Goal: Transaction & Acquisition: Book appointment/travel/reservation

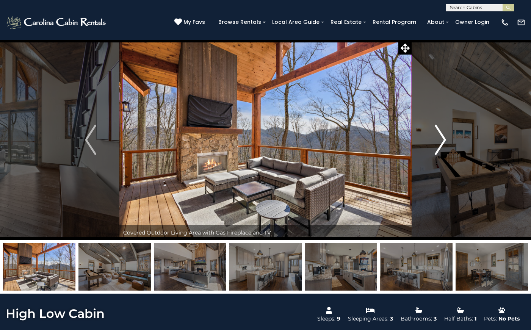
click at [436, 144] on img "Next" at bounding box center [440, 140] width 11 height 30
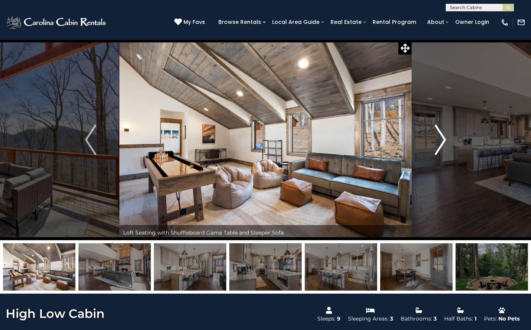
click at [435, 145] on img "Next" at bounding box center [440, 140] width 11 height 30
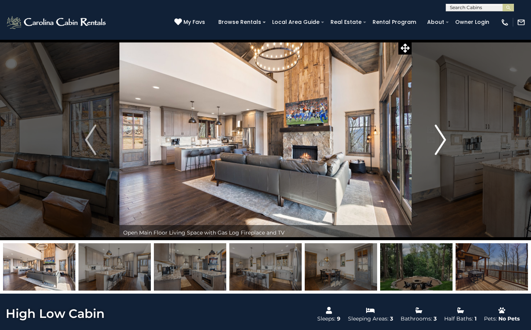
click at [435, 145] on img "Next" at bounding box center [440, 140] width 11 height 30
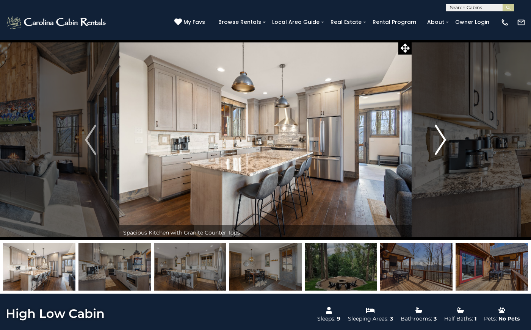
click at [435, 145] on img "Next" at bounding box center [440, 140] width 11 height 30
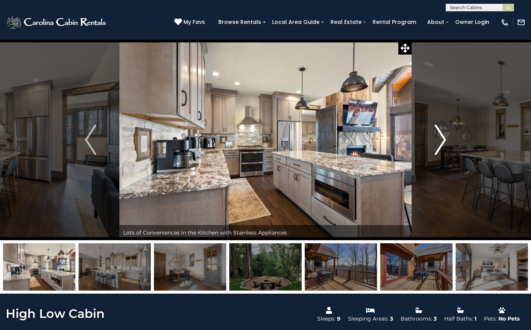
click at [435, 145] on img "Next" at bounding box center [440, 140] width 11 height 30
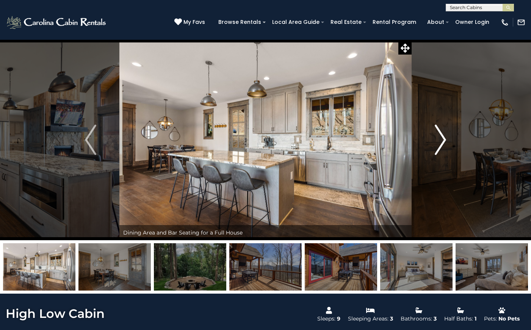
click at [435, 146] on img "Next" at bounding box center [440, 140] width 11 height 30
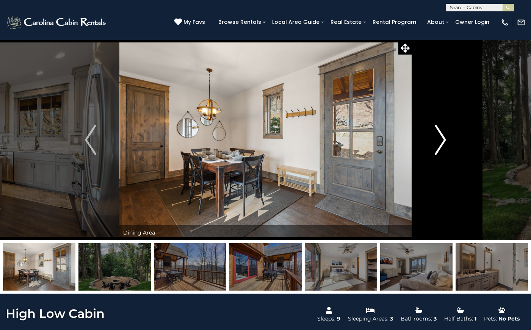
click at [435, 146] on img "Next" at bounding box center [440, 140] width 11 height 30
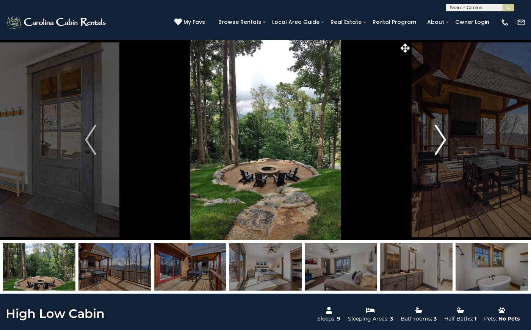
click at [435, 146] on img "Next" at bounding box center [440, 140] width 11 height 30
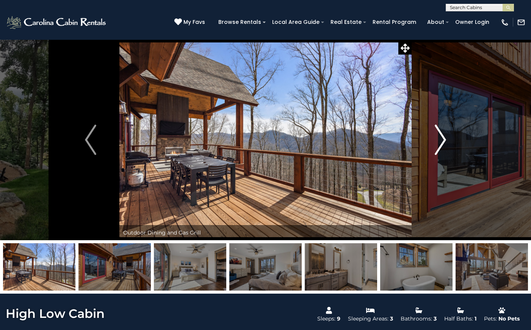
click at [435, 146] on img "Next" at bounding box center [440, 140] width 11 height 30
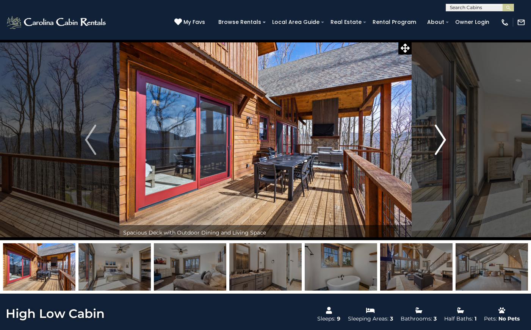
click at [435, 146] on img "Next" at bounding box center [440, 140] width 11 height 30
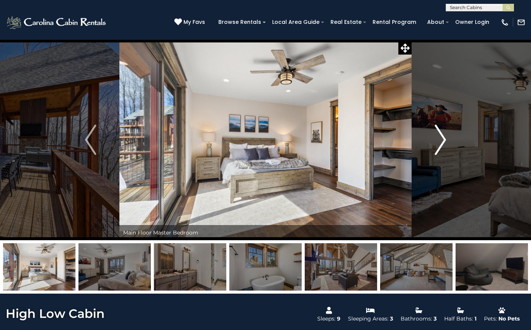
click at [435, 146] on img "Next" at bounding box center [440, 140] width 11 height 30
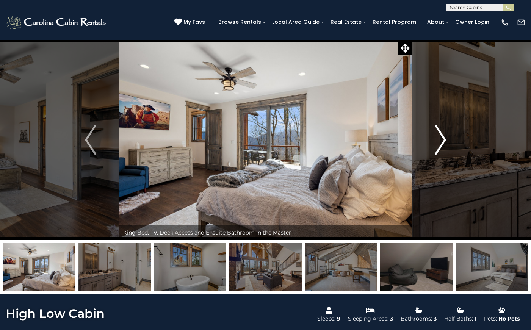
click at [435, 146] on img "Next" at bounding box center [440, 140] width 11 height 30
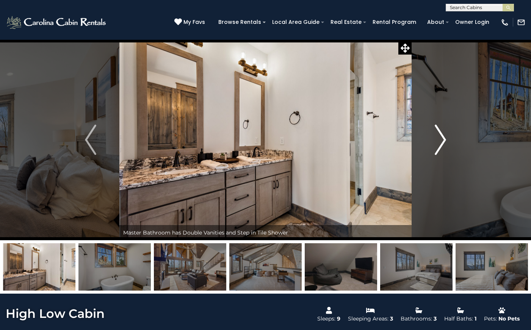
click at [435, 146] on img "Next" at bounding box center [440, 140] width 11 height 30
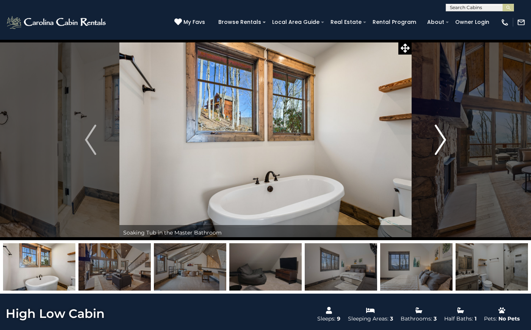
click at [435, 146] on img "Next" at bounding box center [440, 140] width 11 height 30
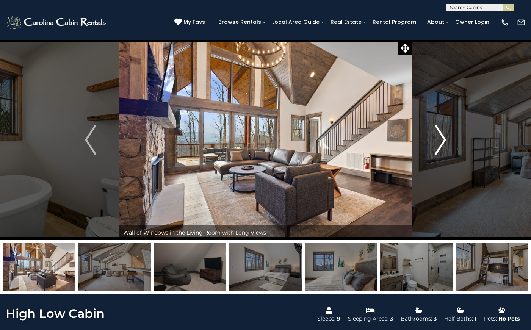
click at [435, 146] on img "Next" at bounding box center [440, 140] width 11 height 30
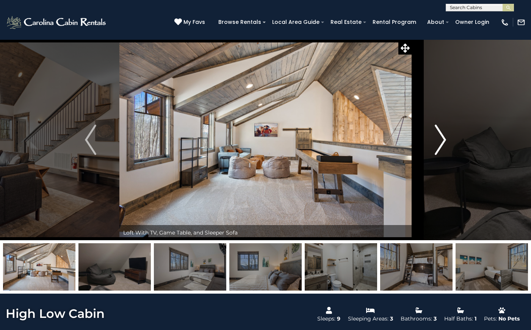
click at [435, 146] on img "Next" at bounding box center [440, 140] width 11 height 30
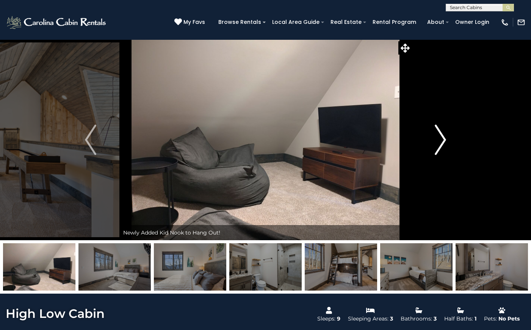
click at [435, 146] on img "Next" at bounding box center [440, 140] width 11 height 30
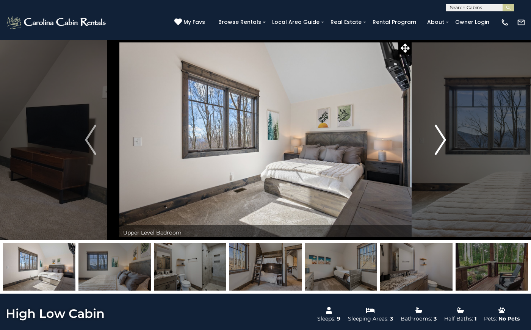
click at [435, 146] on img "Next" at bounding box center [440, 140] width 11 height 30
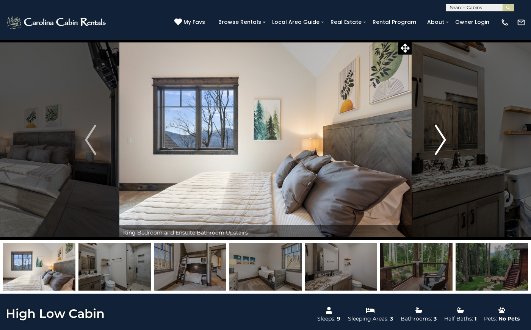
click at [436, 145] on img "Next" at bounding box center [440, 140] width 11 height 30
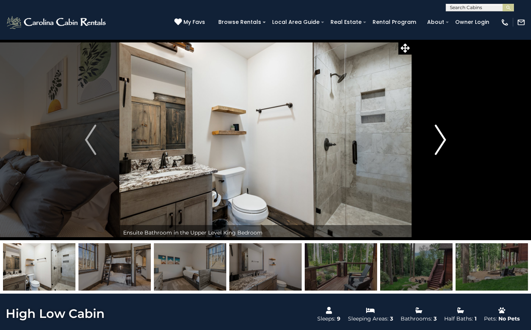
click at [435, 146] on img "Next" at bounding box center [440, 140] width 11 height 30
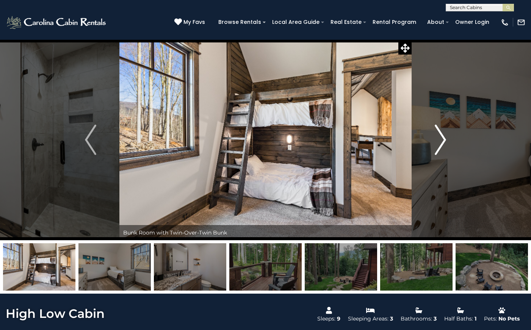
click at [435, 146] on img "Next" at bounding box center [440, 140] width 11 height 30
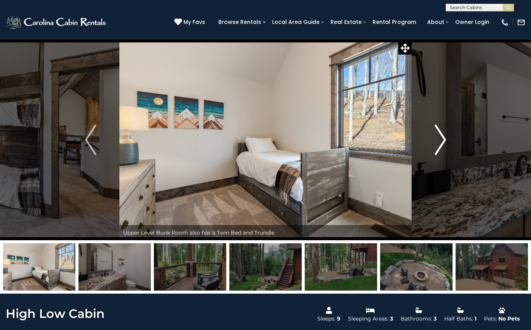
click at [435, 146] on img "Next" at bounding box center [440, 140] width 11 height 30
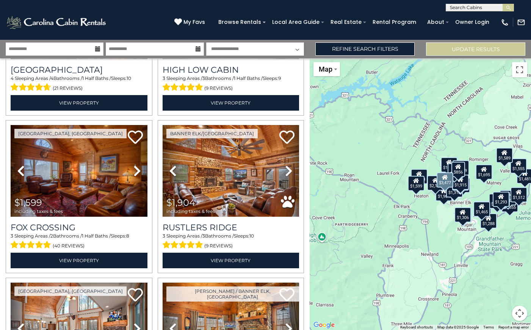
scroll to position [127, 0]
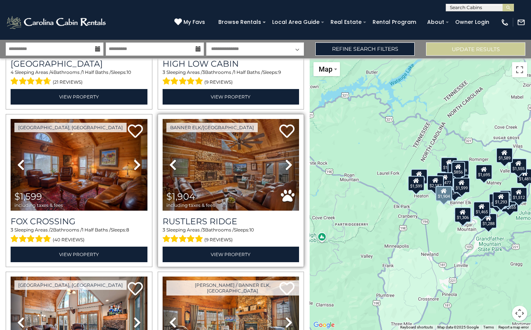
click at [291, 165] on icon at bounding box center [289, 165] width 8 height 12
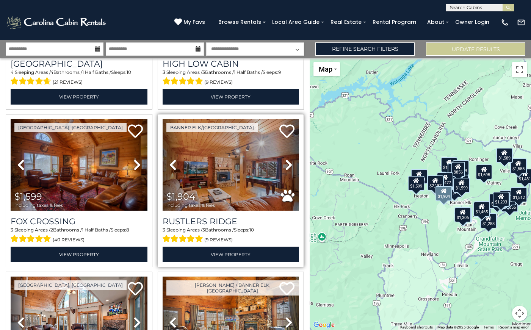
click at [291, 165] on icon at bounding box center [289, 165] width 8 height 12
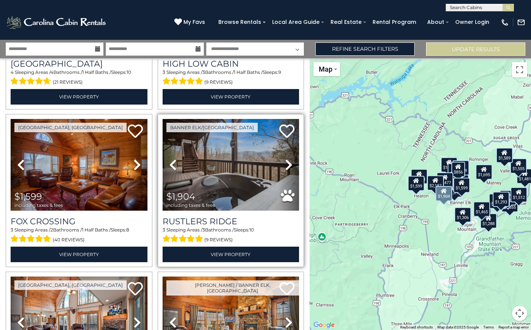
click at [291, 165] on icon at bounding box center [289, 165] width 8 height 12
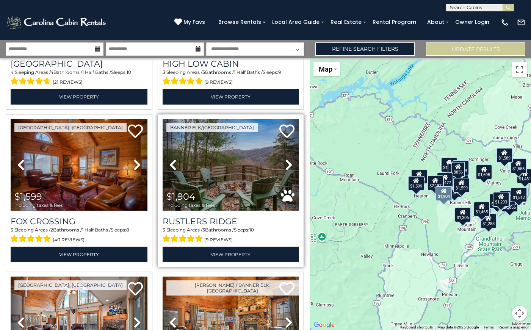
click at [291, 165] on icon at bounding box center [289, 165] width 8 height 12
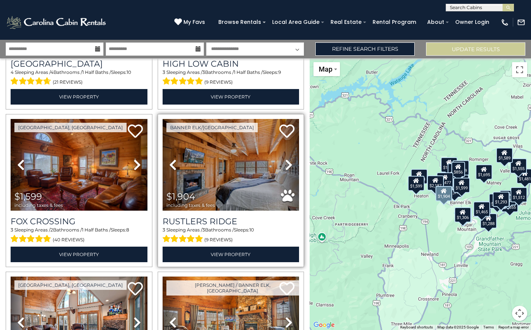
click at [291, 165] on icon at bounding box center [289, 165] width 8 height 12
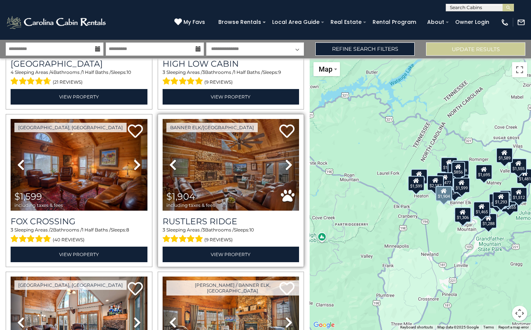
click at [227, 171] on img at bounding box center [231, 165] width 137 height 92
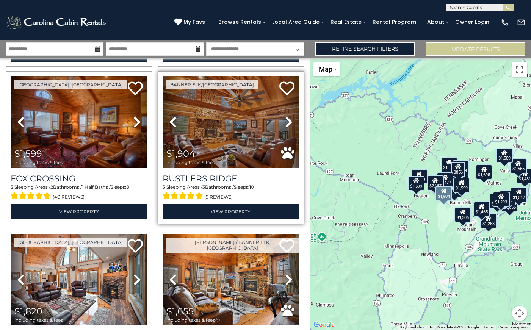
scroll to position [174, 0]
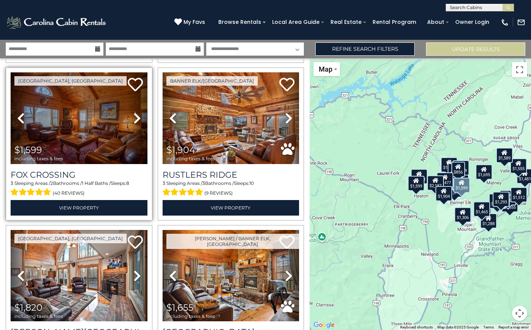
click at [116, 127] on img at bounding box center [79, 118] width 137 height 92
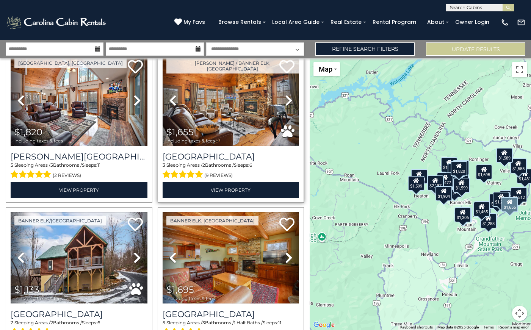
scroll to position [354, 0]
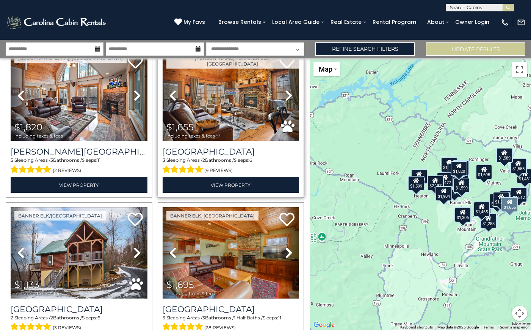
click at [213, 121] on span "$1,655 including taxes & fees" at bounding box center [193, 131] width 60 height 22
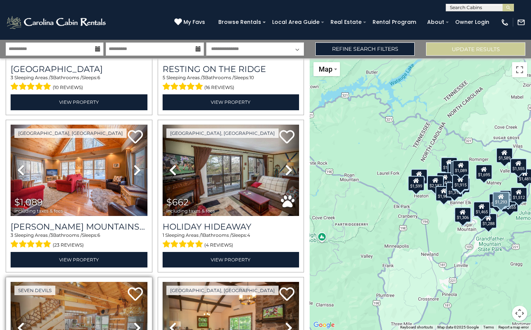
scroll to position [2013, 0]
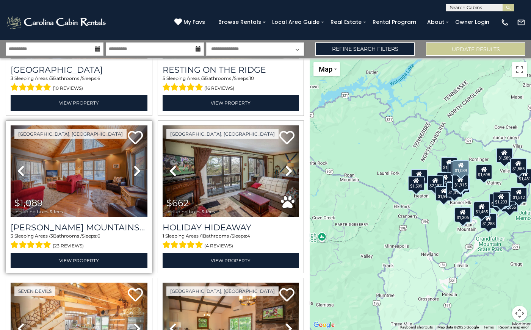
click at [99, 177] on img at bounding box center [79, 172] width 137 height 92
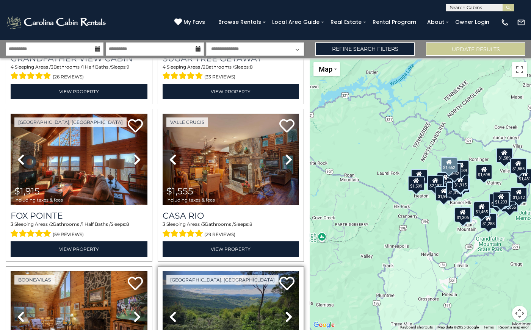
scroll to position [1702, 0]
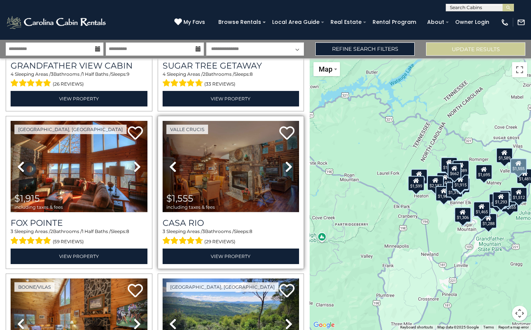
click at [239, 180] on img at bounding box center [231, 167] width 137 height 92
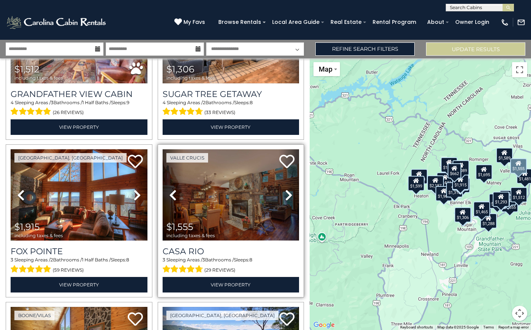
scroll to position [1672, 0]
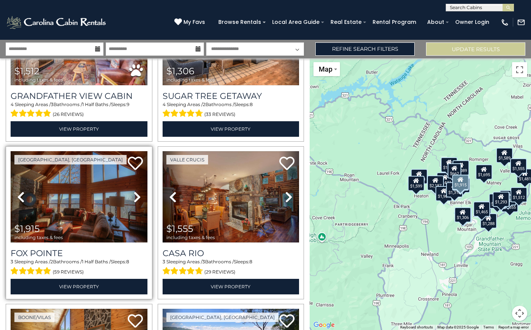
click at [113, 194] on img at bounding box center [79, 197] width 137 height 92
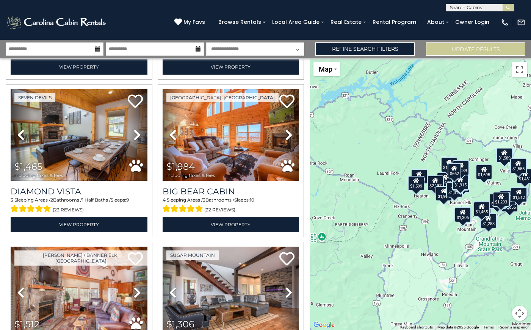
scroll to position [1416, 0]
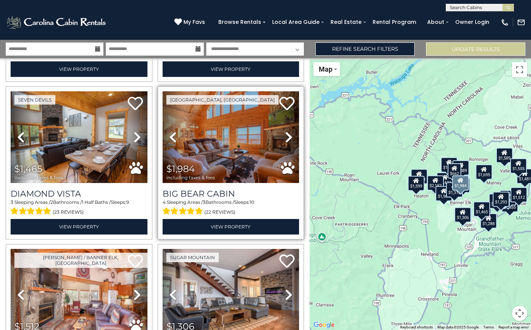
click at [228, 141] on img at bounding box center [231, 137] width 137 height 92
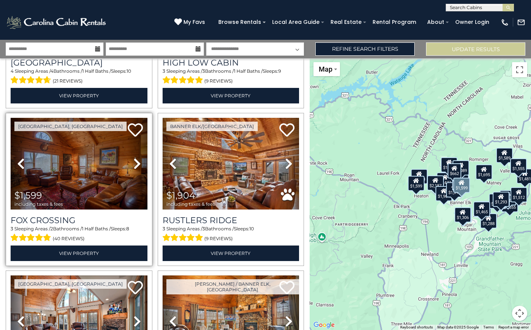
scroll to position [140, 0]
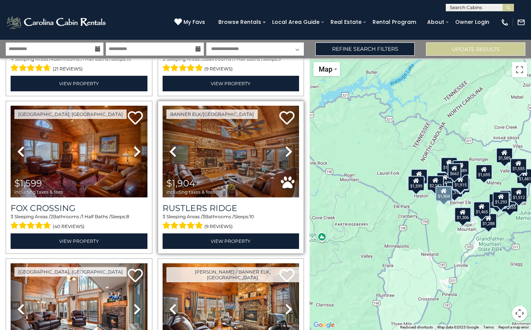
click at [235, 172] on img at bounding box center [231, 152] width 137 height 92
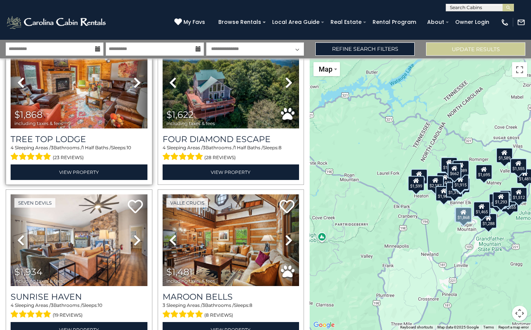
scroll to position [686, 0]
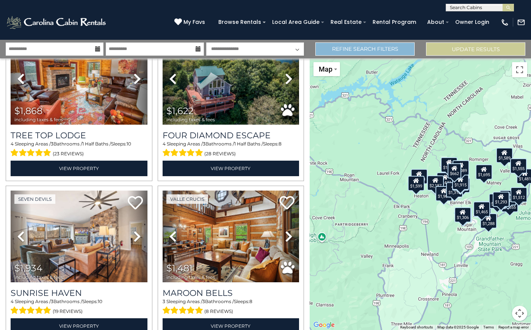
click at [363, 52] on link "Refine Search Filters" at bounding box center [365, 48] width 99 height 13
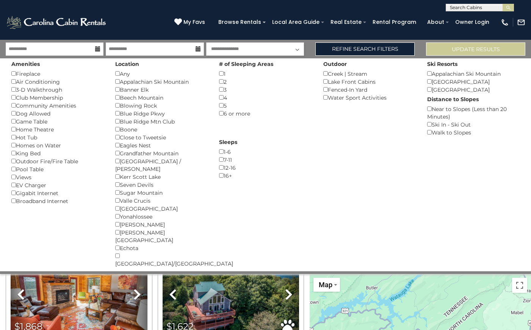
scroll to position [0, 0]
click at [500, 51] on button "Please Update Results" at bounding box center [475, 48] width 99 height 13
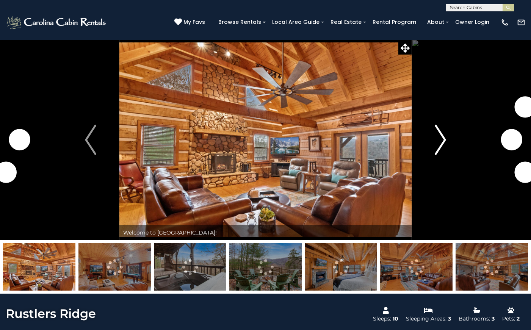
click at [444, 141] on img "Next" at bounding box center [440, 140] width 11 height 30
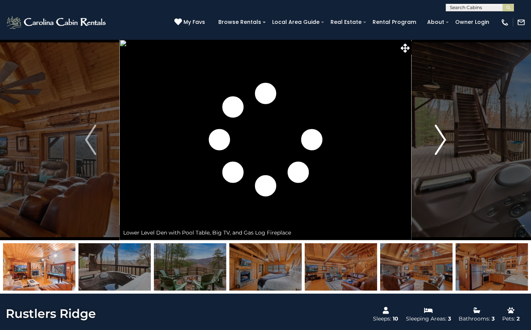
click at [444, 141] on img "Next" at bounding box center [440, 140] width 11 height 30
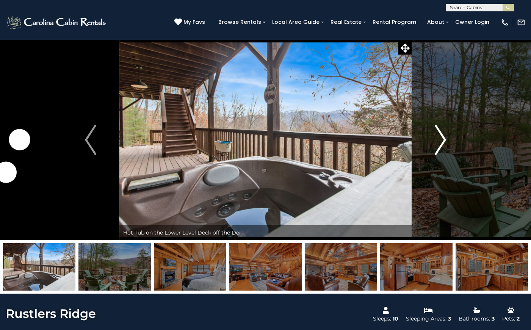
click at [444, 141] on img "Next" at bounding box center [440, 140] width 11 height 30
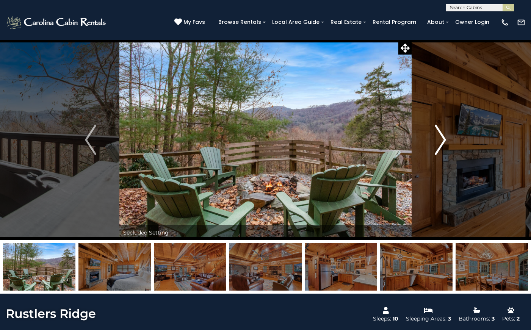
click at [444, 141] on img "Next" at bounding box center [440, 140] width 11 height 30
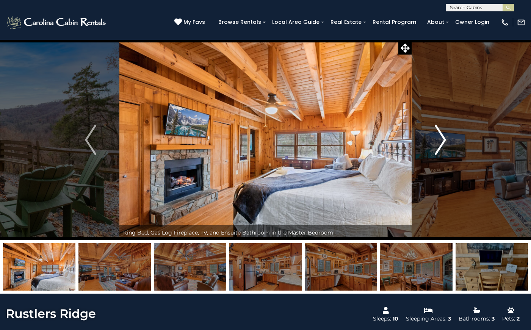
click at [446, 137] on img "Next" at bounding box center [440, 140] width 11 height 30
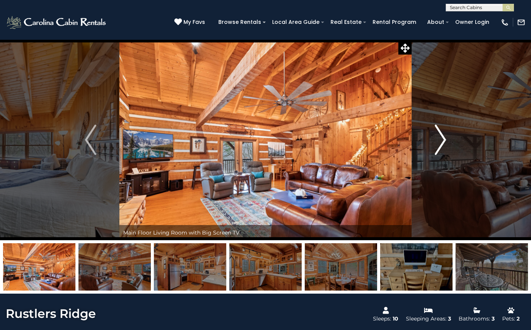
click at [446, 137] on img "Next" at bounding box center [440, 140] width 11 height 30
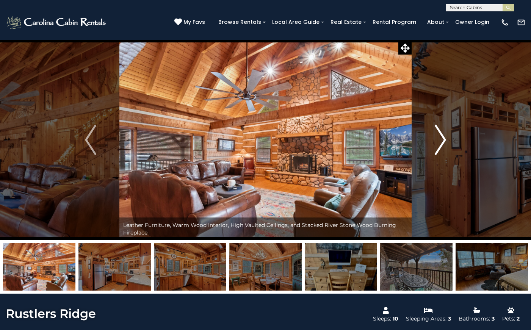
click at [445, 138] on img "Next" at bounding box center [440, 140] width 11 height 30
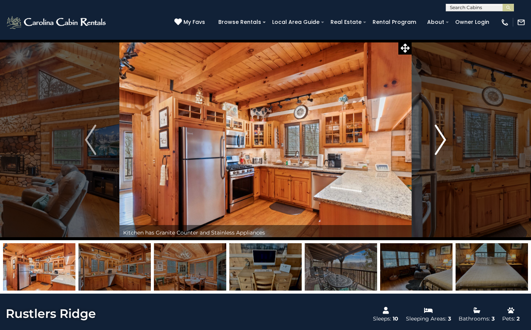
click at [445, 138] on img "Next" at bounding box center [440, 140] width 11 height 30
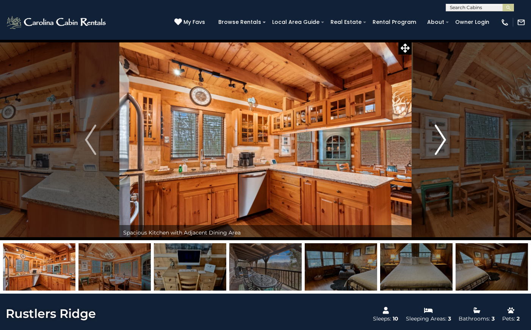
click at [445, 138] on img "Next" at bounding box center [440, 140] width 11 height 30
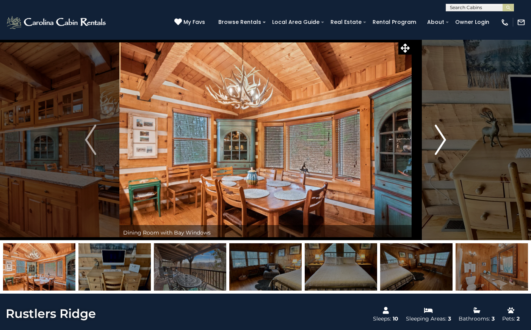
click at [445, 138] on img "Next" at bounding box center [440, 140] width 11 height 30
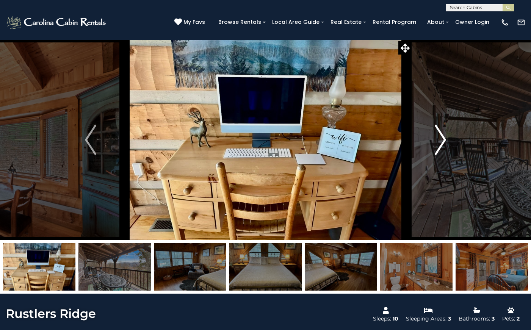
click at [445, 138] on img "Next" at bounding box center [440, 140] width 11 height 30
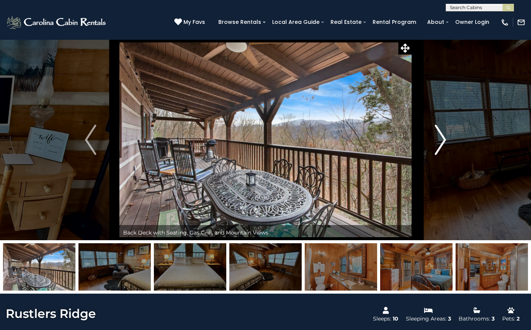
click at [445, 138] on img "Next" at bounding box center [440, 140] width 11 height 30
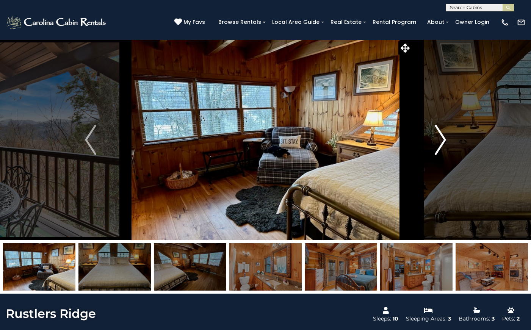
click at [445, 138] on img "Next" at bounding box center [440, 140] width 11 height 30
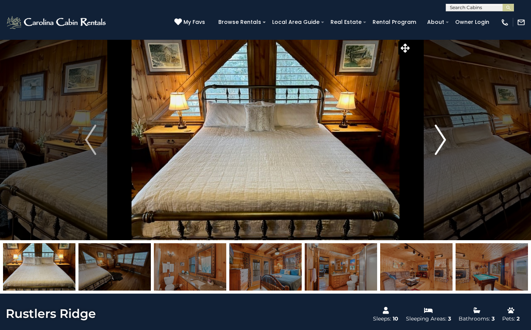
click at [445, 138] on img "Next" at bounding box center [440, 140] width 11 height 30
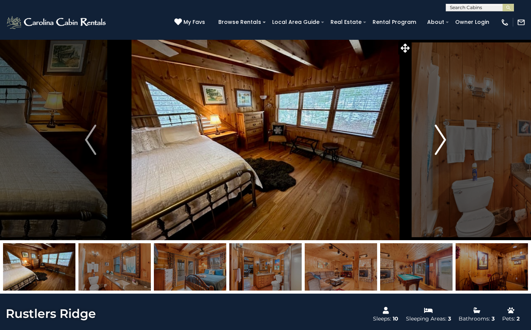
click at [445, 138] on img "Next" at bounding box center [440, 140] width 11 height 30
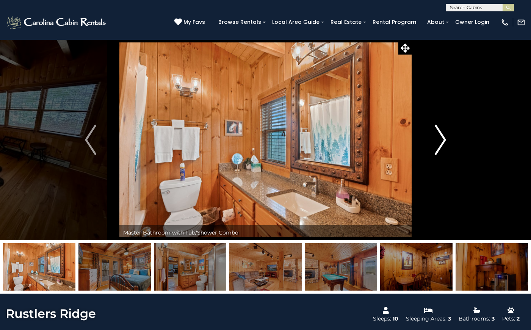
click at [445, 138] on img "Next" at bounding box center [440, 140] width 11 height 30
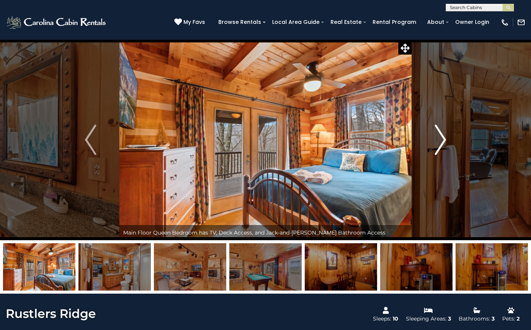
click at [445, 138] on img "Next" at bounding box center [440, 140] width 11 height 30
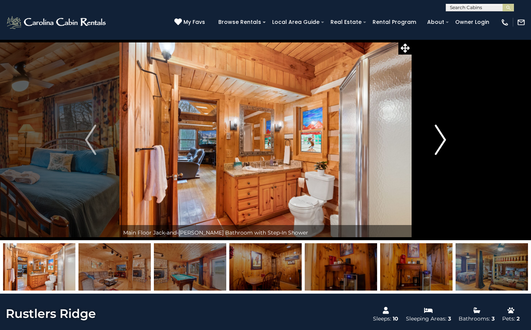
click at [446, 135] on img "Next" at bounding box center [440, 140] width 11 height 30
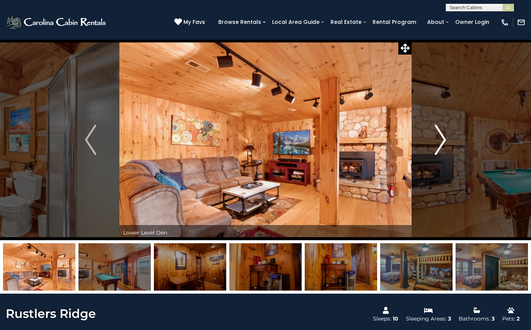
click at [446, 135] on img "Next" at bounding box center [440, 140] width 11 height 30
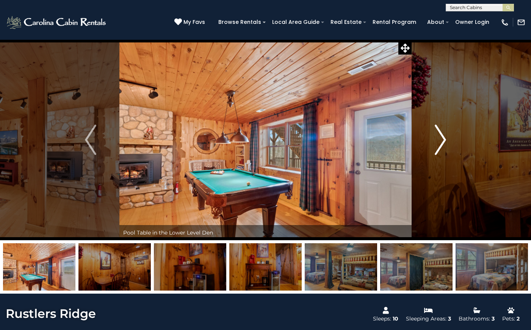
click at [446, 135] on img "Next" at bounding box center [440, 140] width 11 height 30
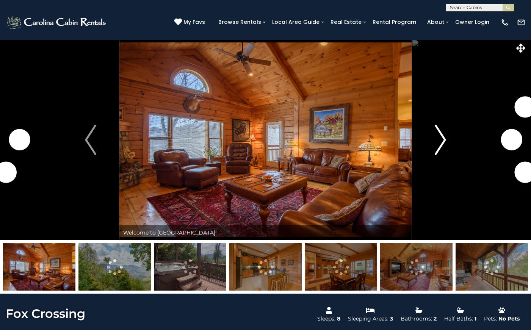
click at [443, 143] on img "Next" at bounding box center [440, 140] width 11 height 30
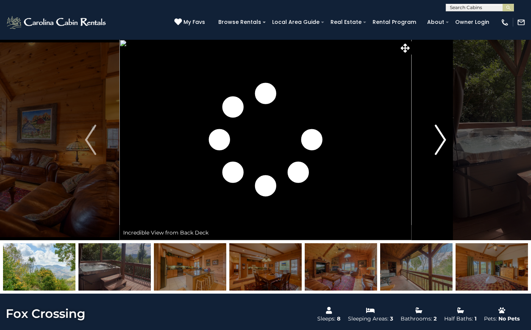
click at [443, 143] on img "Next" at bounding box center [440, 140] width 11 height 30
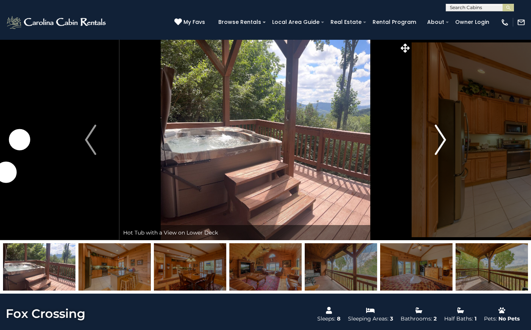
click at [443, 143] on img "Next" at bounding box center [440, 140] width 11 height 30
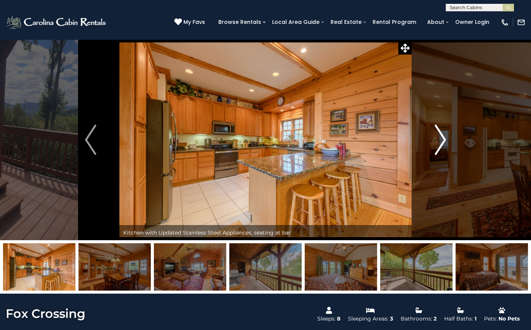
click at [443, 143] on img "Next" at bounding box center [440, 140] width 11 height 30
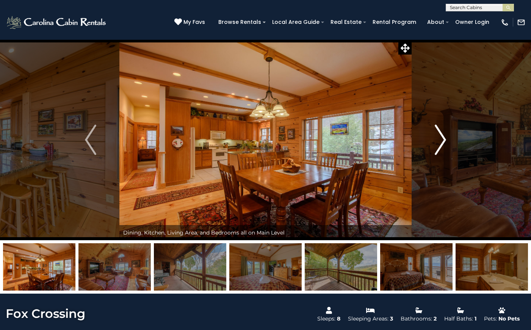
click at [443, 143] on img "Next" at bounding box center [440, 140] width 11 height 30
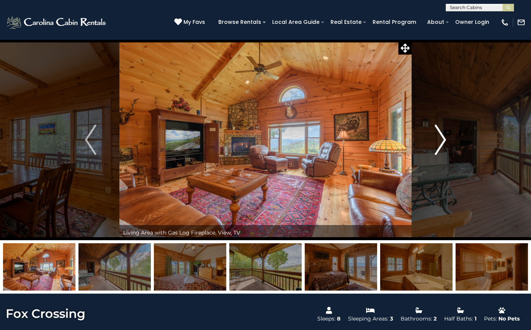
click at [443, 143] on img "Next" at bounding box center [440, 140] width 11 height 30
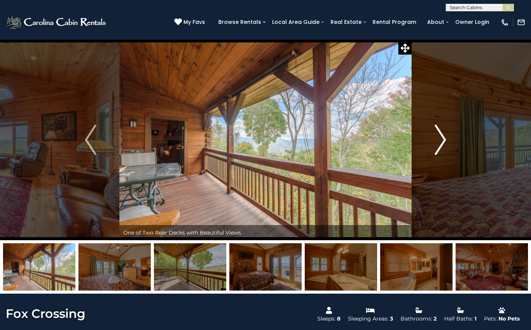
click at [443, 143] on img "Next" at bounding box center [440, 140] width 11 height 30
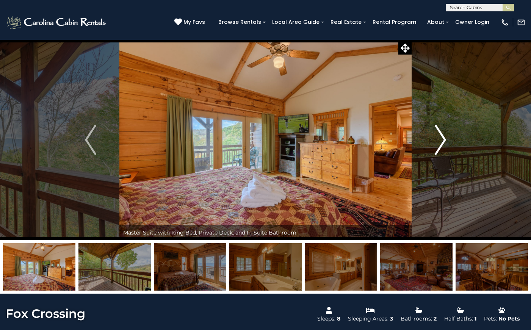
click at [443, 143] on img "Next" at bounding box center [440, 140] width 11 height 30
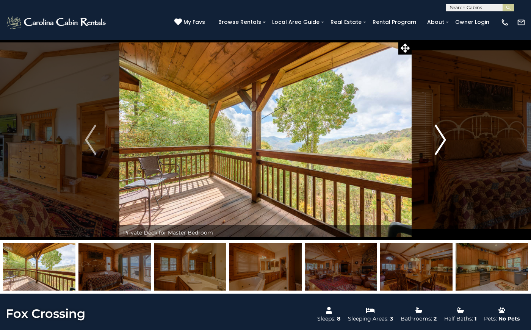
click at [443, 143] on img "Next" at bounding box center [440, 140] width 11 height 30
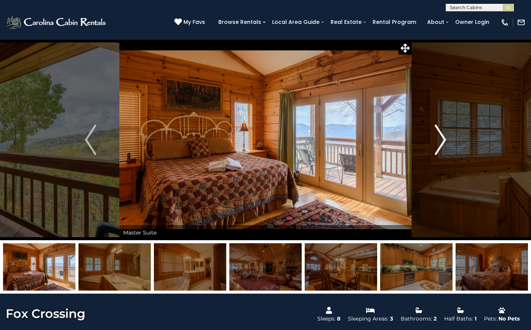
click at [443, 143] on img "Next" at bounding box center [440, 140] width 11 height 30
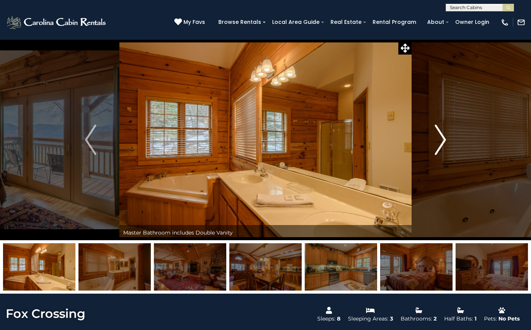
click at [443, 143] on img "Next" at bounding box center [440, 140] width 11 height 30
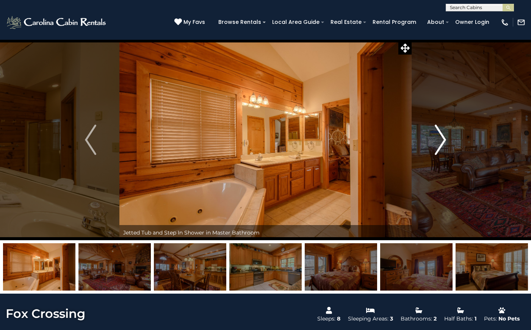
click at [443, 143] on img "Next" at bounding box center [440, 140] width 11 height 30
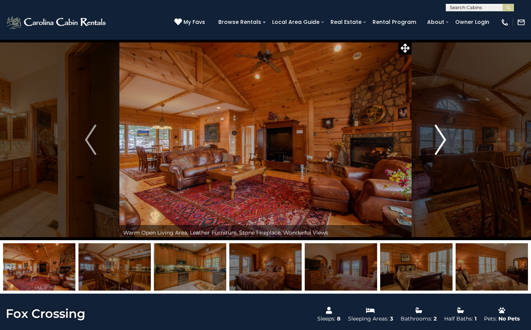
click at [443, 143] on img "Next" at bounding box center [440, 140] width 11 height 30
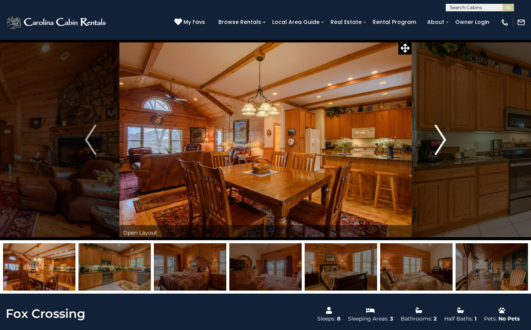
click at [443, 143] on img "Next" at bounding box center [440, 140] width 11 height 30
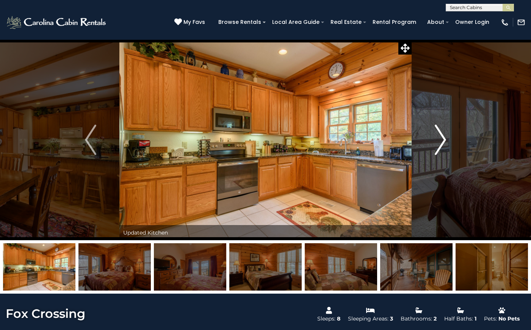
click at [443, 143] on img "Next" at bounding box center [440, 140] width 11 height 30
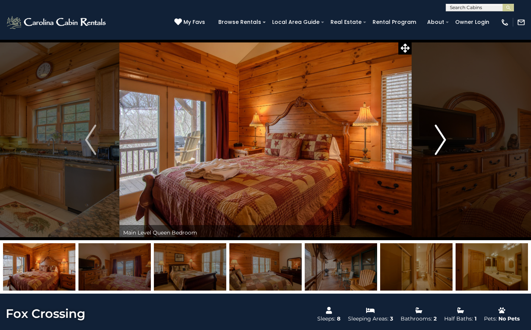
click at [443, 143] on img "Next" at bounding box center [440, 140] width 11 height 30
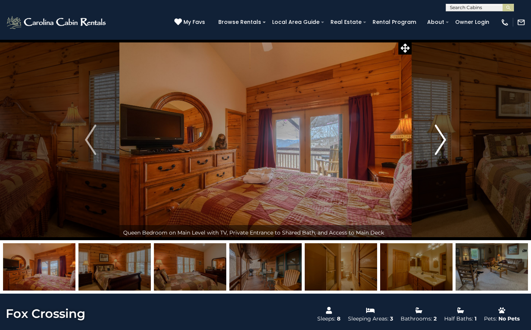
click at [443, 143] on img "Next" at bounding box center [440, 140] width 11 height 30
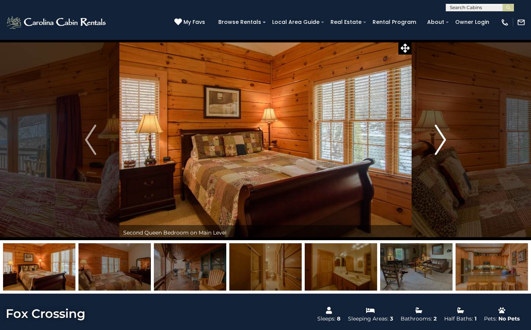
click at [443, 143] on img "Next" at bounding box center [440, 140] width 11 height 30
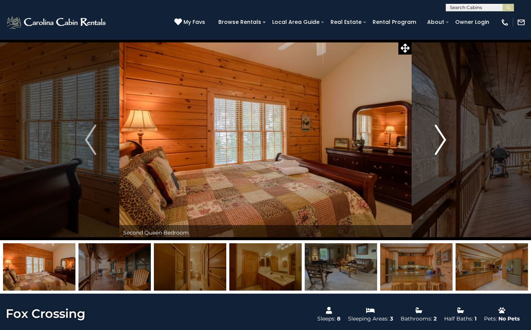
click at [443, 143] on img "Next" at bounding box center [440, 140] width 11 height 30
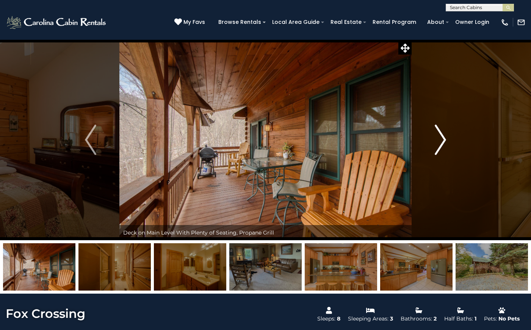
click at [443, 143] on img "Next" at bounding box center [440, 140] width 11 height 30
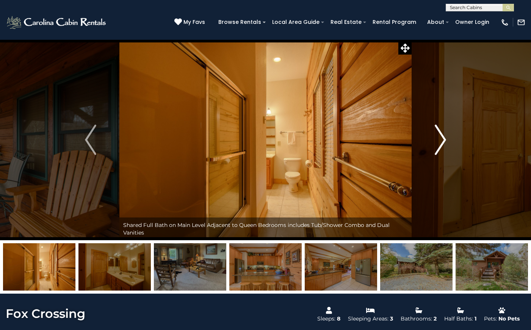
click at [443, 143] on img "Next" at bounding box center [440, 140] width 11 height 30
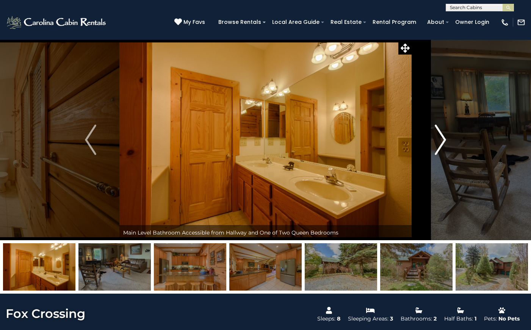
click at [443, 143] on img "Next" at bounding box center [440, 140] width 11 height 30
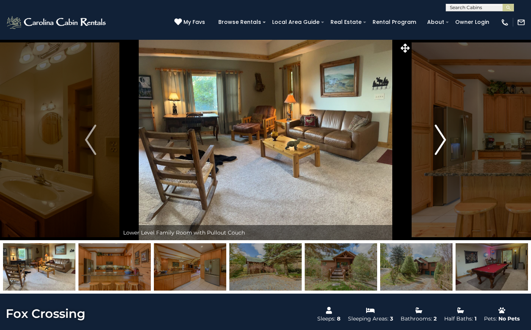
click at [443, 143] on img "Next" at bounding box center [440, 140] width 11 height 30
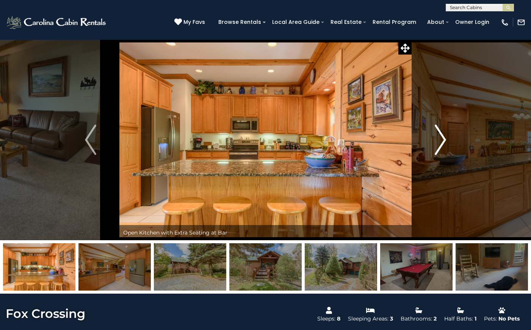
click at [443, 143] on img "Next" at bounding box center [440, 140] width 11 height 30
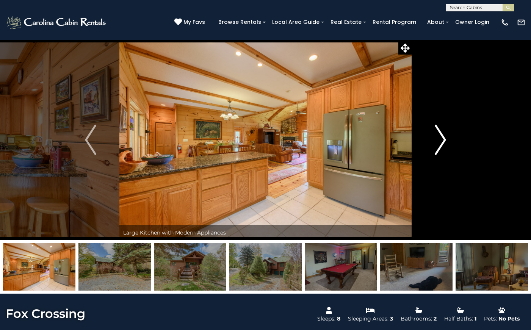
click at [443, 143] on img "Next" at bounding box center [440, 140] width 11 height 30
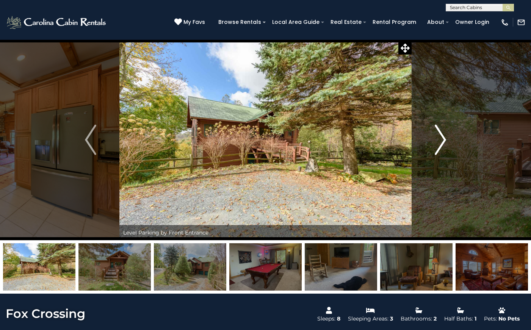
click at [443, 143] on img "Next" at bounding box center [440, 140] width 11 height 30
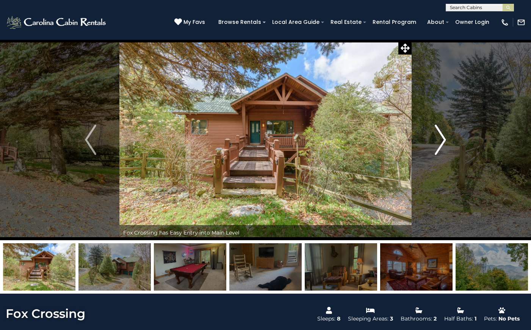
click at [443, 143] on img "Next" at bounding box center [440, 140] width 11 height 30
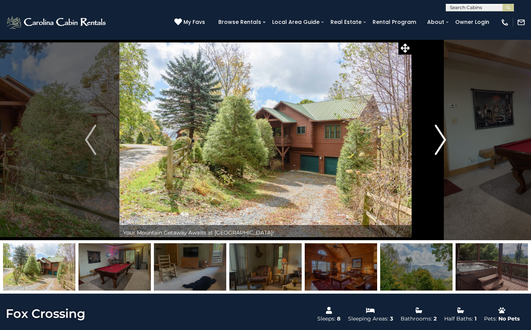
click at [443, 143] on img "Next" at bounding box center [440, 140] width 11 height 30
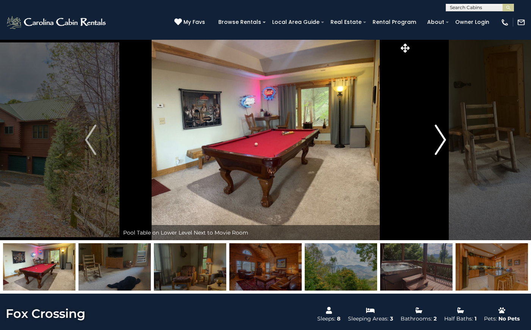
click at [443, 143] on img "Next" at bounding box center [440, 140] width 11 height 30
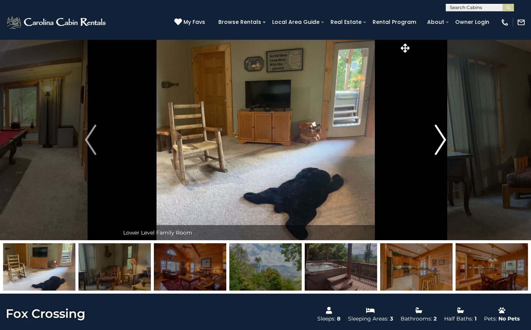
click at [443, 143] on img "Next" at bounding box center [440, 140] width 11 height 30
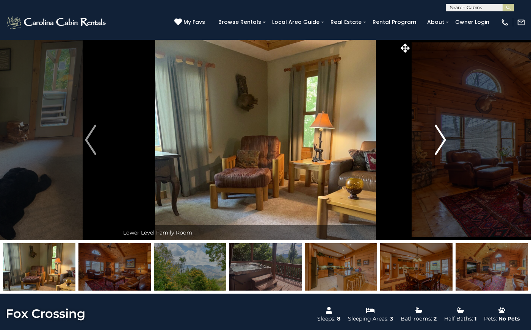
click at [443, 143] on img "Next" at bounding box center [440, 140] width 11 height 30
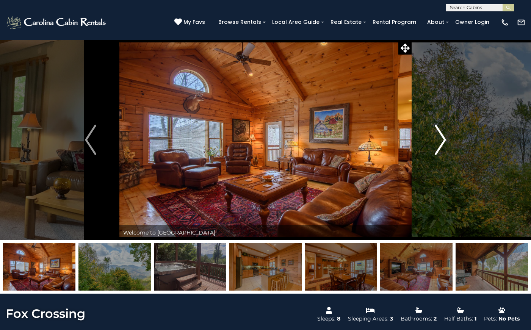
click at [443, 143] on img "Next" at bounding box center [440, 140] width 11 height 30
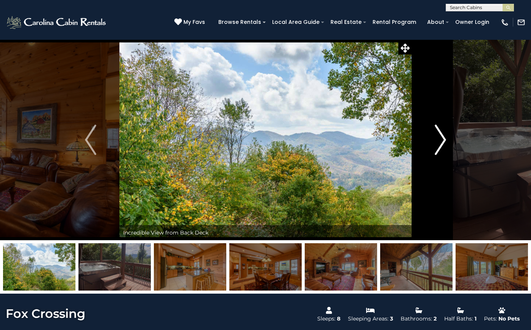
click at [443, 143] on img "Next" at bounding box center [440, 140] width 11 height 30
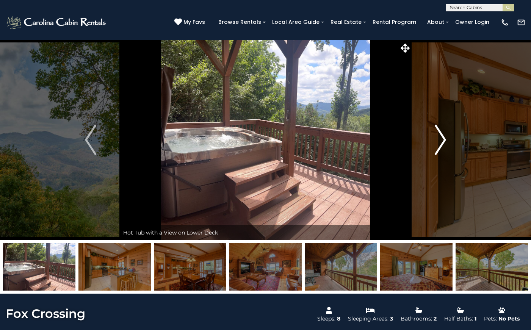
click at [443, 143] on img "Next" at bounding box center [440, 140] width 11 height 30
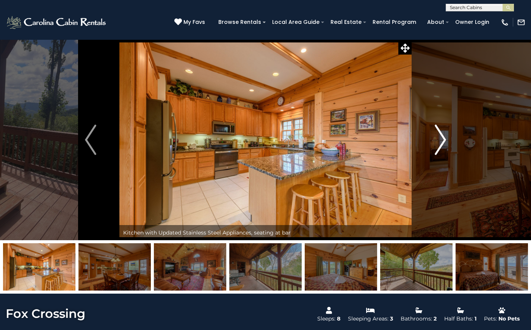
click at [443, 143] on img "Next" at bounding box center [440, 140] width 11 height 30
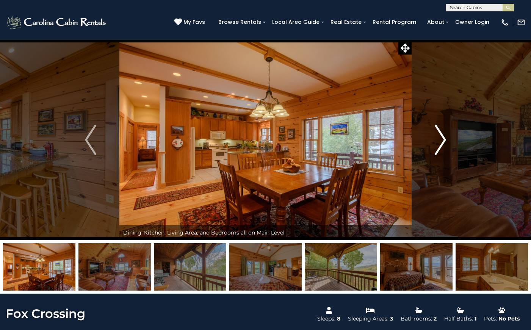
click at [443, 143] on img "Next" at bounding box center [440, 140] width 11 height 30
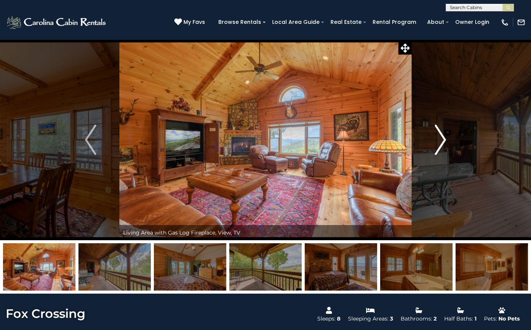
click at [443, 143] on img "Next" at bounding box center [440, 140] width 11 height 30
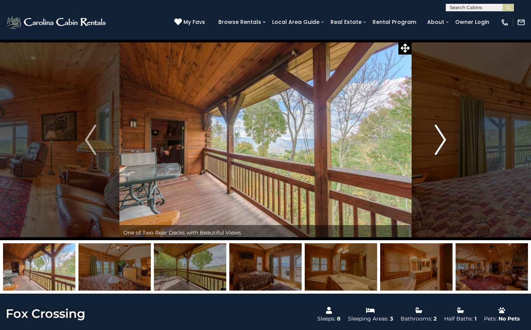
click at [443, 143] on img "Next" at bounding box center [440, 140] width 11 height 30
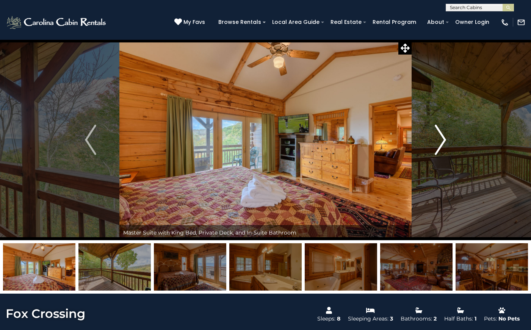
click at [443, 143] on img "Next" at bounding box center [440, 140] width 11 height 30
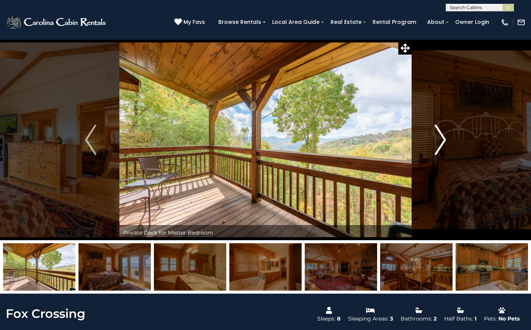
click at [443, 143] on img "Next" at bounding box center [440, 140] width 11 height 30
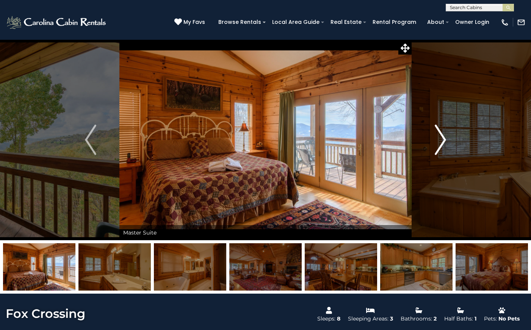
click at [444, 146] on img "Next" at bounding box center [440, 140] width 11 height 30
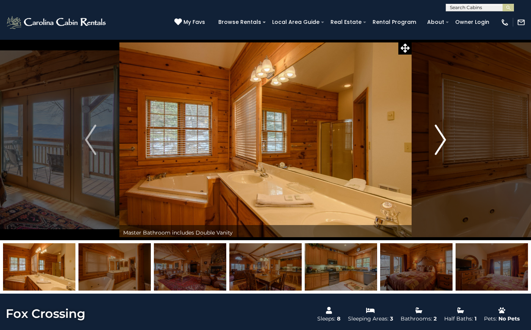
click at [444, 146] on img "Next" at bounding box center [440, 140] width 11 height 30
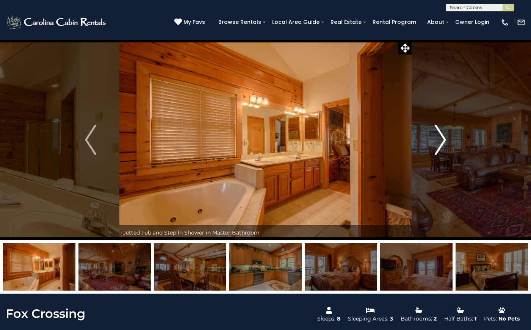
click at [444, 146] on img "Next" at bounding box center [440, 140] width 11 height 30
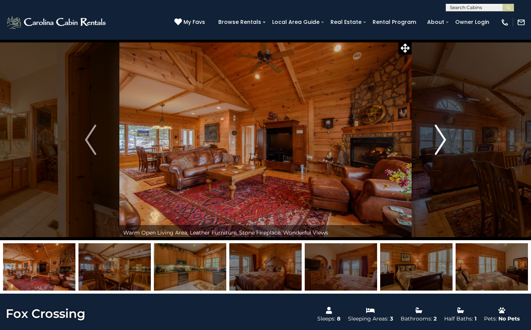
click at [444, 146] on img "Next" at bounding box center [440, 140] width 11 height 30
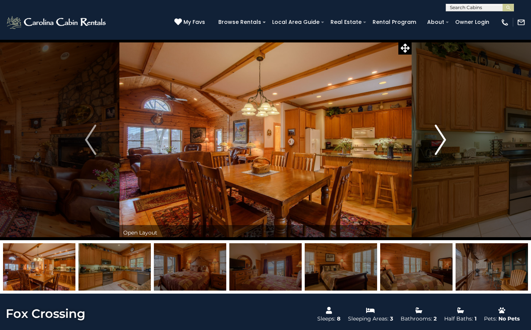
click at [444, 146] on img "Next" at bounding box center [440, 140] width 11 height 30
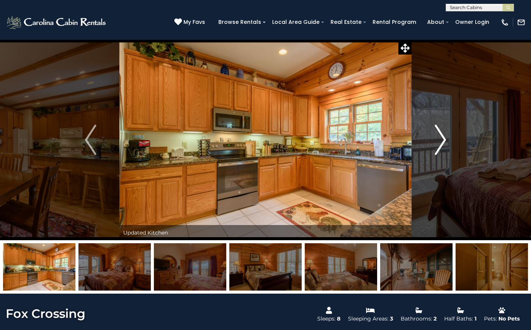
click at [444, 146] on img "Next" at bounding box center [440, 140] width 11 height 30
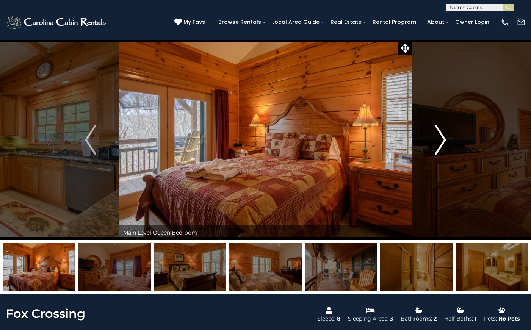
click at [444, 146] on img "Next" at bounding box center [440, 140] width 11 height 30
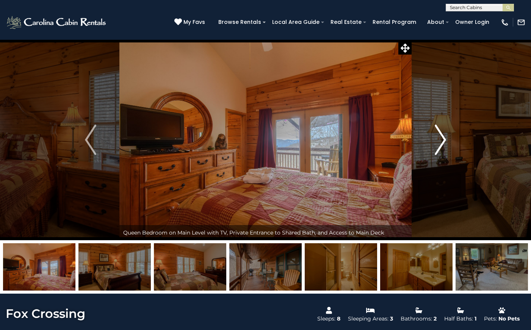
click at [444, 146] on img "Next" at bounding box center [440, 140] width 11 height 30
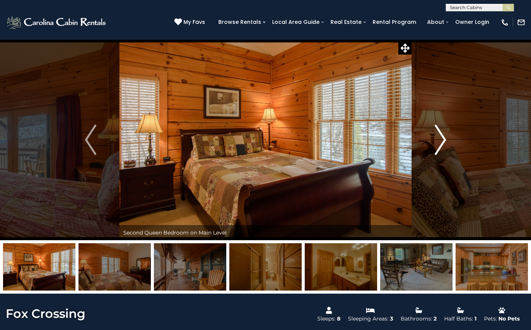
click at [444, 146] on img "Next" at bounding box center [440, 140] width 11 height 30
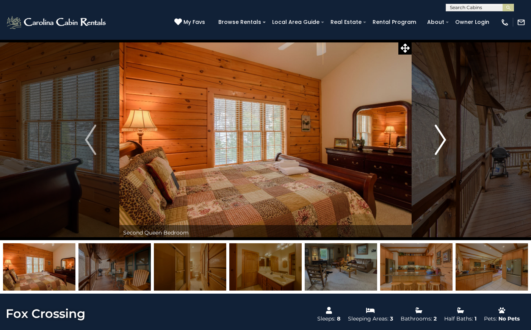
click at [444, 146] on img "Next" at bounding box center [440, 140] width 11 height 30
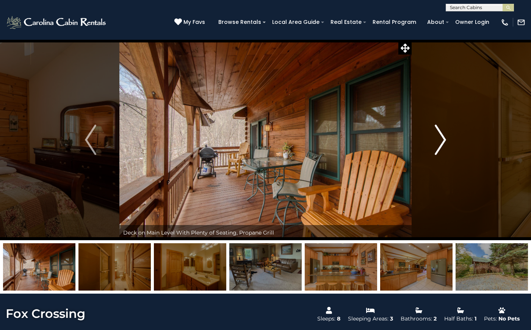
click at [444, 146] on img "Next" at bounding box center [440, 140] width 11 height 30
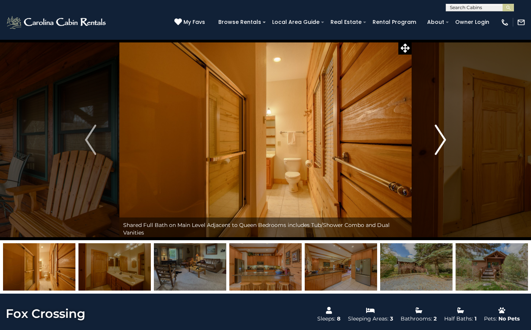
click at [444, 146] on img "Next" at bounding box center [440, 140] width 11 height 30
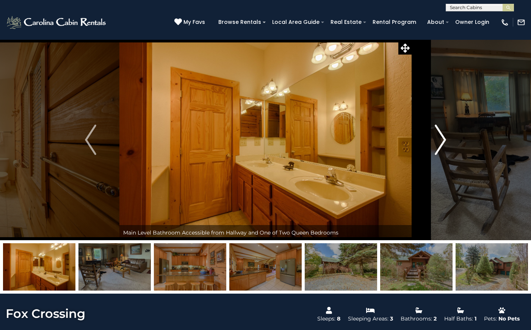
click at [444, 146] on img "Next" at bounding box center [440, 140] width 11 height 30
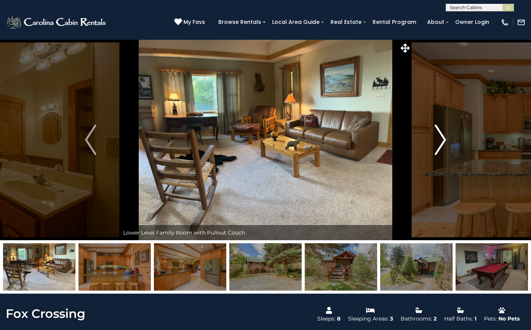
click at [444, 146] on img "Next" at bounding box center [440, 140] width 11 height 30
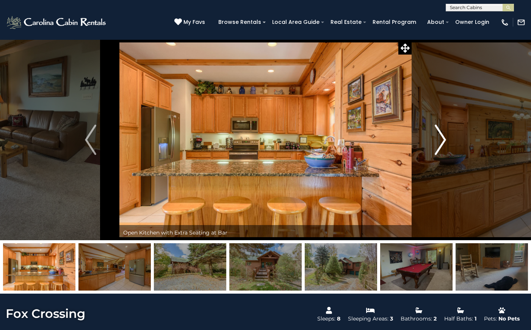
click at [444, 146] on img "Next" at bounding box center [440, 140] width 11 height 30
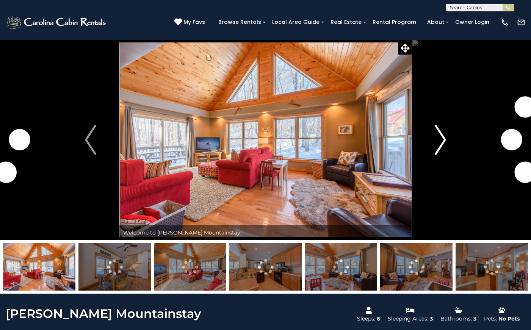
click at [446, 144] on img "Next" at bounding box center [440, 140] width 11 height 30
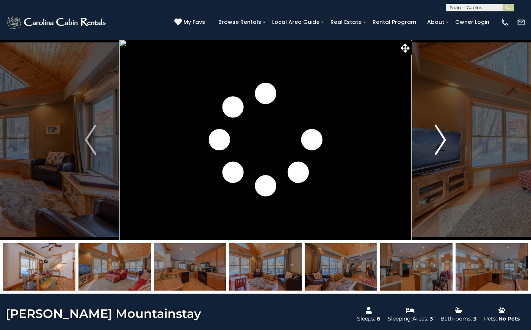
click at [446, 144] on img "Next" at bounding box center [440, 140] width 11 height 30
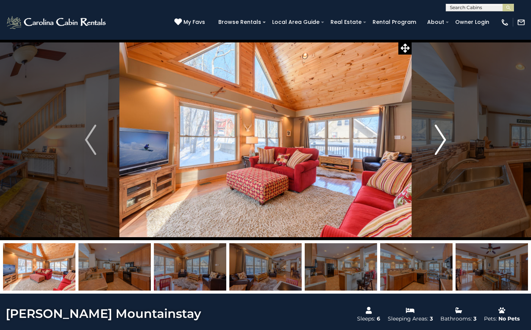
click at [446, 144] on img "Next" at bounding box center [440, 140] width 11 height 30
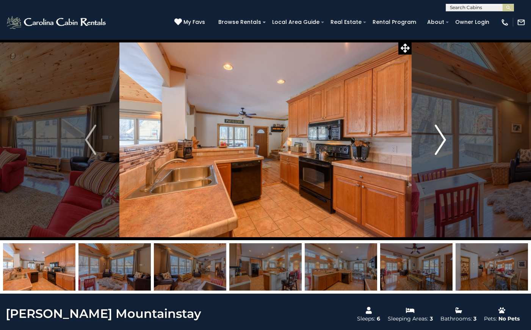
click at [446, 144] on img "Next" at bounding box center [440, 140] width 11 height 30
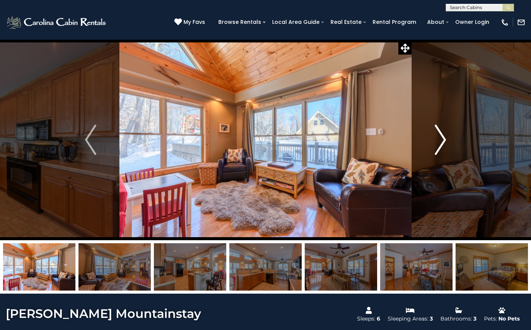
click at [446, 144] on img "Next" at bounding box center [440, 140] width 11 height 30
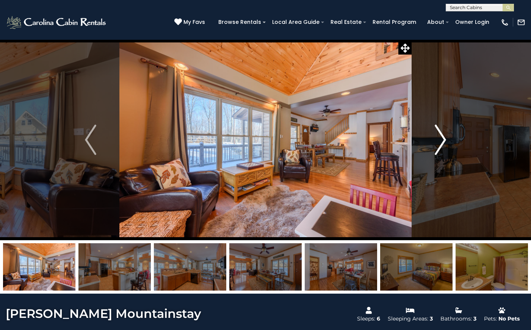
click at [446, 144] on img "Next" at bounding box center [440, 140] width 11 height 30
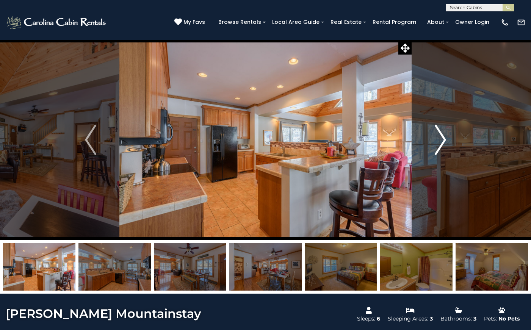
click at [446, 144] on img "Next" at bounding box center [440, 140] width 11 height 30
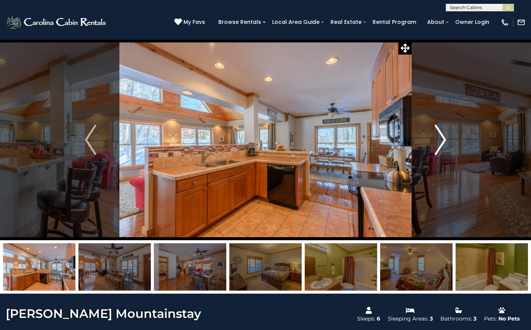
click at [446, 144] on img "Next" at bounding box center [440, 140] width 11 height 30
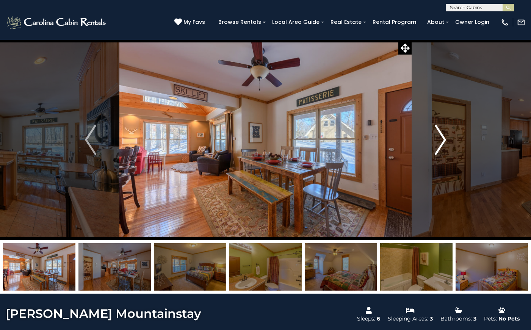
click at [446, 144] on img "Next" at bounding box center [440, 140] width 11 height 30
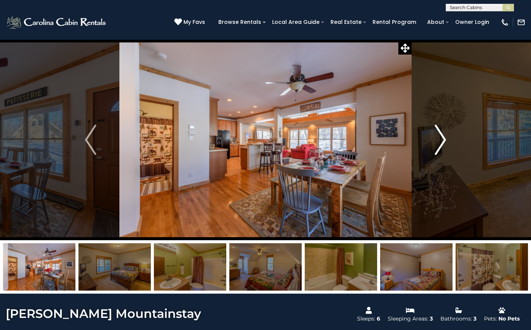
click at [446, 144] on img "Next" at bounding box center [440, 140] width 11 height 30
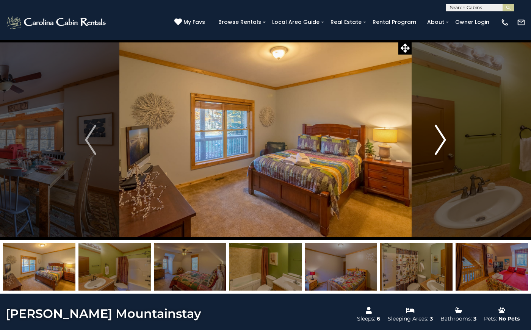
click at [446, 144] on img "Next" at bounding box center [440, 140] width 11 height 30
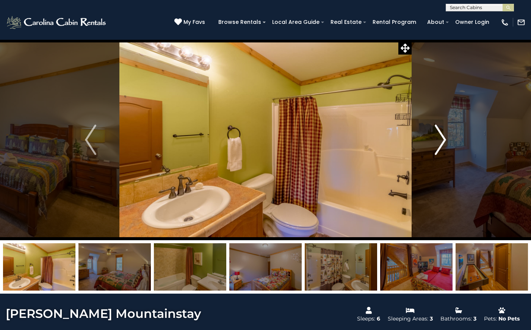
click at [446, 144] on img "Next" at bounding box center [440, 140] width 11 height 30
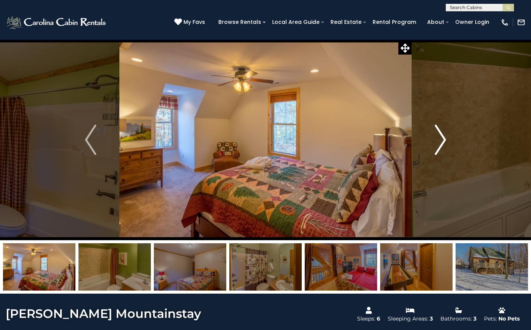
click at [446, 144] on img "Next" at bounding box center [440, 140] width 11 height 30
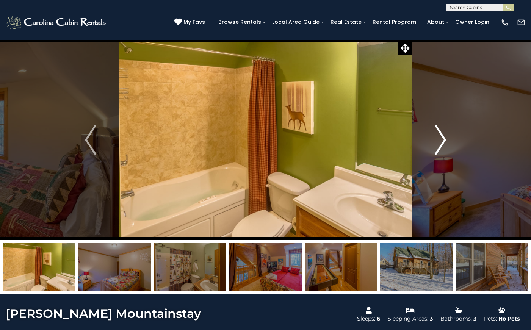
click at [446, 144] on img "Next" at bounding box center [440, 140] width 11 height 30
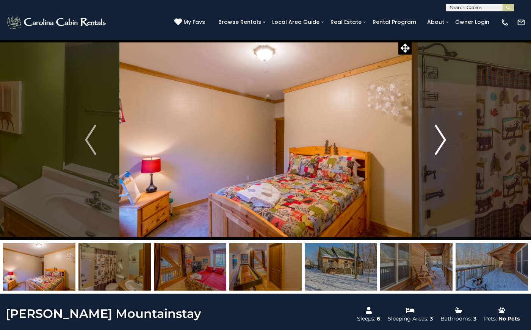
click at [446, 144] on img "Next" at bounding box center [440, 140] width 11 height 30
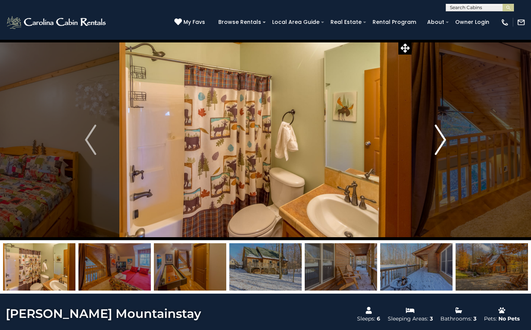
click at [446, 144] on img "Next" at bounding box center [440, 140] width 11 height 30
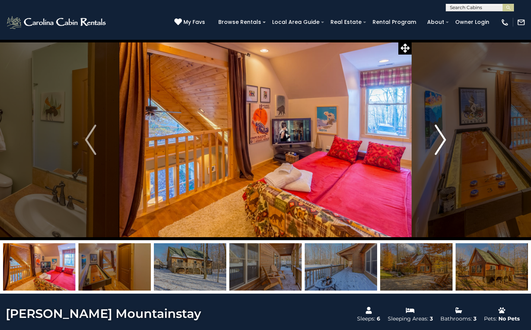
click at [446, 144] on img "Next" at bounding box center [440, 140] width 11 height 30
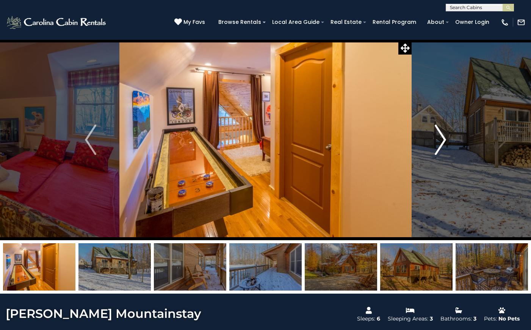
click at [446, 144] on img "Next" at bounding box center [440, 140] width 11 height 30
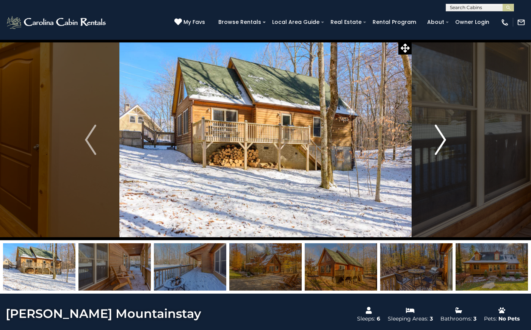
click at [446, 144] on img "Next" at bounding box center [440, 140] width 11 height 30
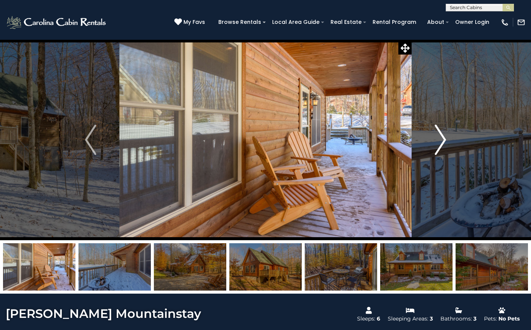
click at [446, 144] on img "Next" at bounding box center [440, 140] width 11 height 30
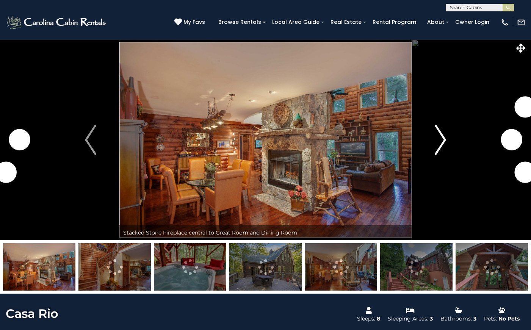
click at [446, 143] on img "Next" at bounding box center [440, 140] width 11 height 30
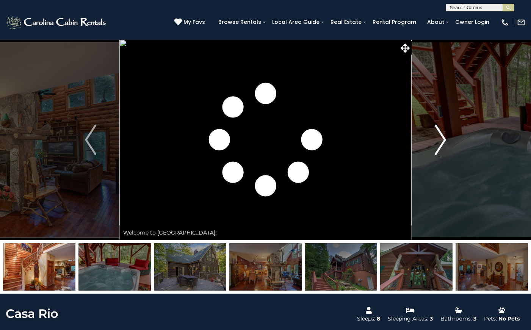
click at [446, 143] on img "Next" at bounding box center [440, 140] width 11 height 30
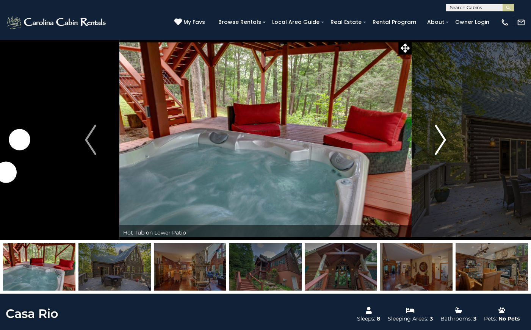
click at [446, 143] on img "Next" at bounding box center [440, 140] width 11 height 30
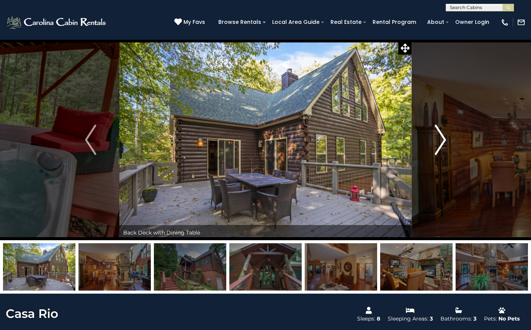
click at [446, 143] on img "Next" at bounding box center [440, 140] width 11 height 30
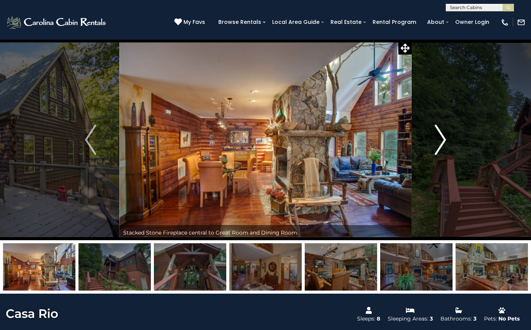
click at [446, 143] on img "Next" at bounding box center [440, 140] width 11 height 30
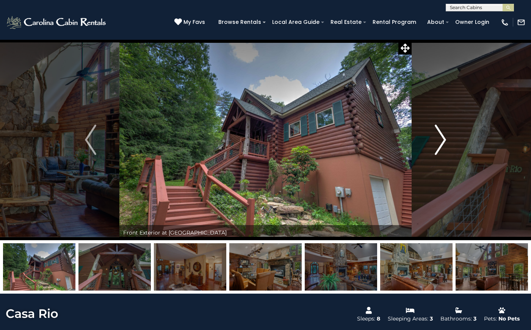
click at [445, 143] on img "Next" at bounding box center [440, 140] width 11 height 30
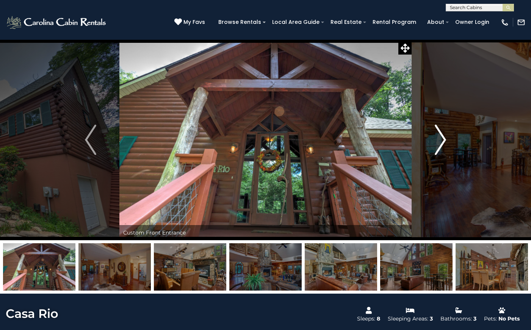
click at [445, 143] on img "Next" at bounding box center [440, 140] width 11 height 30
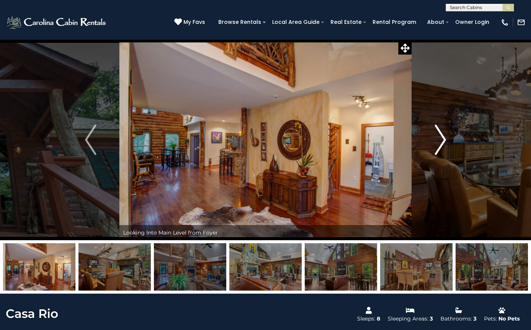
click at [445, 143] on img "Next" at bounding box center [440, 140] width 11 height 30
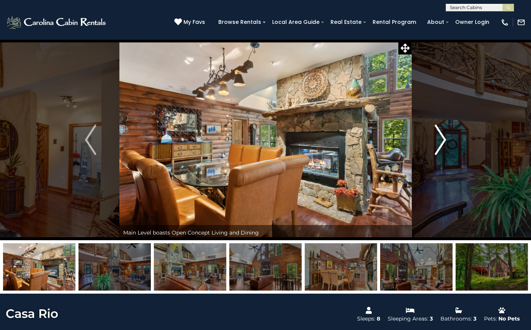
click at [445, 143] on img "Next" at bounding box center [440, 140] width 11 height 30
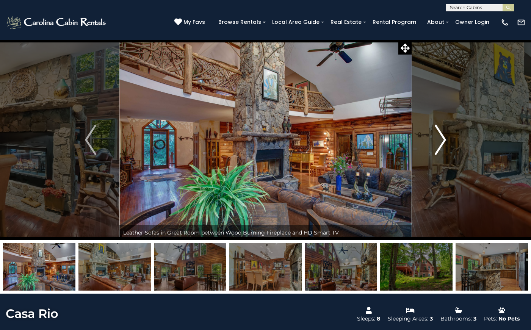
click at [445, 143] on img "Next" at bounding box center [440, 140] width 11 height 30
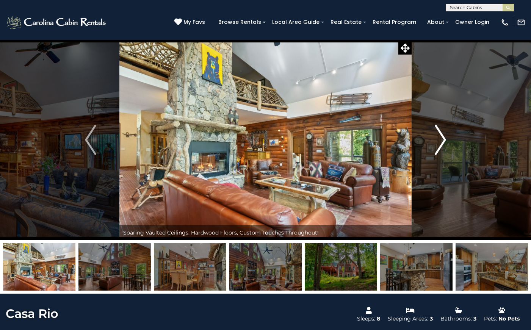
click at [445, 143] on img "Next" at bounding box center [440, 140] width 11 height 30
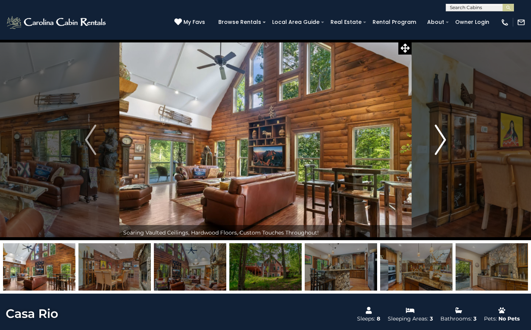
click at [445, 143] on img "Next" at bounding box center [440, 140] width 11 height 30
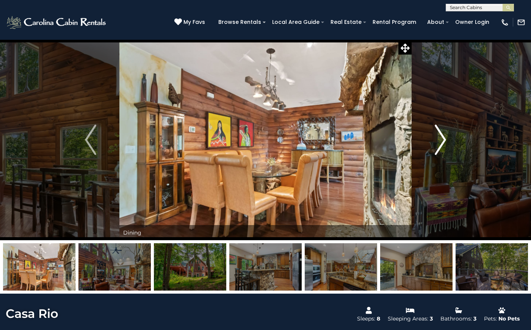
click at [445, 143] on img "Next" at bounding box center [440, 140] width 11 height 30
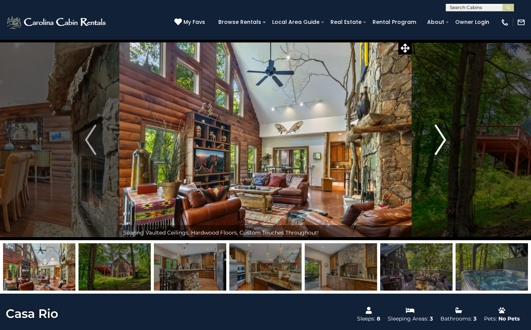
click at [445, 143] on img "Next" at bounding box center [440, 140] width 11 height 30
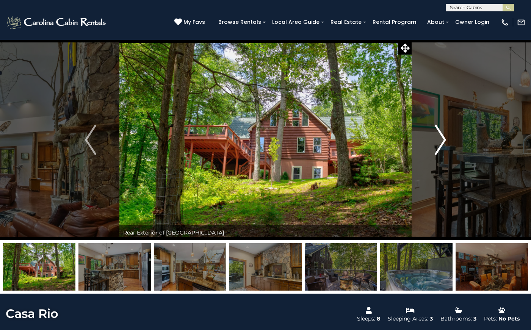
click at [445, 143] on img "Next" at bounding box center [440, 140] width 11 height 30
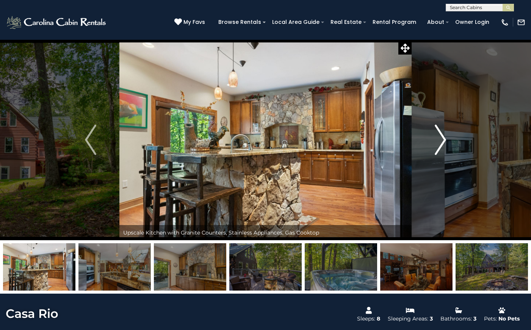
click at [445, 143] on img "Next" at bounding box center [440, 140] width 11 height 30
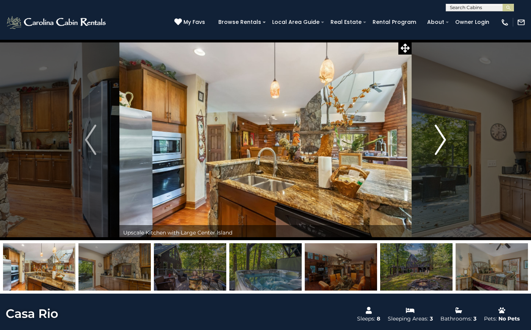
click at [445, 143] on img "Next" at bounding box center [440, 140] width 11 height 30
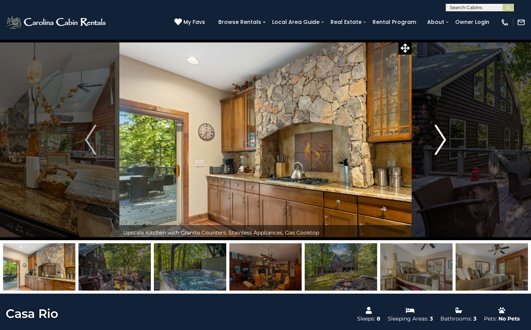
click at [445, 143] on img "Next" at bounding box center [440, 140] width 11 height 30
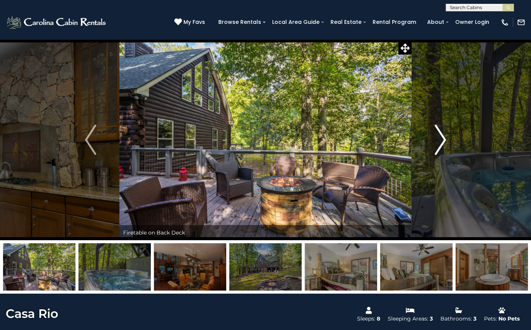
click at [445, 143] on img "Next" at bounding box center [440, 140] width 11 height 30
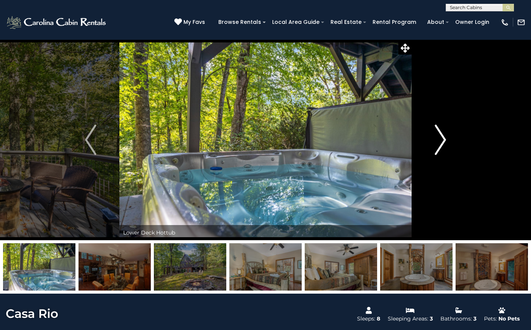
click at [445, 143] on img "Next" at bounding box center [440, 140] width 11 height 30
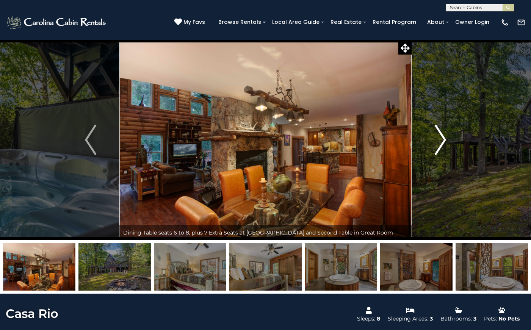
click at [445, 143] on img "Next" at bounding box center [440, 140] width 11 height 30
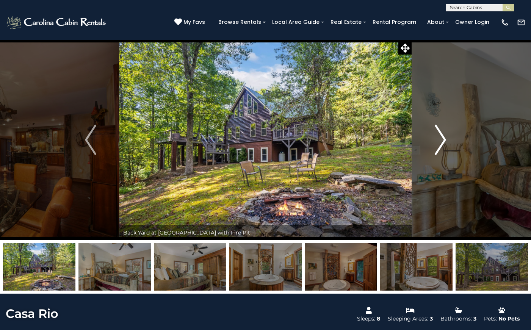
click at [446, 143] on img "Next" at bounding box center [440, 140] width 11 height 30
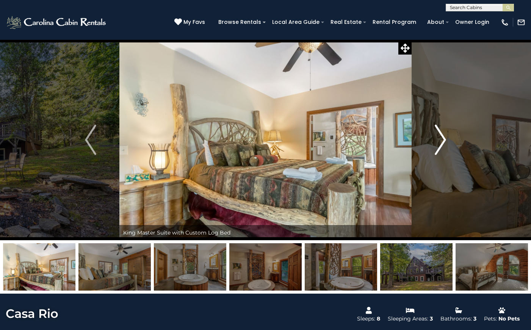
click at [446, 143] on img "Next" at bounding box center [440, 140] width 11 height 30
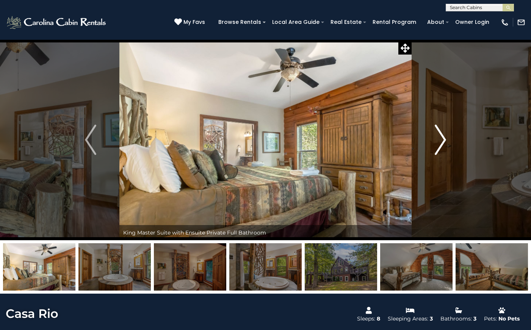
click at [446, 143] on img "Next" at bounding box center [440, 140] width 11 height 30
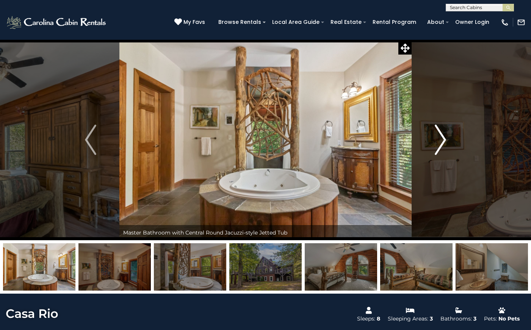
click at [446, 143] on img "Next" at bounding box center [440, 140] width 11 height 30
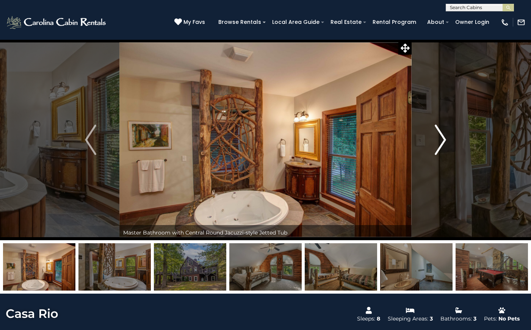
click at [446, 143] on img "Next" at bounding box center [440, 140] width 11 height 30
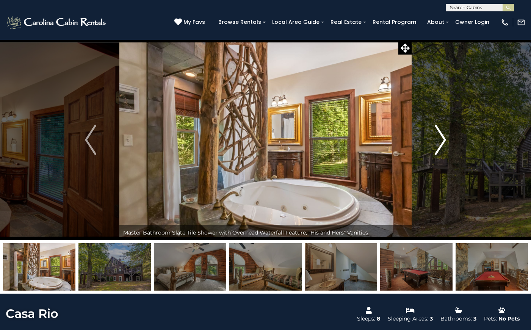
click at [446, 143] on img "Next" at bounding box center [440, 140] width 11 height 30
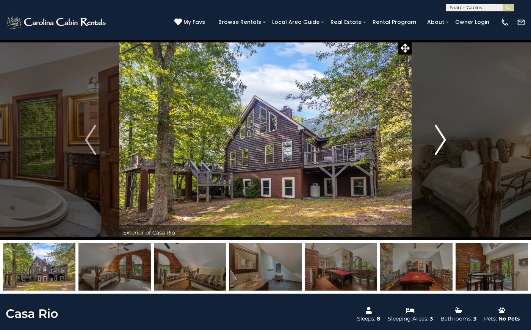
click at [446, 143] on img "Next" at bounding box center [440, 140] width 11 height 30
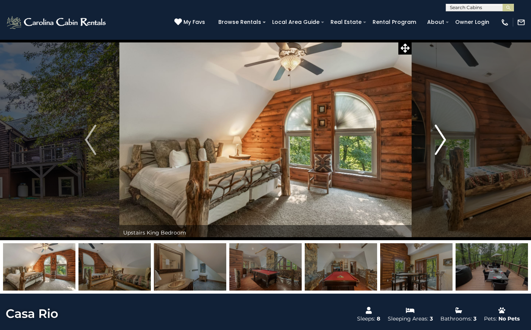
click at [446, 143] on img "Next" at bounding box center [440, 140] width 11 height 30
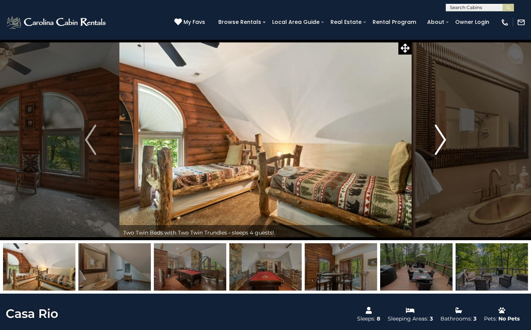
click at [446, 143] on img "Next" at bounding box center [440, 140] width 11 height 30
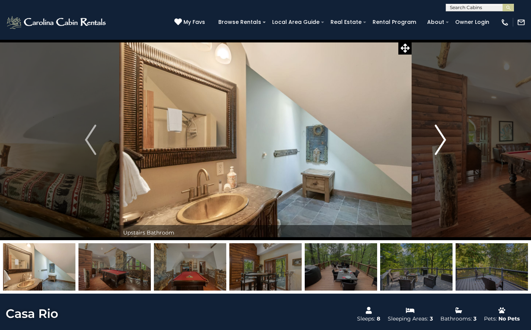
click at [446, 143] on img "Next" at bounding box center [440, 140] width 11 height 30
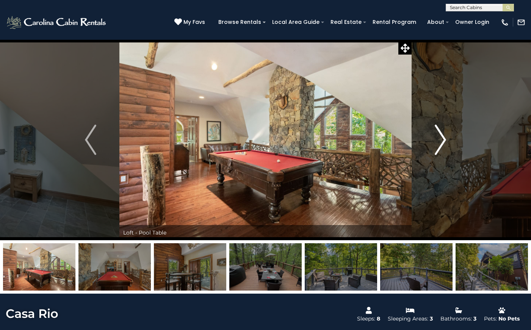
click at [446, 143] on img "Next" at bounding box center [440, 140] width 11 height 30
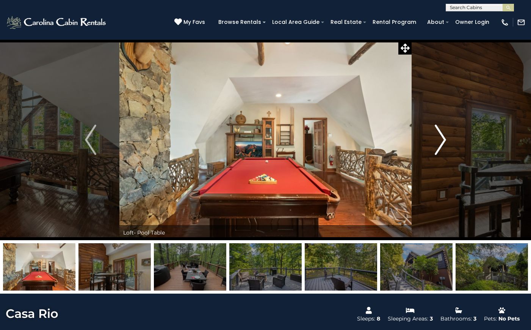
click at [446, 143] on img "Next" at bounding box center [440, 140] width 11 height 30
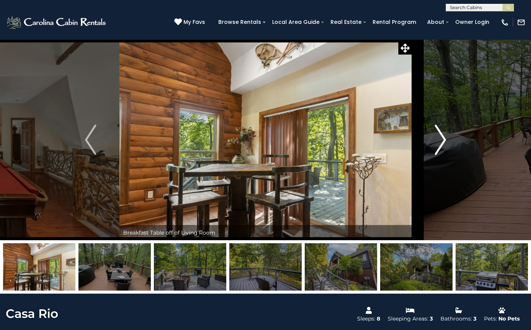
click at [446, 143] on img "Next" at bounding box center [440, 140] width 11 height 30
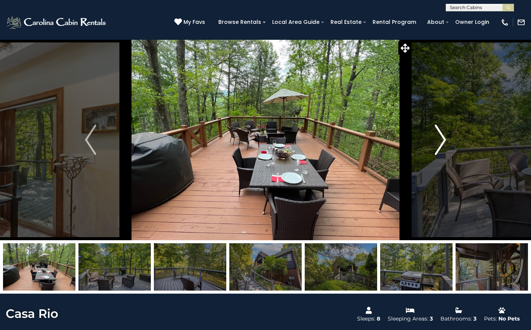
click at [446, 143] on img "Next" at bounding box center [440, 140] width 11 height 30
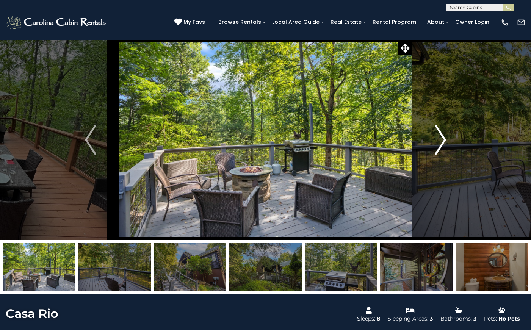
click at [446, 143] on img "Next" at bounding box center [440, 140] width 11 height 30
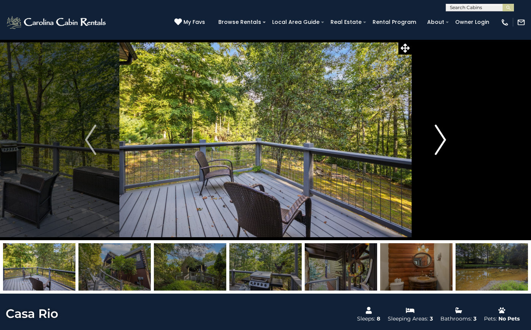
click at [446, 143] on img "Next" at bounding box center [440, 140] width 11 height 30
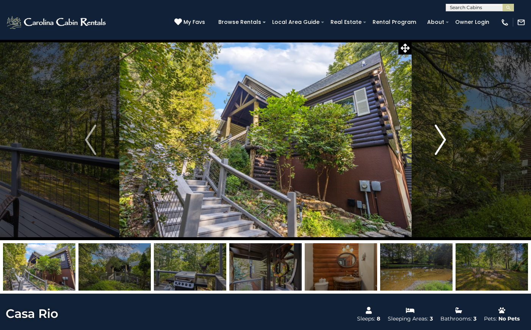
click at [446, 143] on img "Next" at bounding box center [440, 140] width 11 height 30
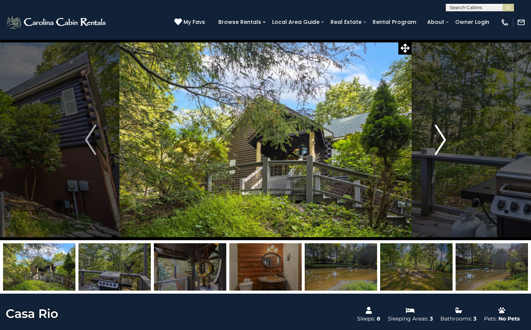
click at [446, 143] on img "Next" at bounding box center [440, 140] width 11 height 30
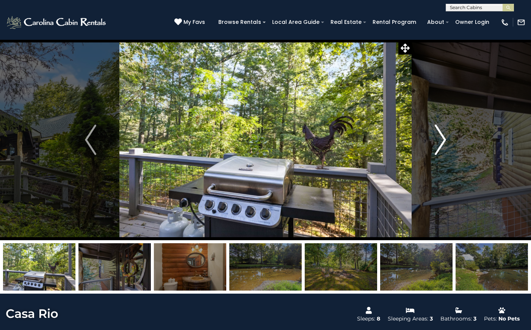
click at [446, 143] on img "Next" at bounding box center [440, 140] width 11 height 30
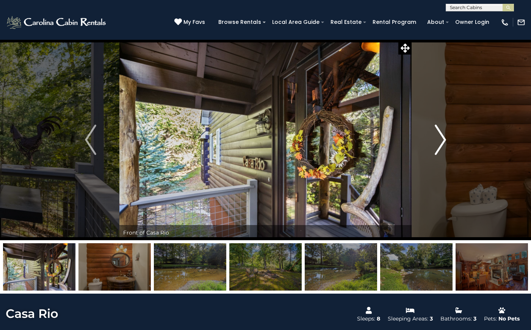
click at [446, 143] on img "Next" at bounding box center [440, 140] width 11 height 30
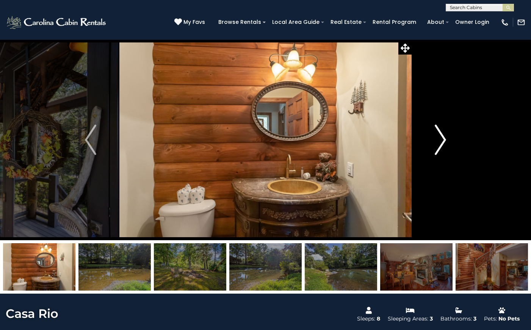
click at [446, 143] on img "Next" at bounding box center [440, 140] width 11 height 30
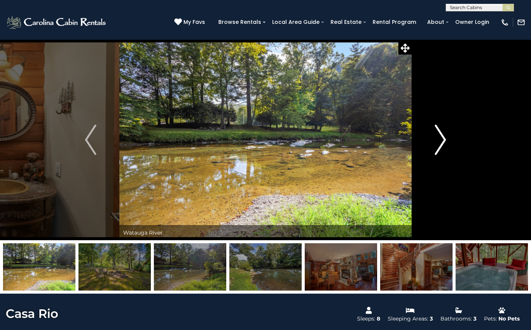
click at [446, 143] on img "Next" at bounding box center [440, 140] width 11 height 30
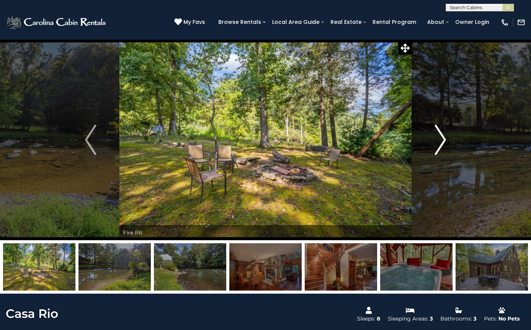
click at [446, 143] on img "Next" at bounding box center [440, 140] width 11 height 30
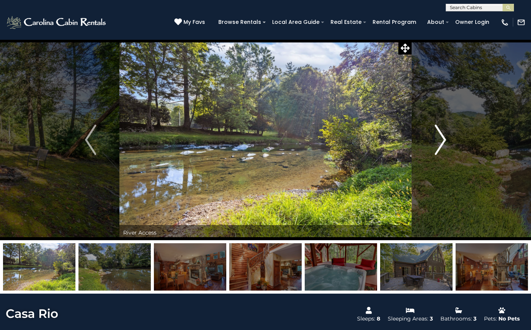
click at [446, 143] on img "Next" at bounding box center [440, 140] width 11 height 30
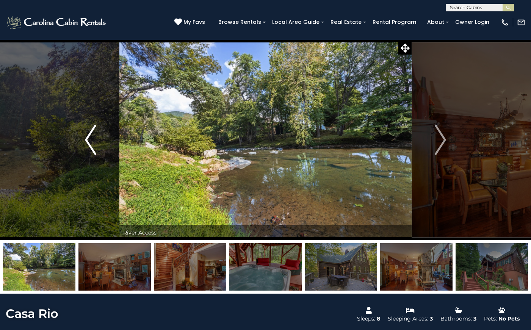
click at [88, 142] on img "Previous" at bounding box center [90, 140] width 11 height 30
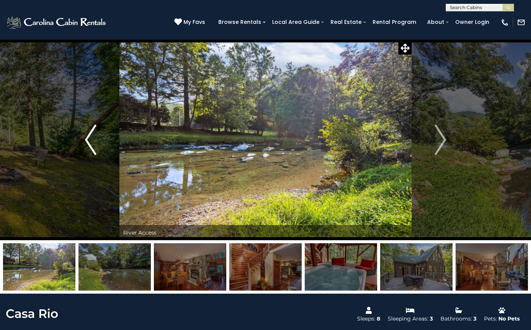
click at [88, 142] on img "Previous" at bounding box center [90, 140] width 11 height 30
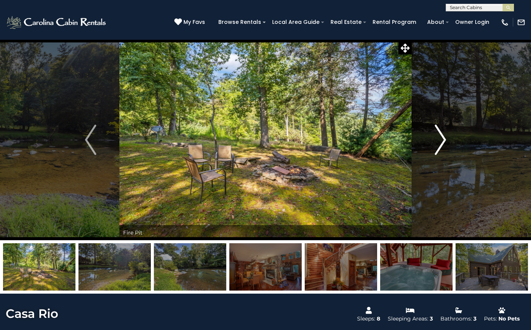
click at [438, 138] on img "Next" at bounding box center [440, 140] width 11 height 30
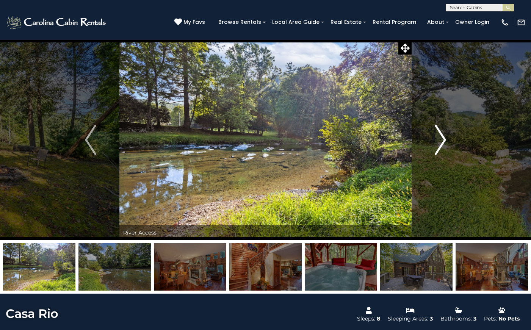
click at [438, 139] on img "Next" at bounding box center [440, 140] width 11 height 30
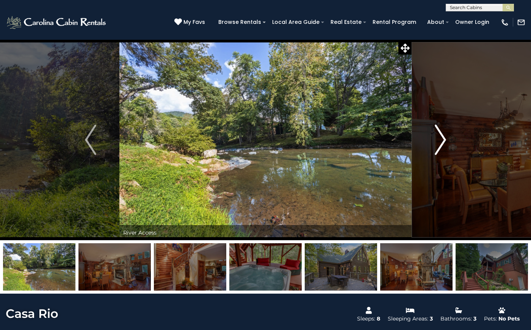
click at [438, 139] on img "Next" at bounding box center [440, 140] width 11 height 30
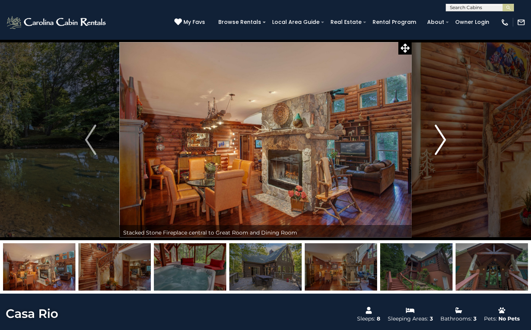
click at [442, 147] on img "Next" at bounding box center [440, 140] width 11 height 30
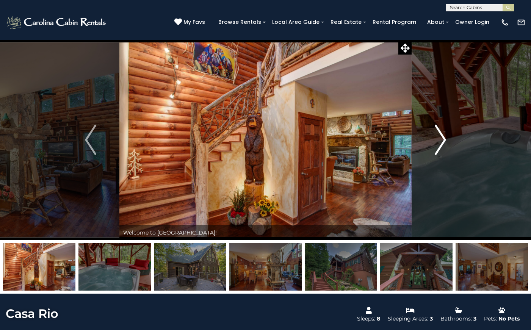
click at [442, 148] on img "Next" at bounding box center [440, 140] width 11 height 30
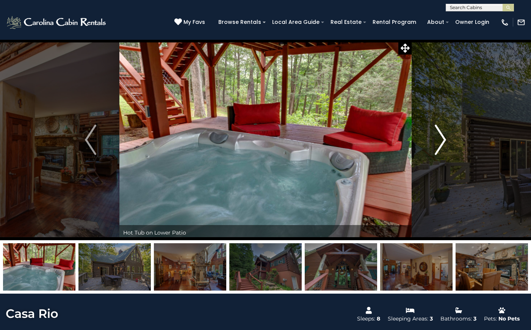
click at [442, 148] on img "Next" at bounding box center [440, 140] width 11 height 30
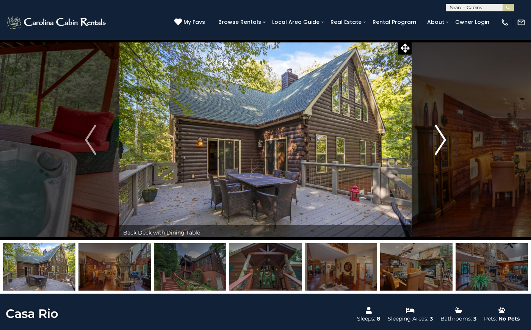
click at [442, 148] on img "Next" at bounding box center [440, 140] width 11 height 30
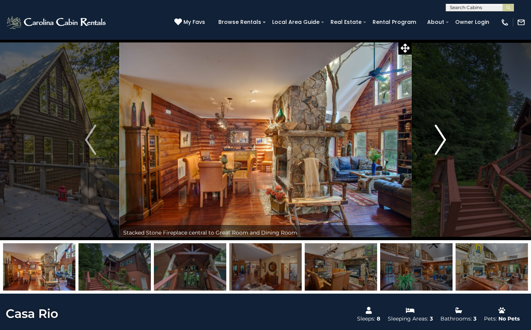
click at [443, 149] on img "Next" at bounding box center [440, 140] width 11 height 30
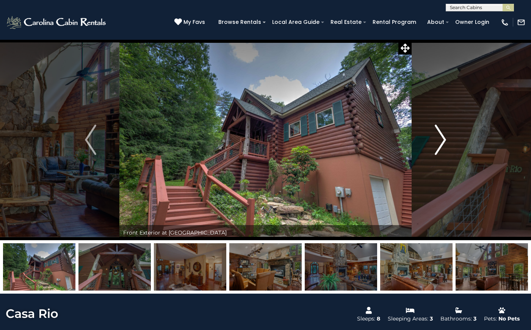
click at [443, 149] on img "Next" at bounding box center [440, 140] width 11 height 30
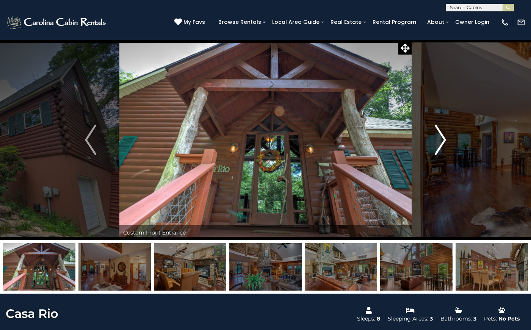
click at [443, 149] on img "Next" at bounding box center [440, 140] width 11 height 30
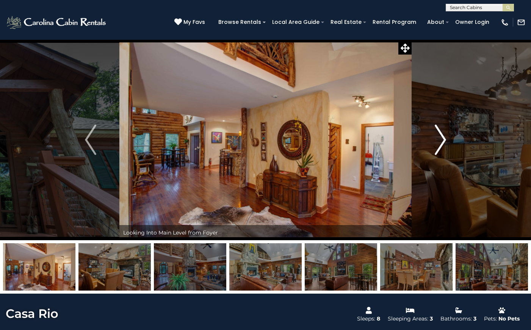
click at [443, 149] on img "Next" at bounding box center [440, 140] width 11 height 30
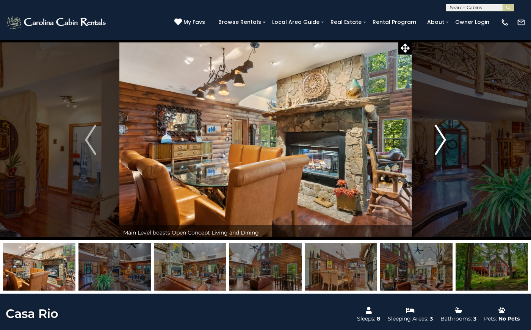
click at [443, 149] on img "Next" at bounding box center [440, 140] width 11 height 30
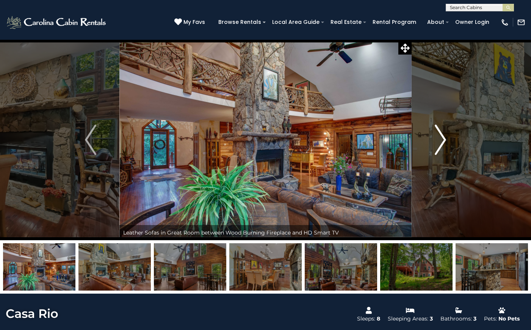
click at [443, 150] on img "Next" at bounding box center [440, 140] width 11 height 30
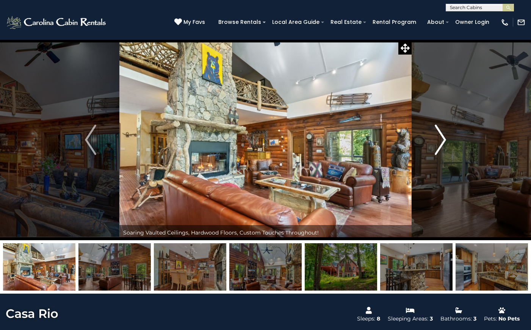
click at [443, 150] on img "Next" at bounding box center [440, 140] width 11 height 30
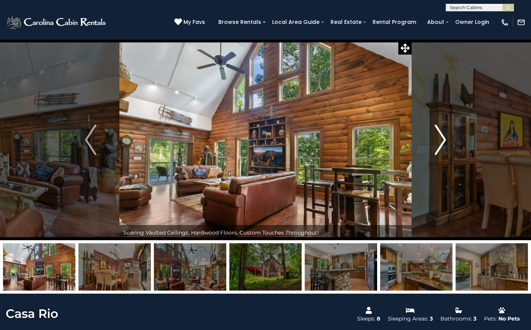
click at [443, 150] on img "Next" at bounding box center [440, 140] width 11 height 30
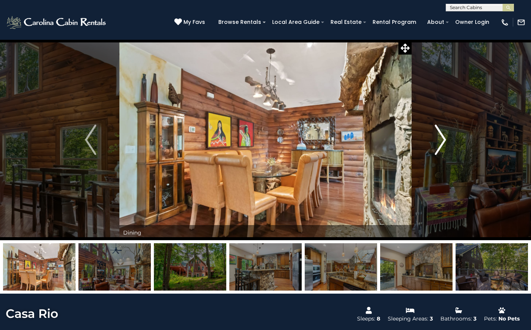
click at [443, 150] on img "Next" at bounding box center [440, 140] width 11 height 30
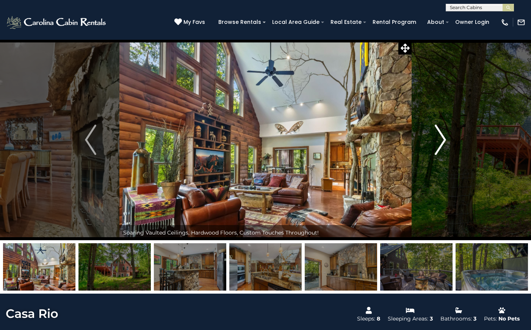
click at [443, 150] on img "Next" at bounding box center [440, 140] width 11 height 30
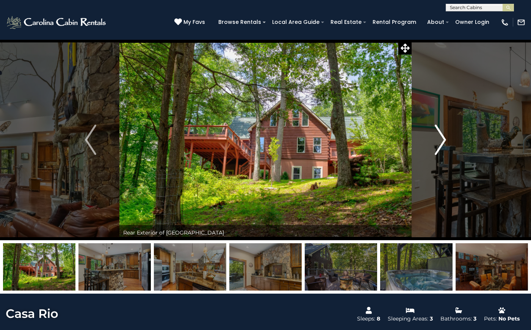
click at [443, 150] on img "Next" at bounding box center [440, 140] width 11 height 30
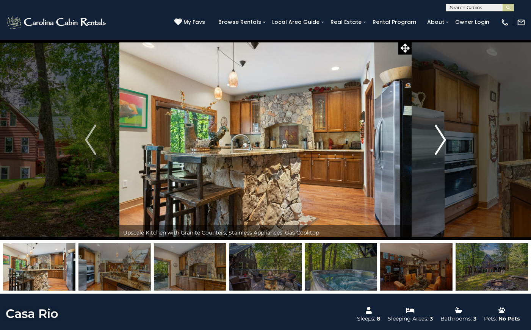
click at [443, 150] on img "Next" at bounding box center [440, 140] width 11 height 30
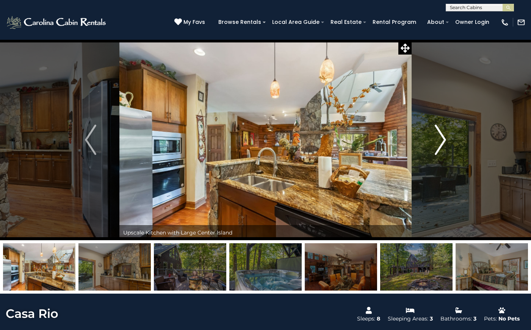
click at [443, 150] on img "Next" at bounding box center [440, 140] width 11 height 30
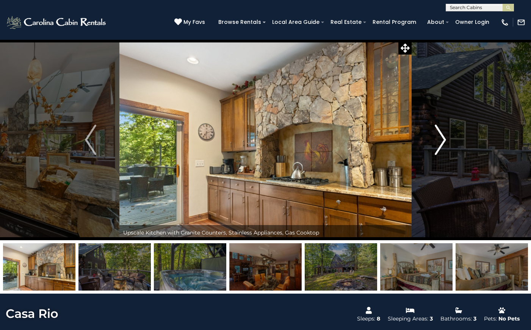
click at [443, 150] on img "Next" at bounding box center [440, 140] width 11 height 30
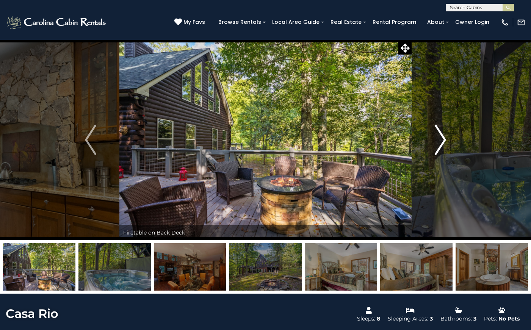
click at [443, 150] on img "Next" at bounding box center [440, 140] width 11 height 30
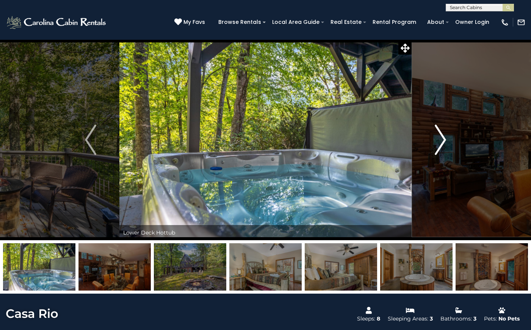
click at [443, 150] on img "Next" at bounding box center [440, 140] width 11 height 30
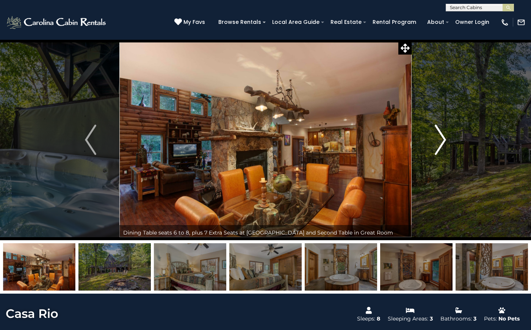
click at [443, 150] on img "Next" at bounding box center [440, 140] width 11 height 30
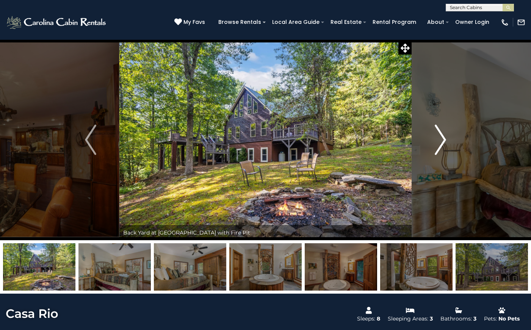
click at [443, 150] on img "Next" at bounding box center [440, 140] width 11 height 30
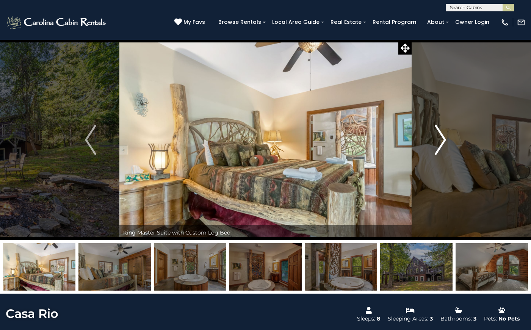
click at [443, 150] on img "Next" at bounding box center [440, 140] width 11 height 30
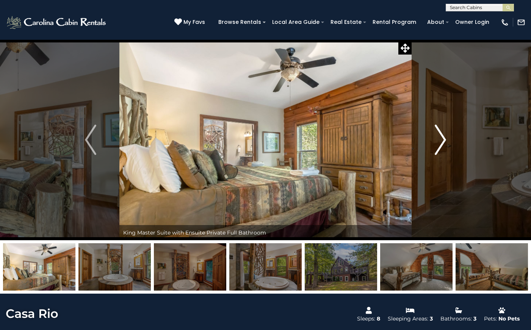
click at [443, 150] on img "Next" at bounding box center [440, 140] width 11 height 30
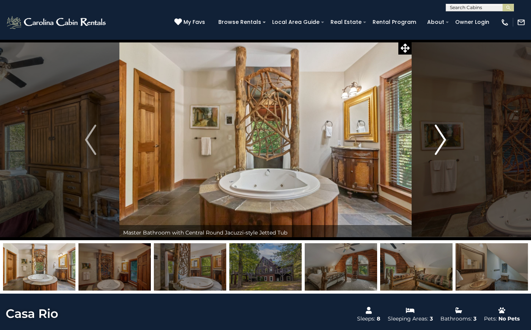
click at [443, 150] on img "Next" at bounding box center [440, 140] width 11 height 30
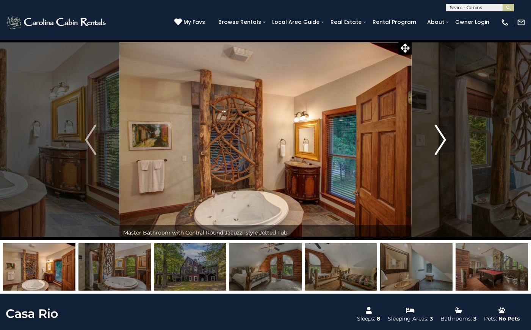
click at [443, 150] on img "Next" at bounding box center [440, 140] width 11 height 30
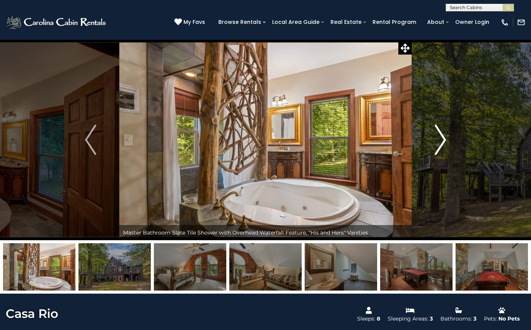
click at [442, 146] on img "Next" at bounding box center [440, 140] width 11 height 30
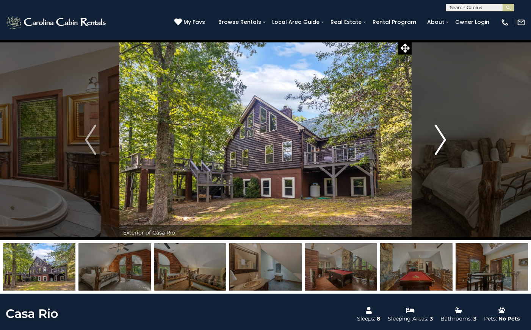
click at [442, 146] on img "Next" at bounding box center [440, 140] width 11 height 30
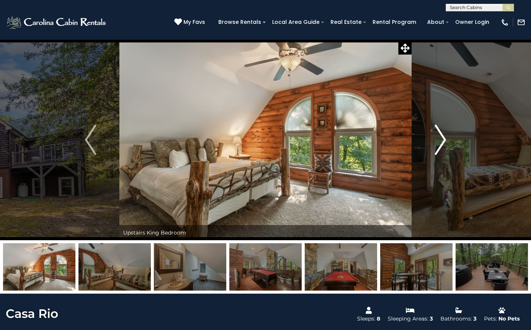
click at [442, 146] on img "Next" at bounding box center [440, 140] width 11 height 30
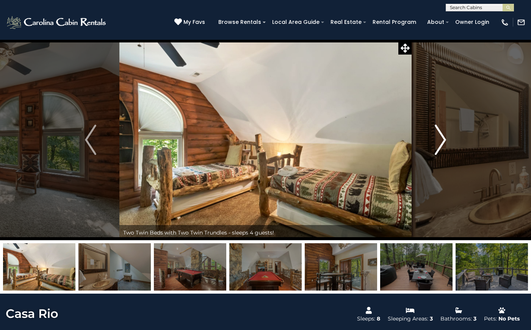
click at [442, 146] on img "Next" at bounding box center [440, 140] width 11 height 30
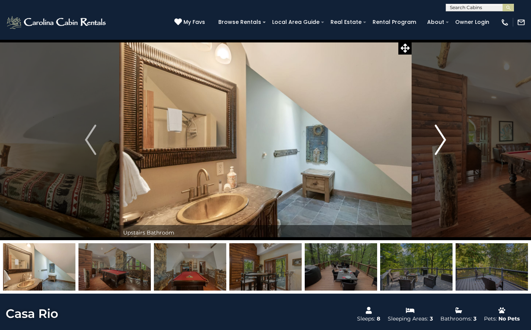
click at [442, 146] on img "Next" at bounding box center [440, 140] width 11 height 30
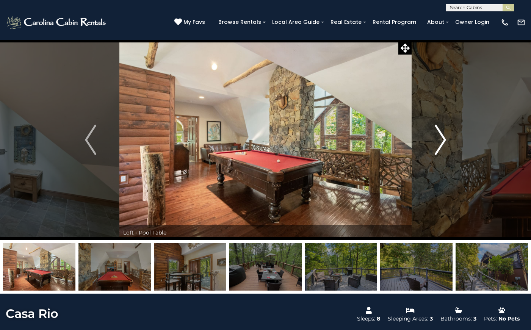
click at [442, 146] on img "Next" at bounding box center [440, 140] width 11 height 30
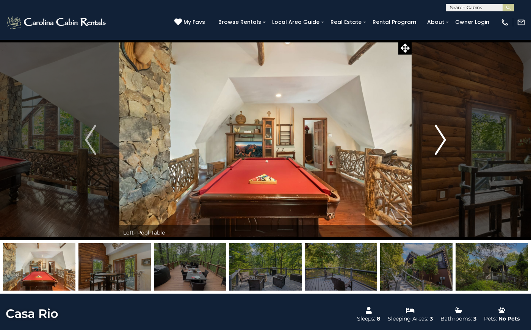
click at [442, 146] on img "Next" at bounding box center [440, 140] width 11 height 30
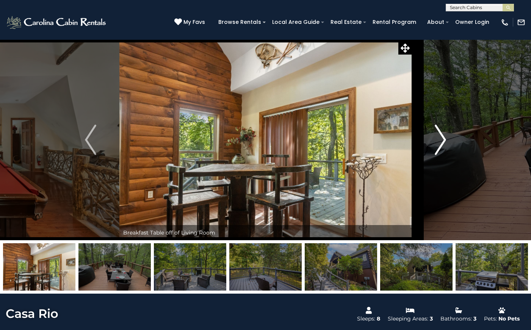
click at [442, 146] on img "Next" at bounding box center [440, 140] width 11 height 30
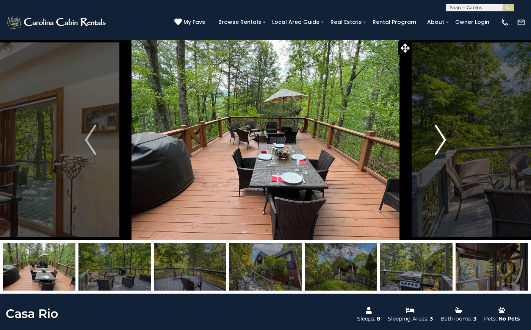
click at [442, 146] on img "Next" at bounding box center [440, 140] width 11 height 30
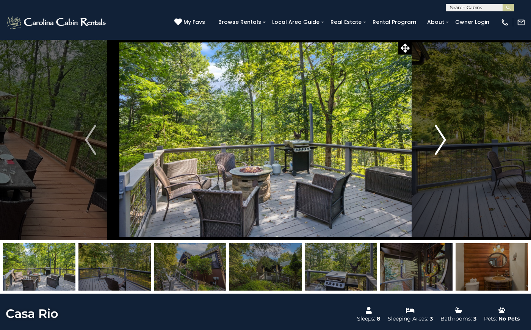
click at [442, 146] on img "Next" at bounding box center [440, 140] width 11 height 30
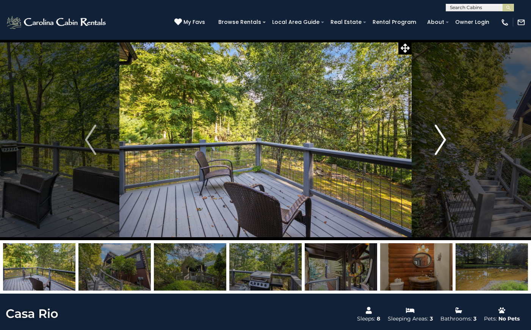
click at [442, 146] on img "Next" at bounding box center [440, 140] width 11 height 30
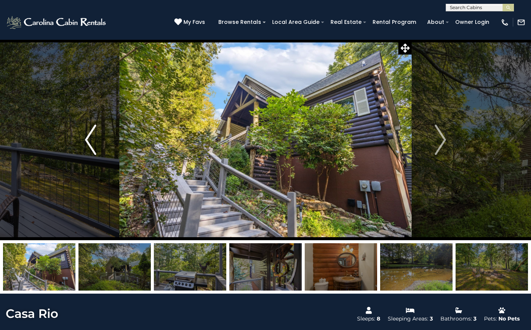
click at [98, 155] on button "Previous" at bounding box center [91, 139] width 58 height 201
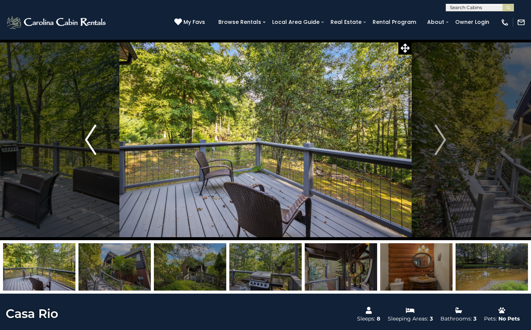
click at [98, 155] on button "Previous" at bounding box center [91, 139] width 58 height 201
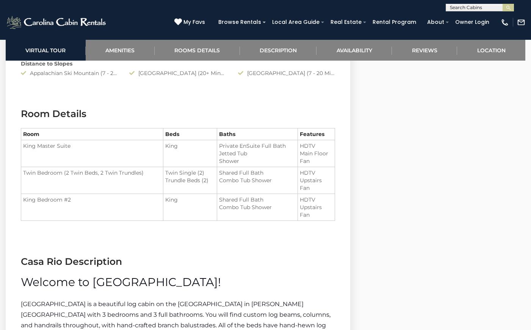
scroll to position [842, 0]
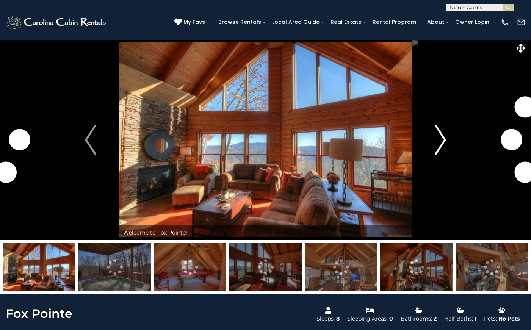
click at [444, 143] on img "Next" at bounding box center [440, 140] width 11 height 30
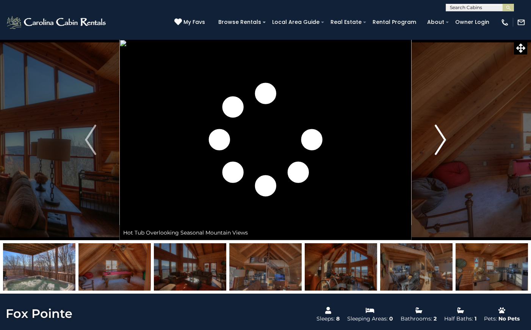
click at [444, 143] on img "Next" at bounding box center [440, 140] width 11 height 30
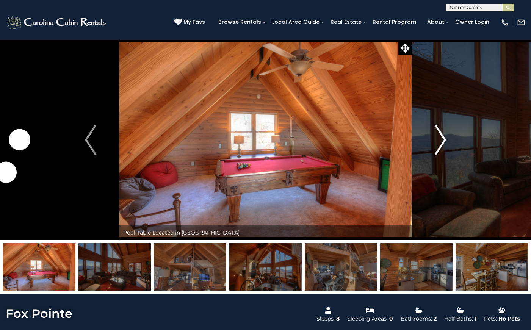
click at [444, 143] on img "Next" at bounding box center [440, 140] width 11 height 30
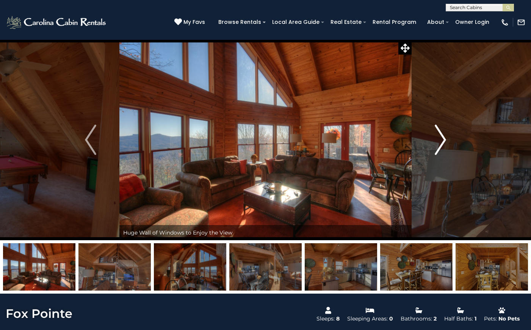
click at [444, 143] on img "Next" at bounding box center [440, 140] width 11 height 30
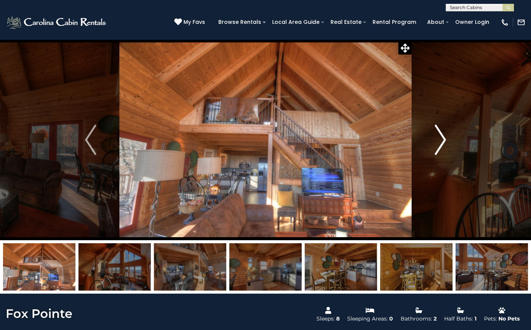
click at [444, 143] on img "Next" at bounding box center [440, 140] width 11 height 30
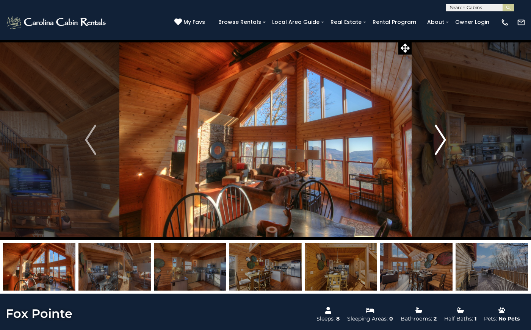
click at [444, 143] on img "Next" at bounding box center [440, 140] width 11 height 30
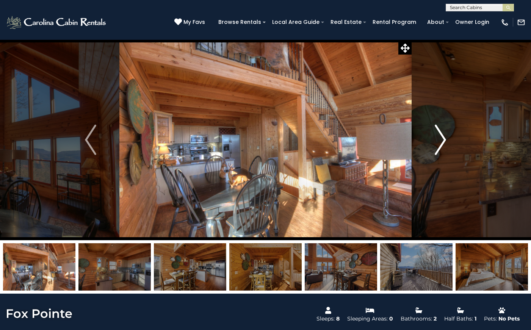
click at [444, 143] on img "Next" at bounding box center [440, 140] width 11 height 30
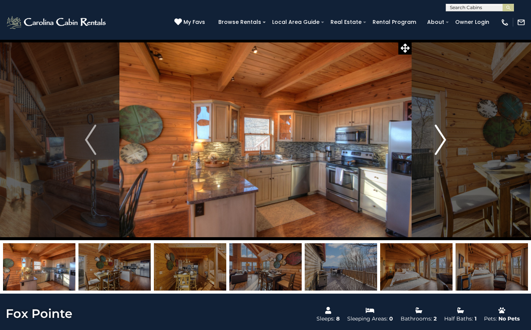
click at [444, 143] on img "Next" at bounding box center [440, 140] width 11 height 30
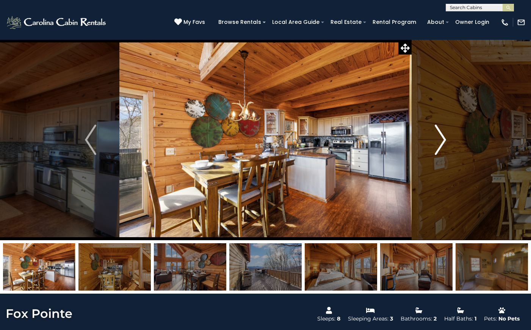
click at [444, 143] on img "Next" at bounding box center [440, 140] width 11 height 30
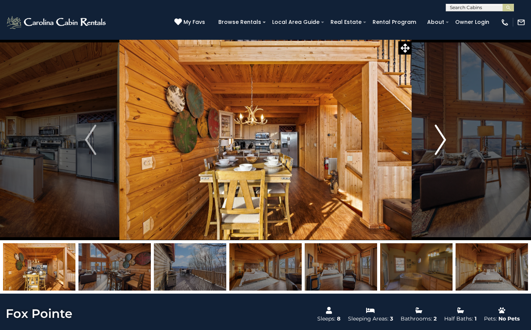
click at [445, 142] on img "Next" at bounding box center [440, 140] width 11 height 30
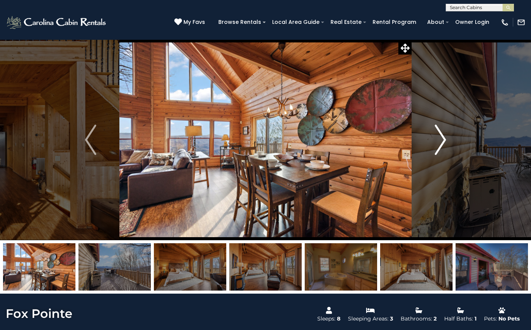
click at [445, 142] on img "Next" at bounding box center [440, 140] width 11 height 30
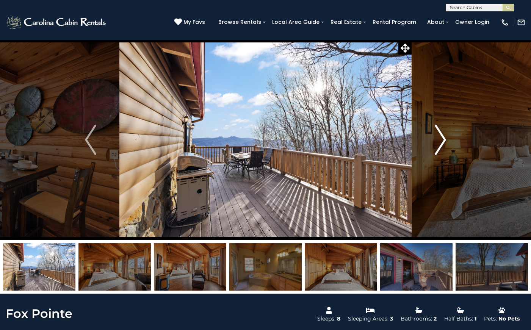
click at [445, 142] on img "Next" at bounding box center [440, 140] width 11 height 30
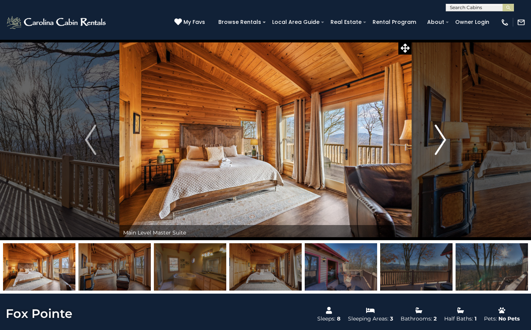
click at [444, 142] on img "Next" at bounding box center [440, 140] width 11 height 30
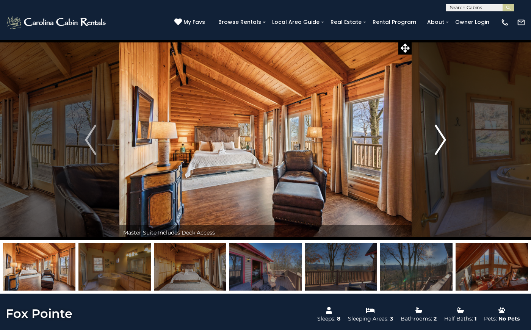
click at [444, 142] on img "Next" at bounding box center [440, 140] width 11 height 30
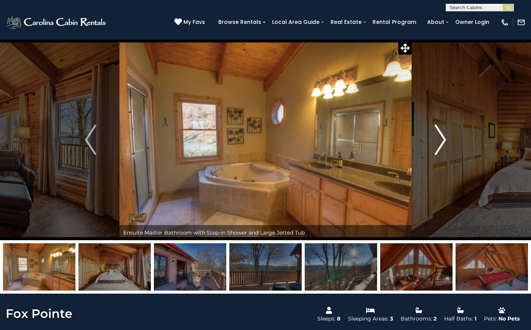
click at [444, 142] on img "Next" at bounding box center [440, 140] width 11 height 30
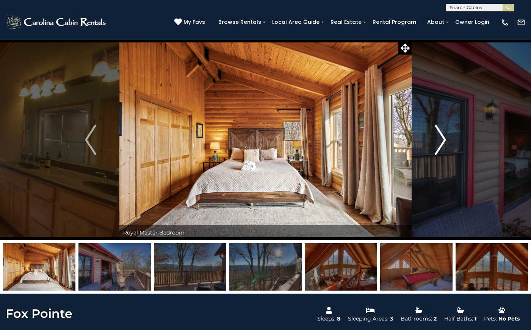
click at [444, 142] on img "Next" at bounding box center [440, 140] width 11 height 30
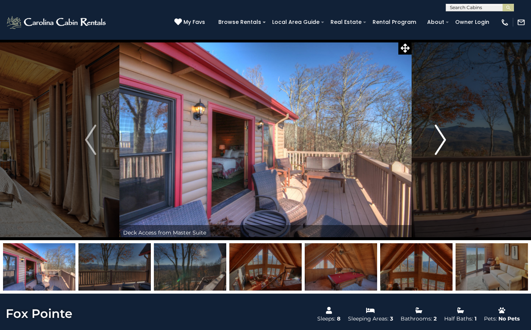
click at [444, 142] on img "Next" at bounding box center [440, 140] width 11 height 30
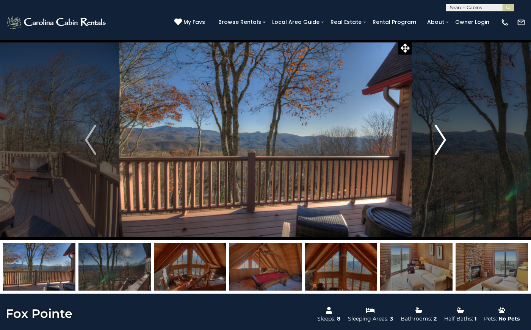
click at [444, 142] on img "Next" at bounding box center [440, 140] width 11 height 30
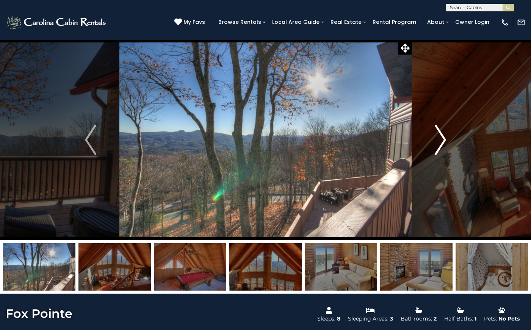
click at [444, 142] on img "Next" at bounding box center [440, 140] width 11 height 30
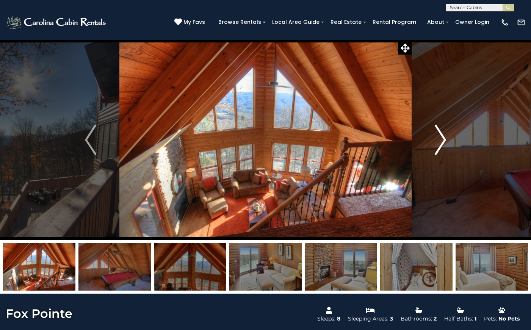
click at [444, 142] on img "Next" at bounding box center [440, 140] width 11 height 30
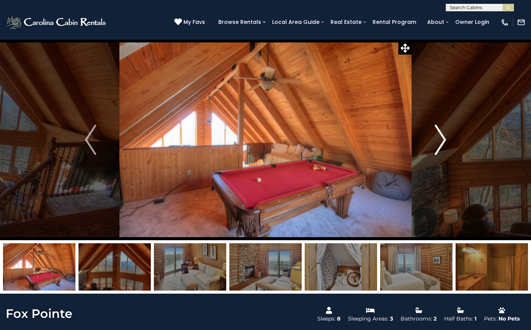
click at [444, 142] on img "Next" at bounding box center [440, 140] width 11 height 30
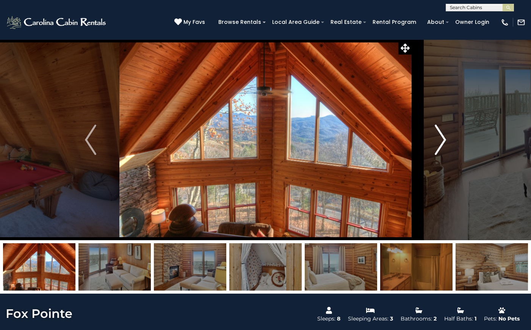
click at [444, 142] on img "Next" at bounding box center [440, 140] width 11 height 30
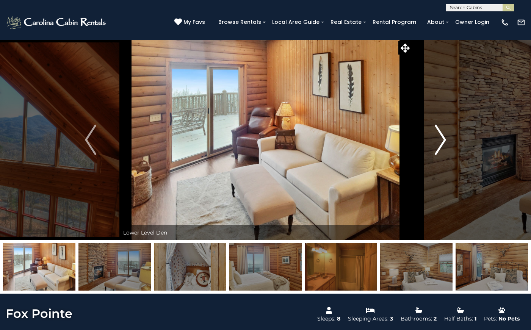
click at [444, 142] on img "Next" at bounding box center [440, 140] width 11 height 30
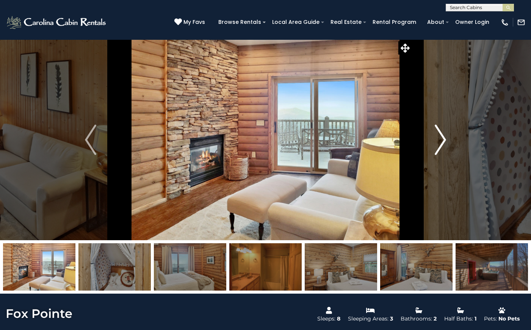
click at [444, 142] on img "Next" at bounding box center [440, 140] width 11 height 30
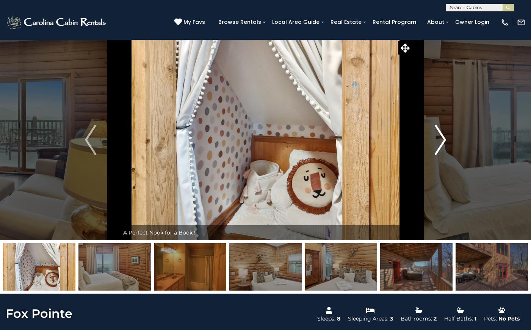
click at [444, 142] on img "Next" at bounding box center [440, 140] width 11 height 30
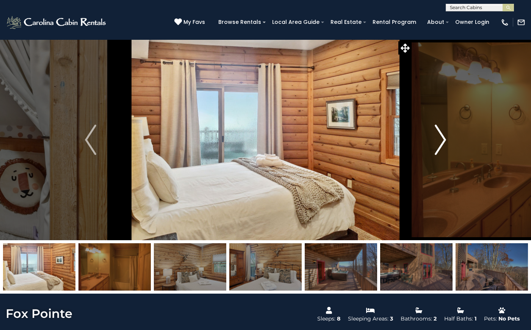
click at [444, 142] on img "Next" at bounding box center [440, 140] width 11 height 30
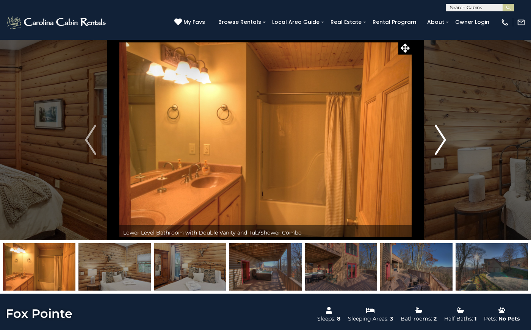
click at [444, 142] on img "Next" at bounding box center [440, 140] width 11 height 30
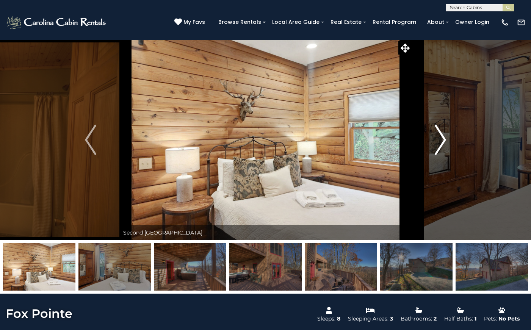
click at [444, 142] on img "Next" at bounding box center [440, 140] width 11 height 30
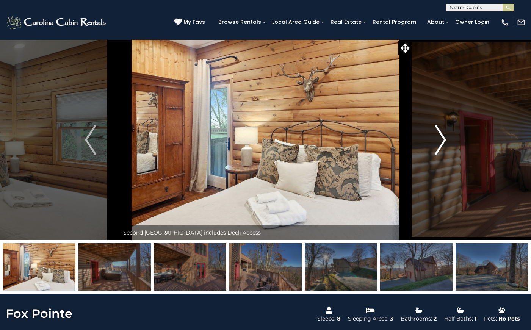
click at [444, 142] on img "Next" at bounding box center [440, 140] width 11 height 30
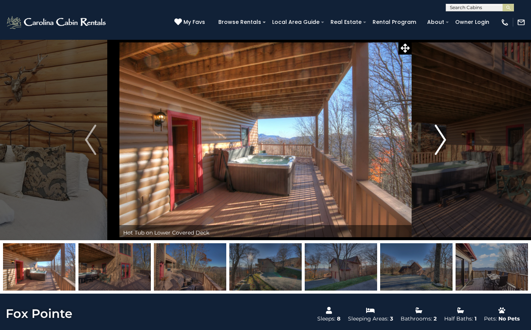
click at [444, 142] on img "Next" at bounding box center [440, 140] width 11 height 30
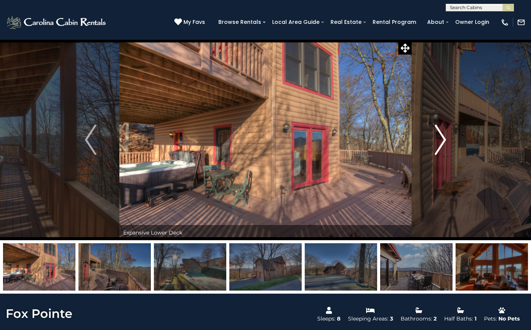
click at [444, 142] on img "Next" at bounding box center [440, 140] width 11 height 30
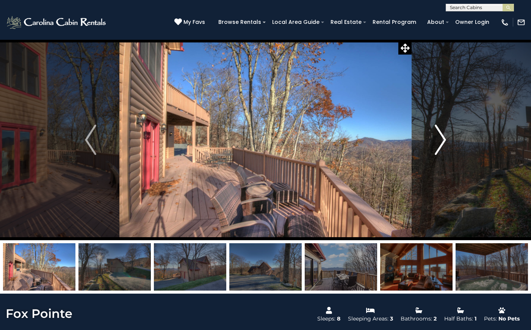
click at [444, 142] on img "Next" at bounding box center [440, 140] width 11 height 30
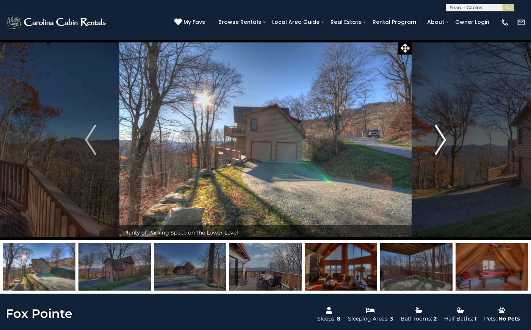
click at [444, 142] on img "Next" at bounding box center [440, 140] width 11 height 30
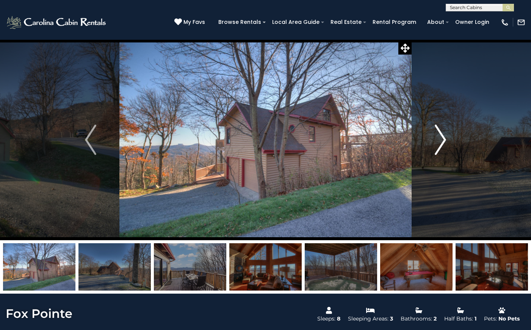
click at [444, 142] on img "Next" at bounding box center [440, 140] width 11 height 30
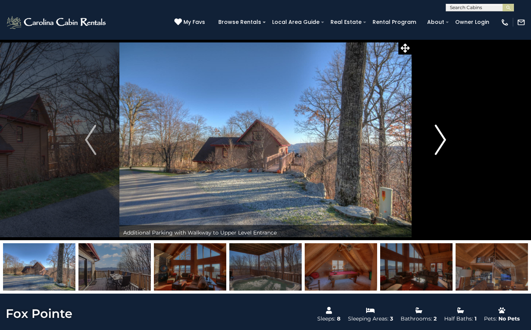
click at [446, 138] on img "Next" at bounding box center [440, 140] width 11 height 30
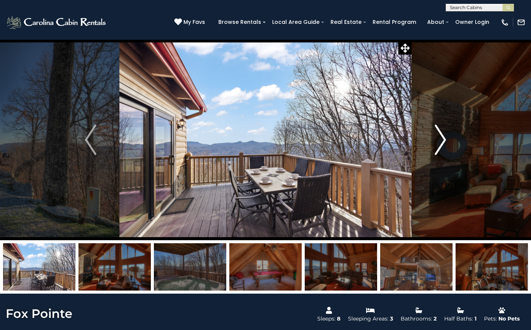
click at [446, 138] on img "Next" at bounding box center [440, 140] width 11 height 30
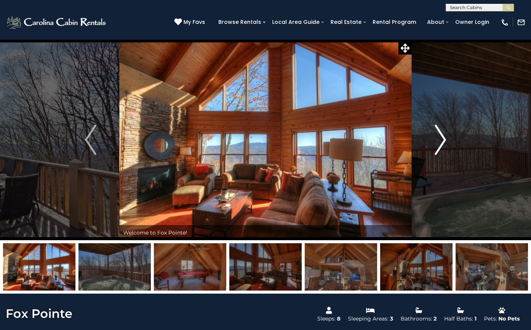
click at [446, 138] on img "Next" at bounding box center [440, 140] width 11 height 30
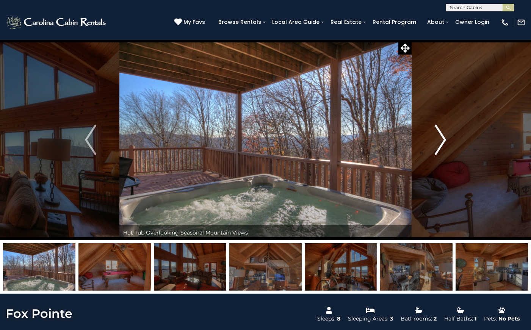
click at [446, 137] on img "Next" at bounding box center [440, 140] width 11 height 30
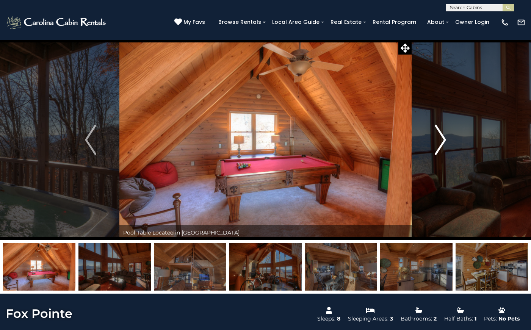
click at [446, 137] on img "Next" at bounding box center [440, 140] width 11 height 30
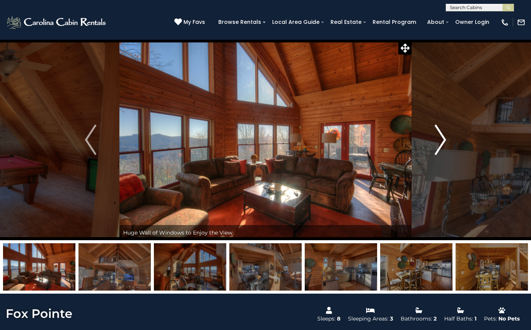
click at [446, 137] on img "Next" at bounding box center [440, 140] width 11 height 30
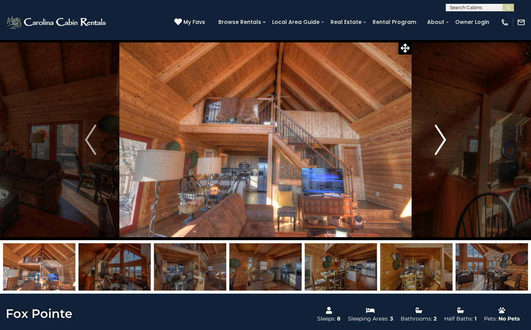
click at [446, 137] on img "Next" at bounding box center [440, 140] width 11 height 30
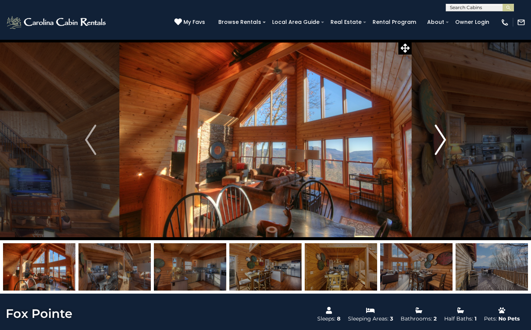
click at [446, 137] on img "Next" at bounding box center [440, 140] width 11 height 30
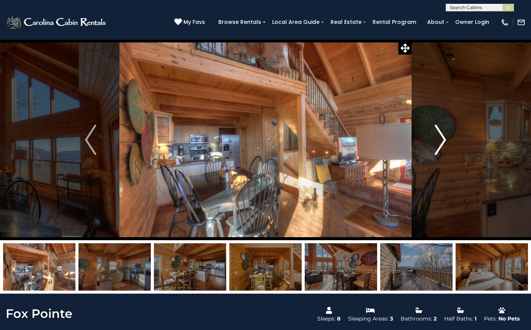
click at [446, 137] on img "Next" at bounding box center [440, 140] width 11 height 30
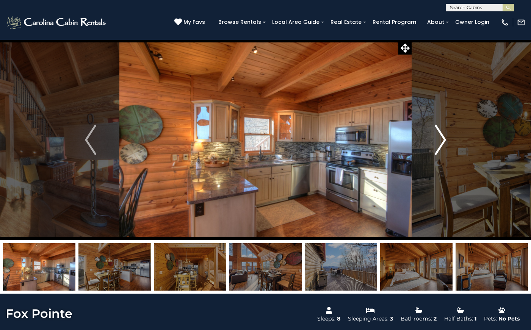
click at [446, 137] on img "Next" at bounding box center [440, 140] width 11 height 30
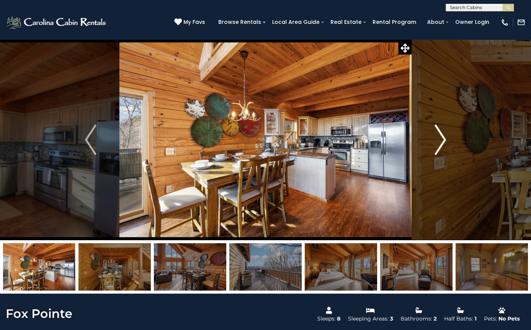
click at [446, 137] on img "Next" at bounding box center [440, 140] width 11 height 30
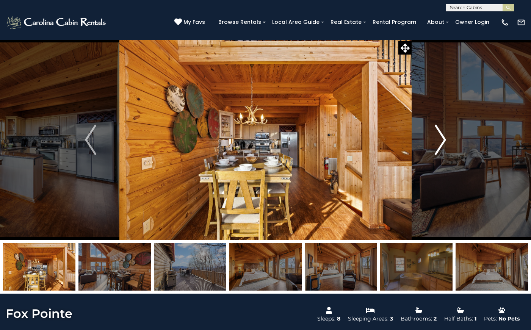
click at [446, 137] on img "Next" at bounding box center [440, 140] width 11 height 30
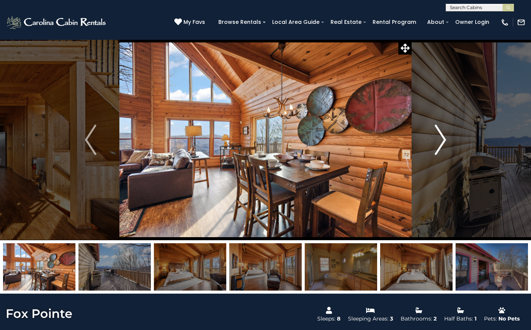
click at [446, 137] on img "Next" at bounding box center [440, 140] width 11 height 30
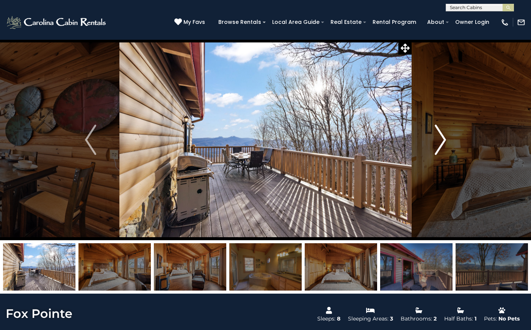
click at [446, 137] on img "Next" at bounding box center [440, 140] width 11 height 30
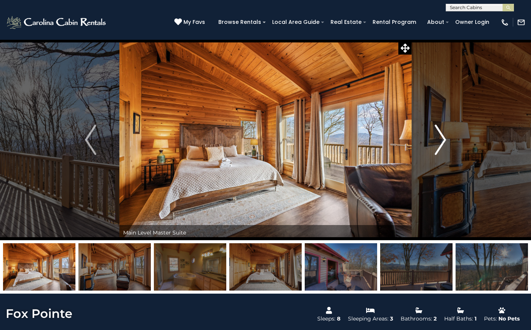
click at [446, 137] on img "Next" at bounding box center [440, 140] width 11 height 30
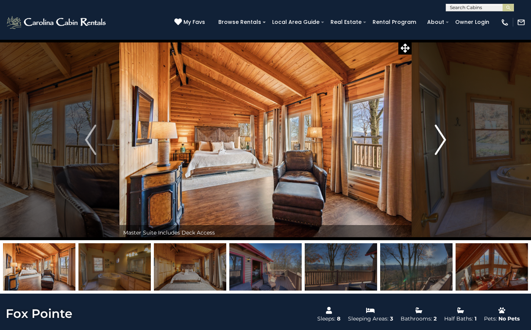
click at [446, 137] on img "Next" at bounding box center [440, 140] width 11 height 30
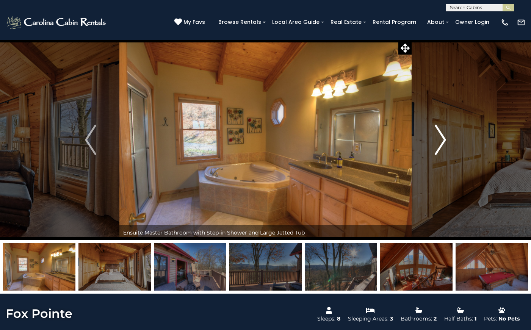
click at [446, 137] on img "Next" at bounding box center [440, 140] width 11 height 30
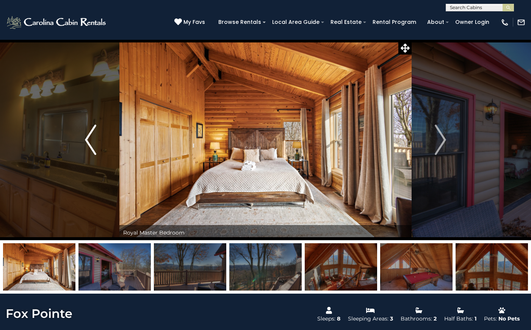
click at [89, 138] on img "Previous" at bounding box center [90, 140] width 11 height 30
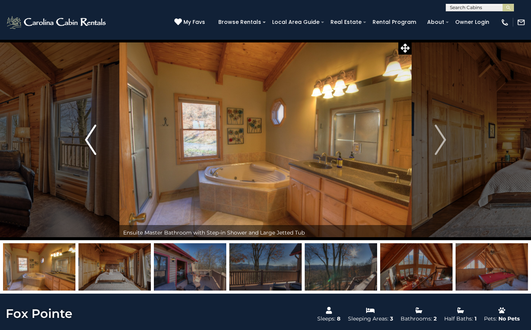
click at [89, 138] on img "Previous" at bounding box center [90, 140] width 11 height 30
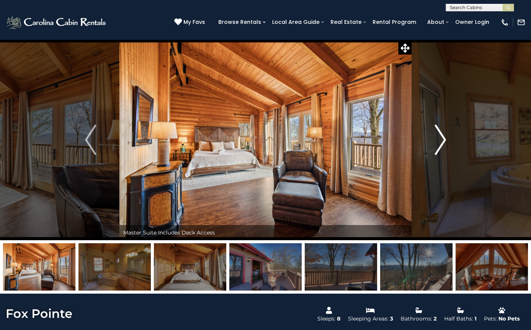
click at [445, 138] on img "Next" at bounding box center [440, 140] width 11 height 30
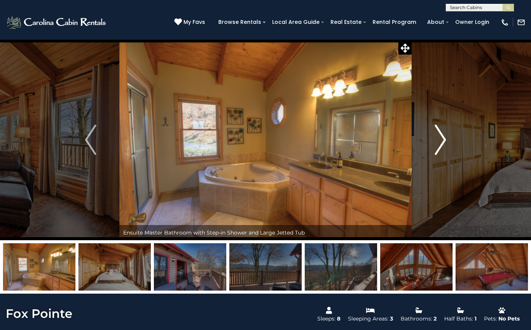
click at [445, 138] on img "Next" at bounding box center [440, 140] width 11 height 30
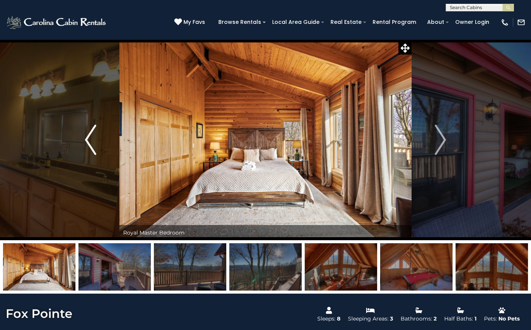
click at [93, 149] on img "Previous" at bounding box center [90, 140] width 11 height 30
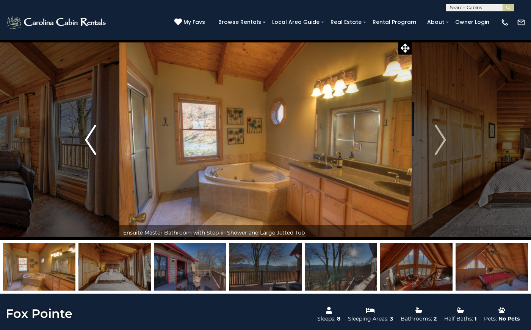
click at [93, 149] on img "Previous" at bounding box center [90, 140] width 11 height 30
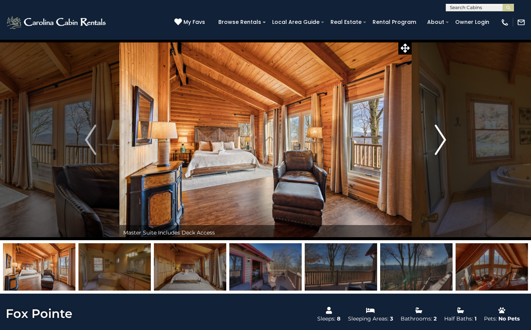
click at [443, 133] on img "Next" at bounding box center [440, 140] width 11 height 30
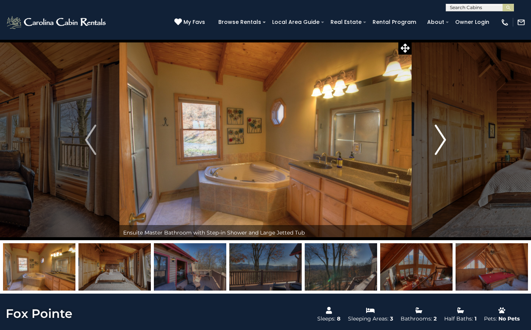
click at [443, 133] on img "Next" at bounding box center [440, 140] width 11 height 30
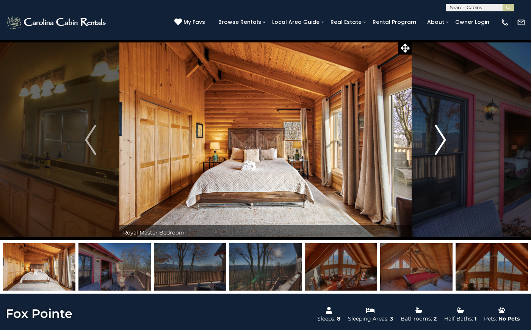
click at [443, 133] on img "Next" at bounding box center [440, 140] width 11 height 30
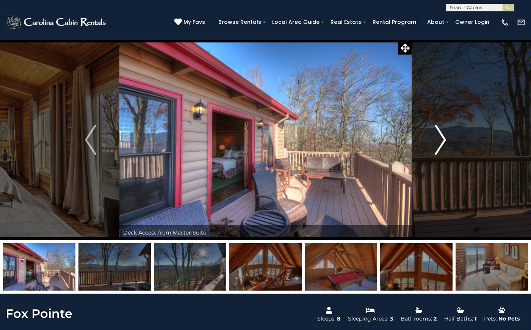
click at [443, 133] on img "Next" at bounding box center [440, 140] width 11 height 30
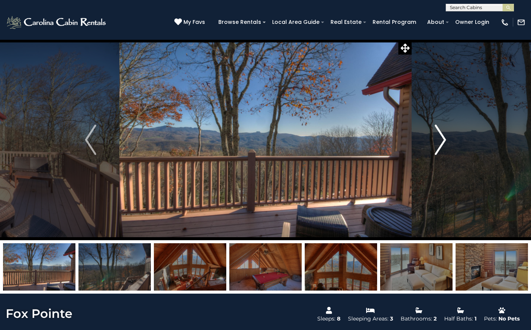
click at [443, 133] on img "Next" at bounding box center [440, 140] width 11 height 30
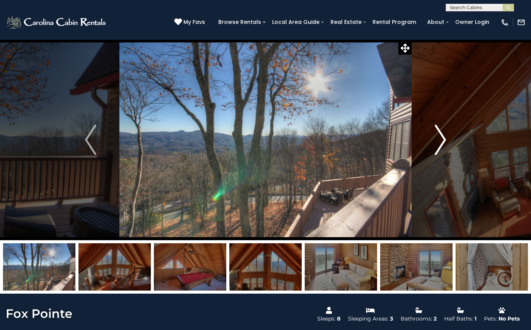
click at [443, 133] on img "Next" at bounding box center [440, 140] width 11 height 30
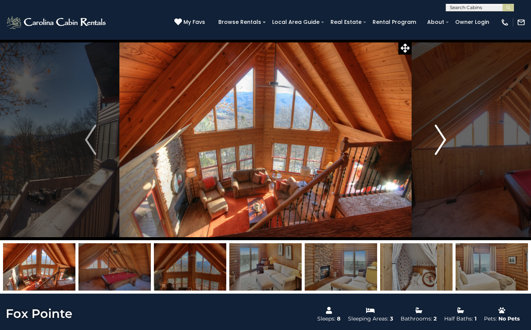
click at [443, 133] on img "Next" at bounding box center [440, 140] width 11 height 30
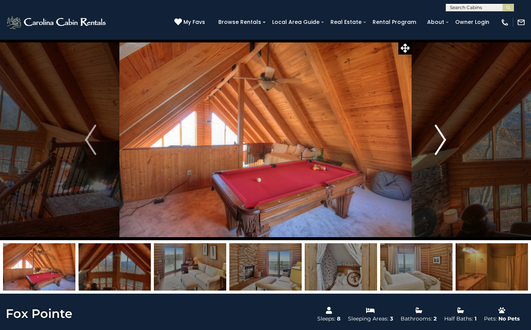
click at [443, 133] on img "Next" at bounding box center [440, 140] width 11 height 30
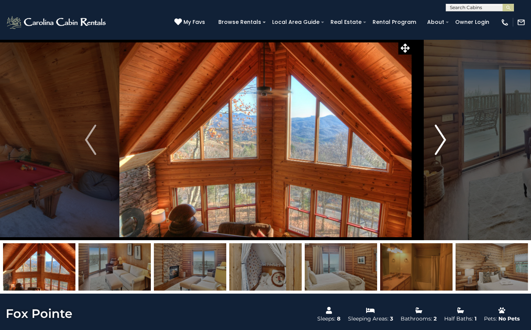
click at [443, 133] on img "Next" at bounding box center [440, 140] width 11 height 30
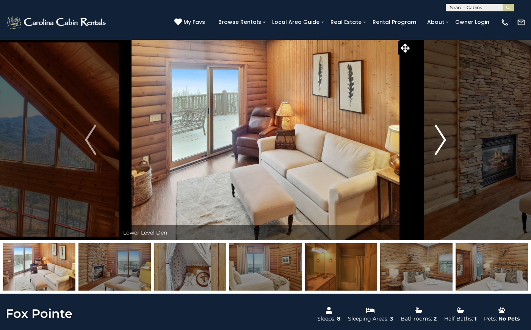
click at [443, 133] on img "Next" at bounding box center [440, 140] width 11 height 30
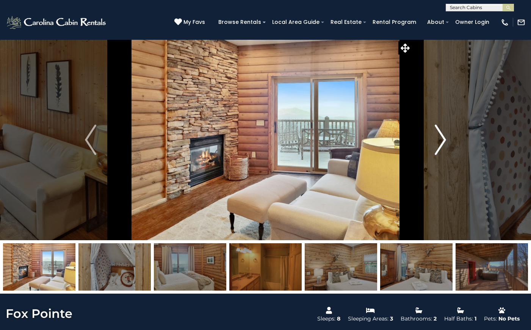
click at [443, 133] on img "Next" at bounding box center [440, 140] width 11 height 30
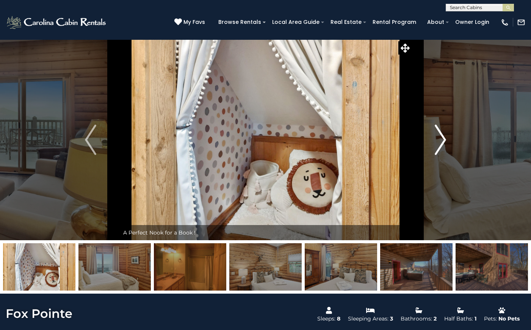
click at [443, 133] on img "Next" at bounding box center [440, 140] width 11 height 30
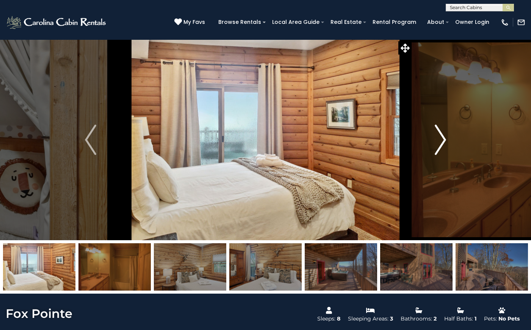
click at [443, 133] on img "Next" at bounding box center [440, 140] width 11 height 30
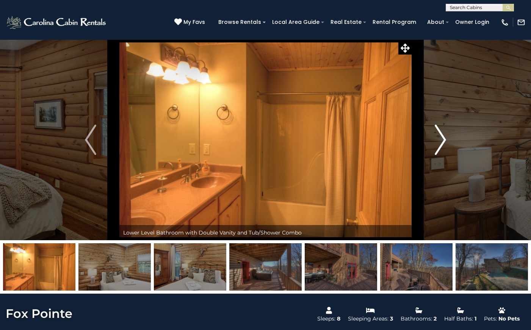
click at [443, 133] on img "Next" at bounding box center [440, 140] width 11 height 30
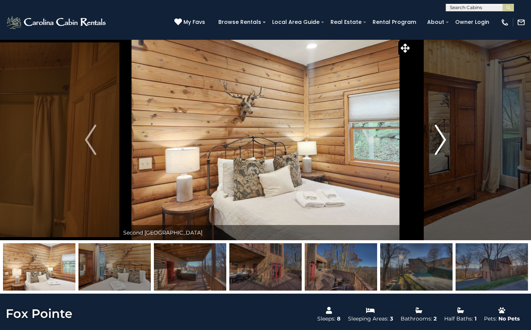
click at [443, 133] on img "Next" at bounding box center [440, 140] width 11 height 30
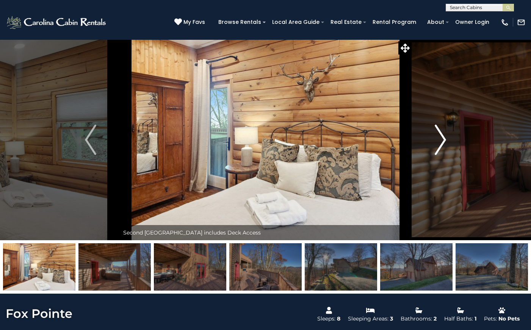
click at [443, 133] on img "Next" at bounding box center [440, 140] width 11 height 30
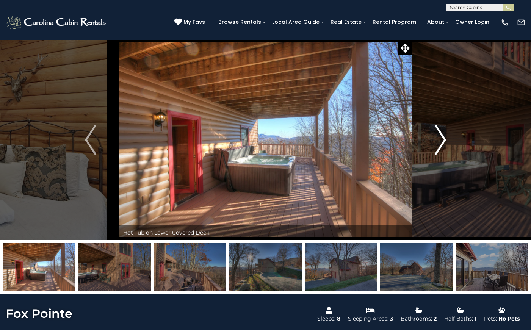
click at [443, 133] on img "Next" at bounding box center [440, 140] width 11 height 30
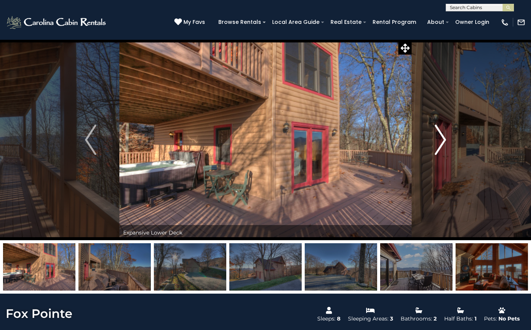
click at [443, 133] on img "Next" at bounding box center [440, 140] width 11 height 30
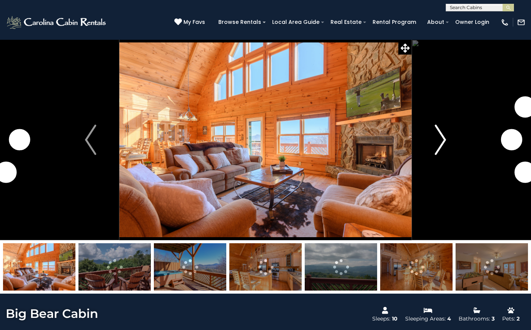
click at [443, 139] on img "Next" at bounding box center [440, 140] width 11 height 30
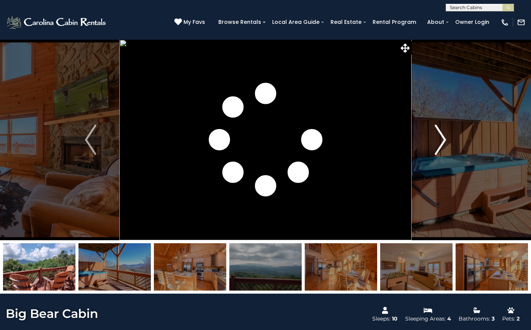
click at [443, 139] on img "Next" at bounding box center [440, 140] width 11 height 30
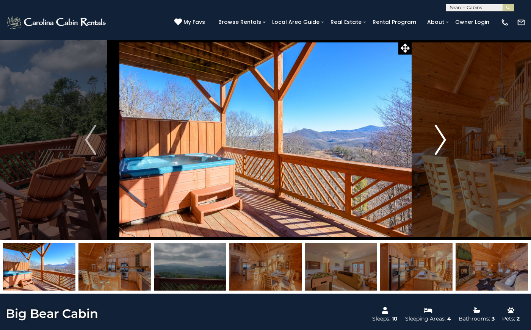
click at [443, 139] on img "Next" at bounding box center [440, 140] width 11 height 30
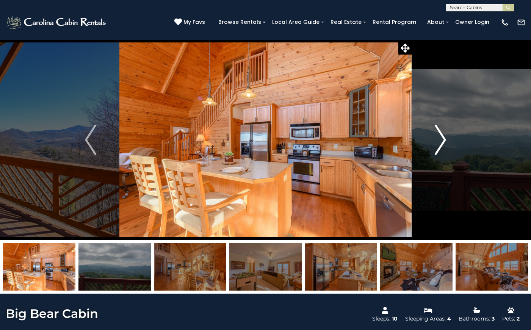
click at [443, 139] on img "Next" at bounding box center [440, 140] width 11 height 30
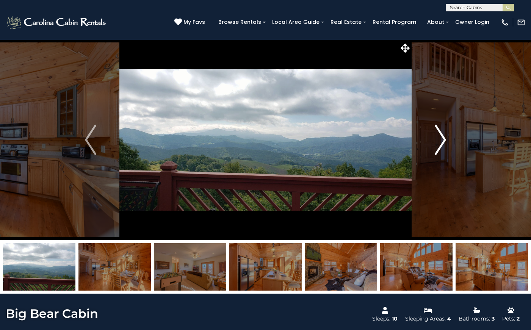
click at [443, 139] on img "Next" at bounding box center [440, 140] width 11 height 30
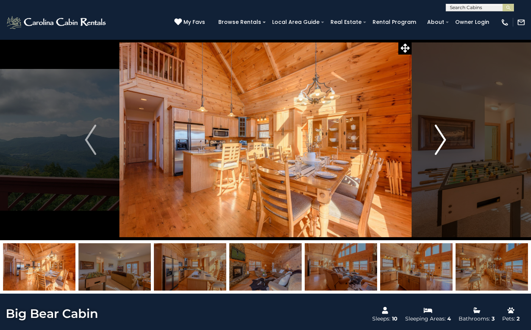
click at [443, 139] on img "Next" at bounding box center [440, 140] width 11 height 30
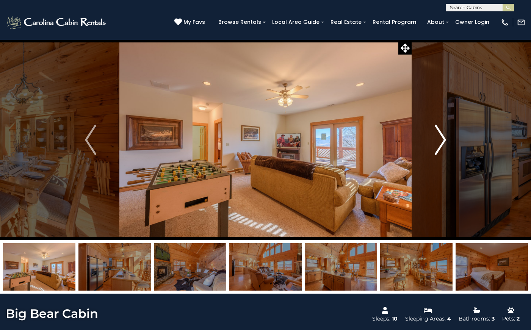
click at [443, 139] on img "Next" at bounding box center [440, 140] width 11 height 30
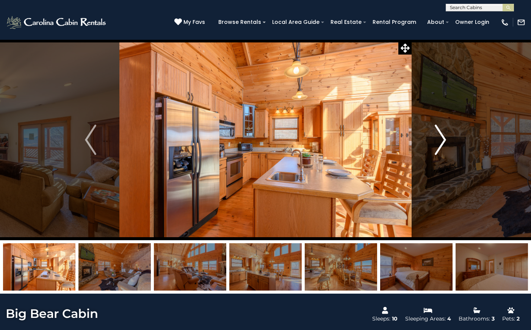
click at [443, 139] on img "Next" at bounding box center [440, 140] width 11 height 30
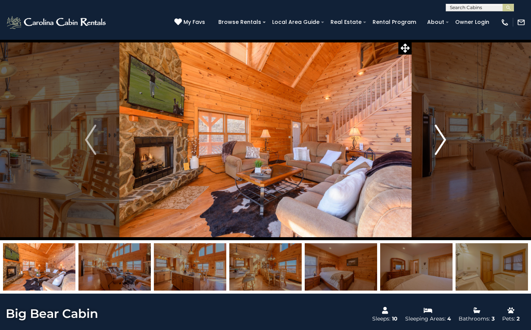
click at [443, 139] on img "Next" at bounding box center [440, 140] width 11 height 30
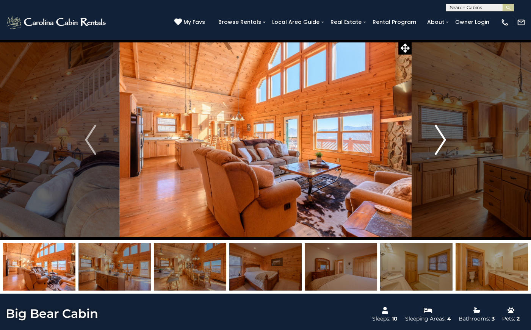
click at [443, 139] on img "Next" at bounding box center [440, 140] width 11 height 30
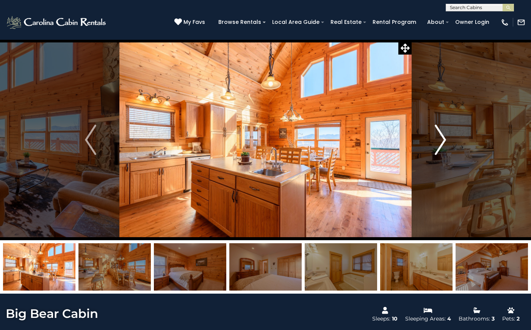
click at [443, 139] on img "Next" at bounding box center [440, 140] width 11 height 30
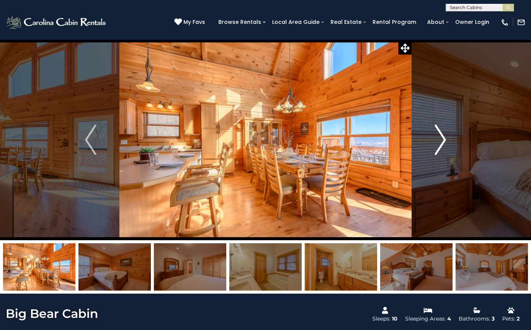
click at [443, 139] on img "Next" at bounding box center [440, 140] width 11 height 30
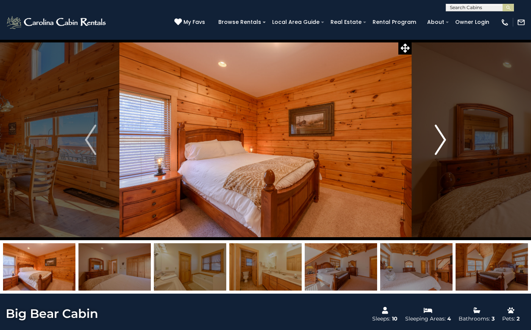
click at [443, 139] on img "Next" at bounding box center [440, 140] width 11 height 30
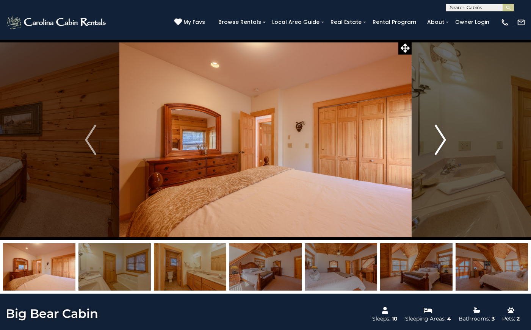
click at [443, 139] on img "Next" at bounding box center [440, 140] width 11 height 30
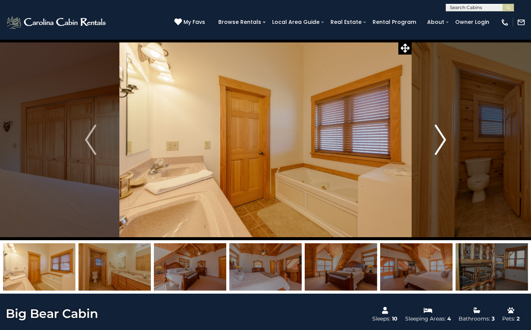
click at [443, 139] on img "Next" at bounding box center [440, 140] width 11 height 30
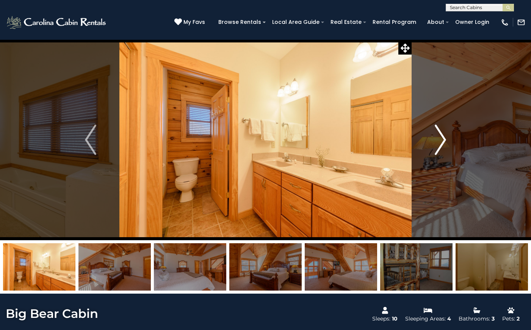
click at [443, 139] on img "Next" at bounding box center [440, 140] width 11 height 30
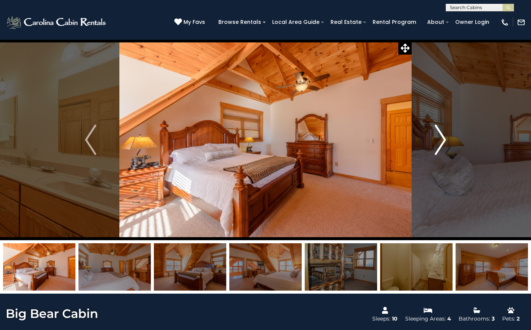
click at [443, 139] on img "Next" at bounding box center [440, 140] width 11 height 30
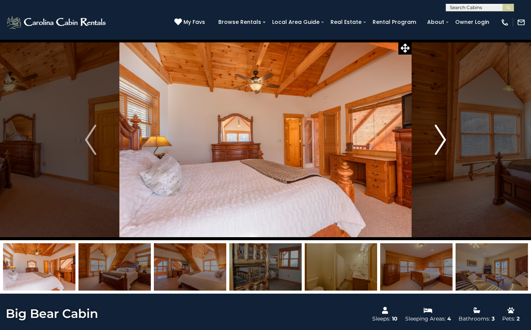
click at [443, 139] on img "Next" at bounding box center [440, 140] width 11 height 30
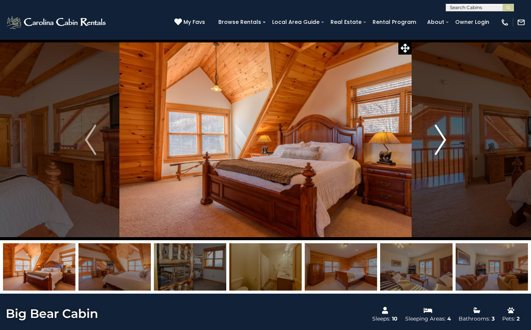
click at [443, 139] on img "Next" at bounding box center [440, 140] width 11 height 30
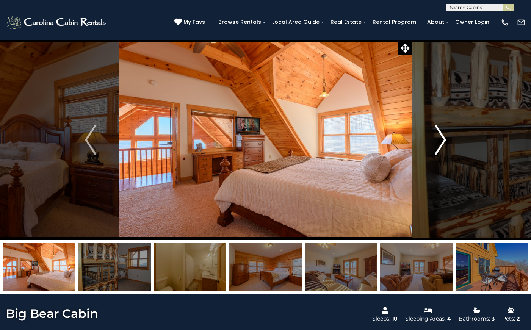
click at [443, 139] on img "Next" at bounding box center [440, 140] width 11 height 30
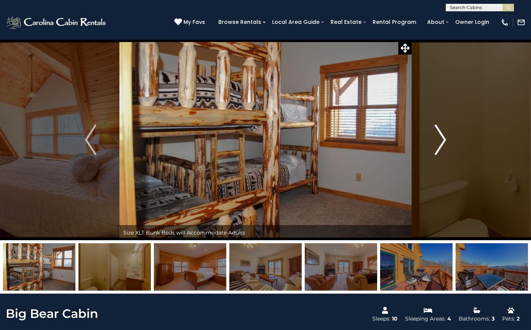
click at [443, 139] on img "Next" at bounding box center [440, 140] width 11 height 30
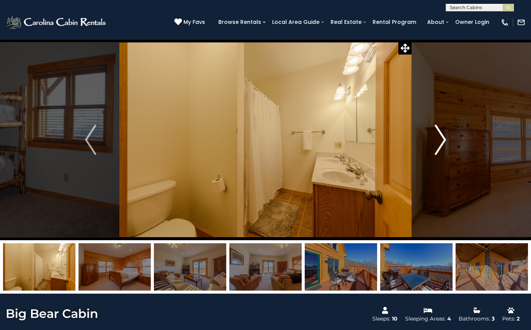
click at [443, 139] on img "Next" at bounding box center [440, 140] width 11 height 30
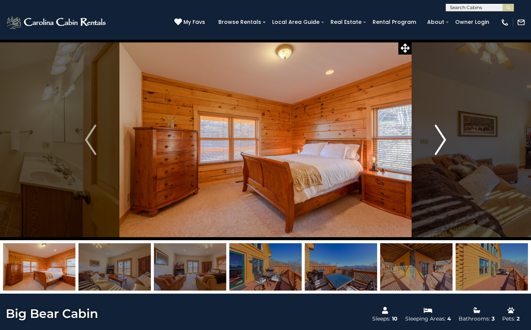
click at [443, 139] on img "Next" at bounding box center [440, 140] width 11 height 30
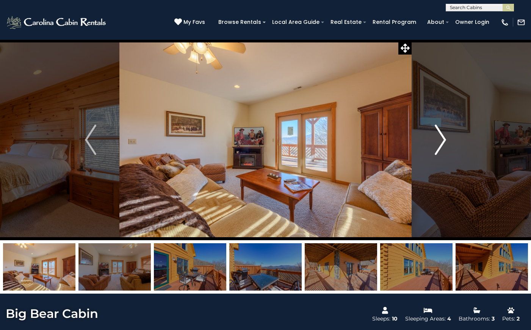
click at [443, 139] on img "Next" at bounding box center [440, 140] width 11 height 30
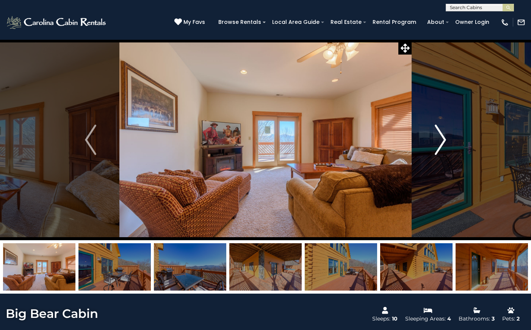
click at [440, 146] on img "Next" at bounding box center [440, 140] width 11 height 30
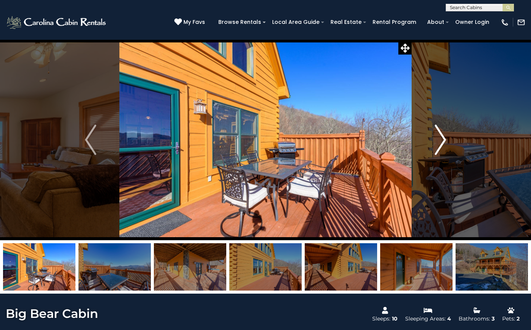
click at [440, 146] on img "Next" at bounding box center [440, 140] width 11 height 30
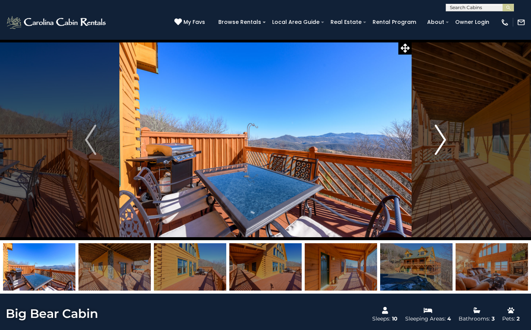
click at [440, 146] on img "Next" at bounding box center [440, 140] width 11 height 30
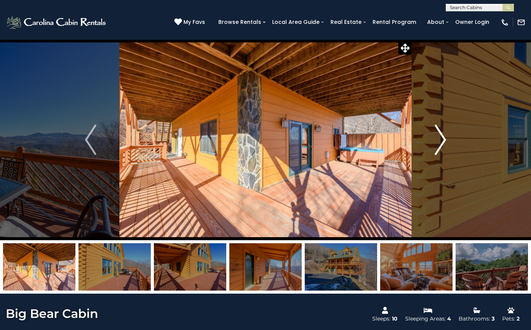
click at [441, 146] on img "Next" at bounding box center [440, 140] width 11 height 30
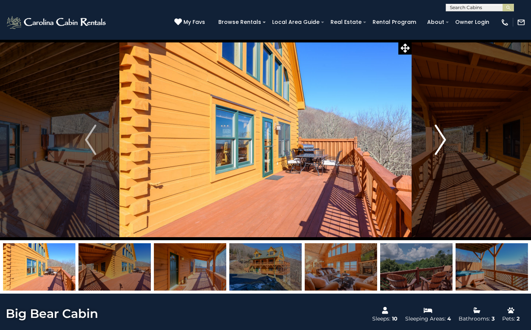
click at [441, 146] on img "Next" at bounding box center [440, 140] width 11 height 30
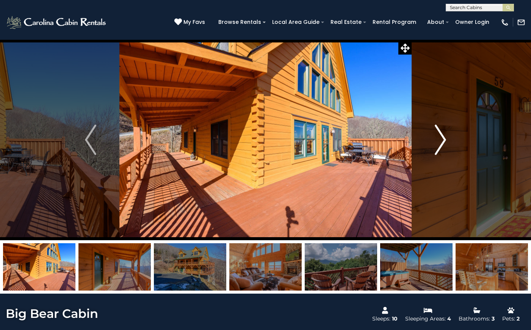
click at [441, 146] on img "Next" at bounding box center [440, 140] width 11 height 30
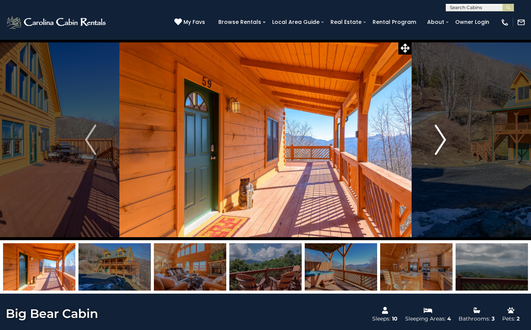
click at [441, 145] on img "Next" at bounding box center [440, 140] width 11 height 30
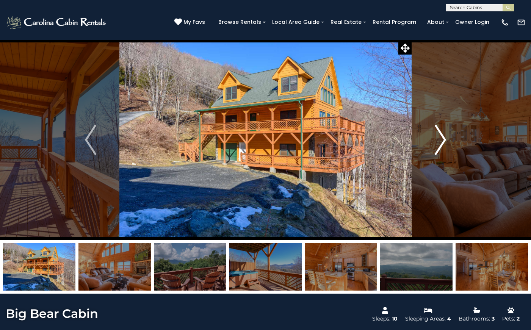
click at [441, 145] on img "Next" at bounding box center [440, 140] width 11 height 30
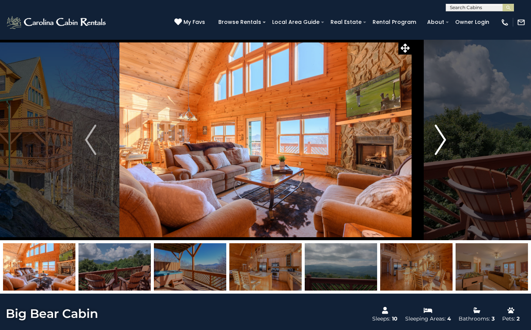
click at [441, 145] on img "Next" at bounding box center [440, 140] width 11 height 30
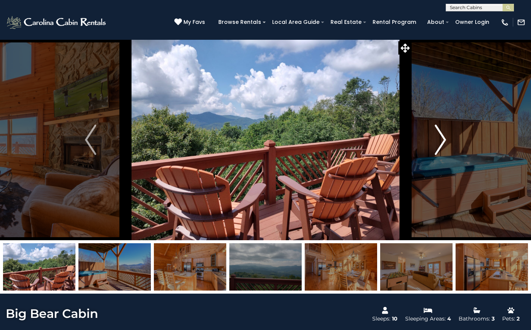
click at [441, 145] on img "Next" at bounding box center [440, 140] width 11 height 30
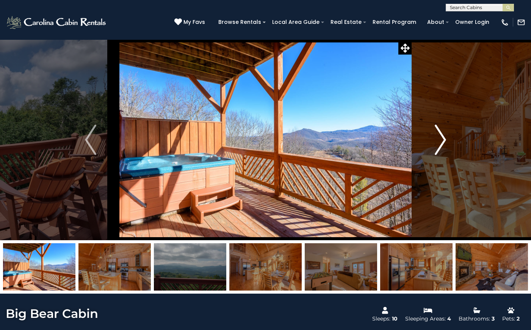
click at [441, 145] on img "Next" at bounding box center [440, 140] width 11 height 30
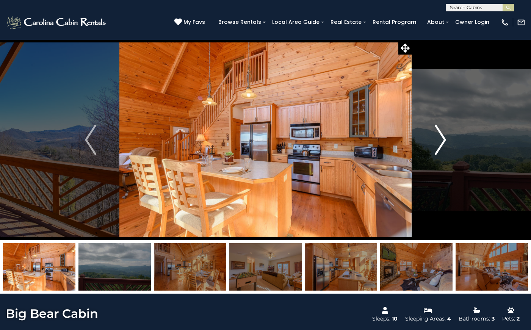
click at [441, 145] on img "Next" at bounding box center [440, 140] width 11 height 30
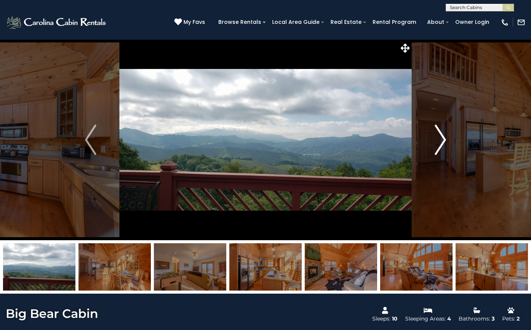
click at [441, 145] on img "Next" at bounding box center [440, 140] width 11 height 30
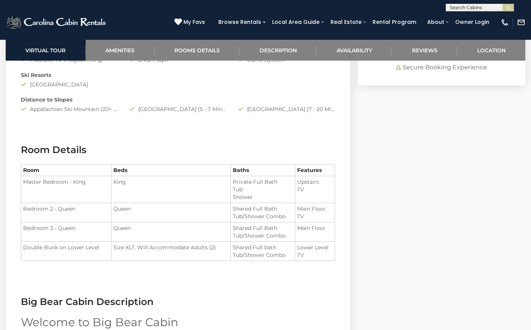
scroll to position [777, 0]
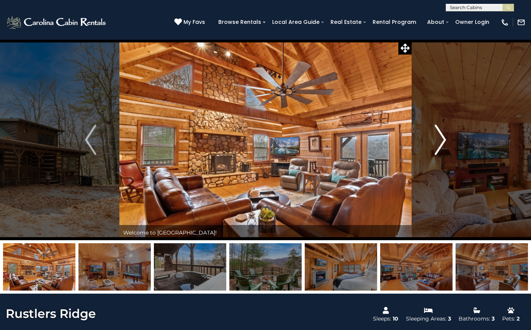
click at [447, 141] on button "Next" at bounding box center [441, 139] width 58 height 201
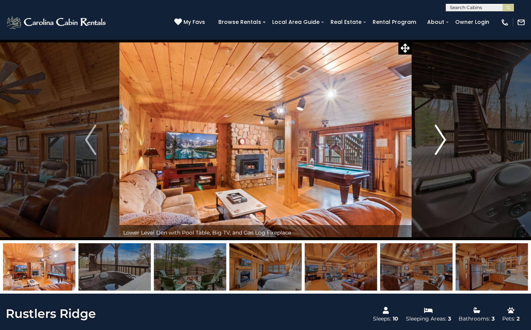
click at [447, 141] on button "Next" at bounding box center [441, 139] width 58 height 201
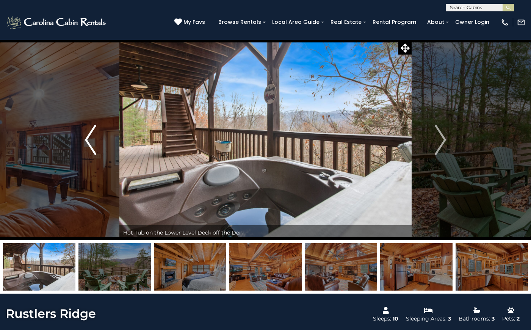
click at [85, 141] on img "Previous" at bounding box center [90, 140] width 11 height 30
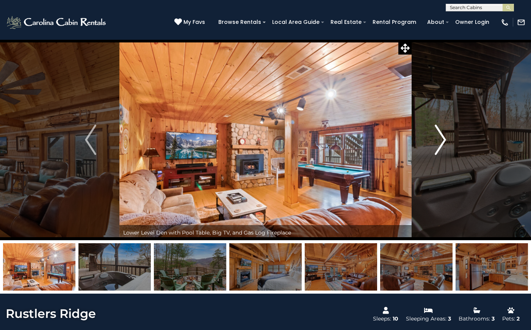
click at [444, 143] on img "Next" at bounding box center [440, 140] width 11 height 30
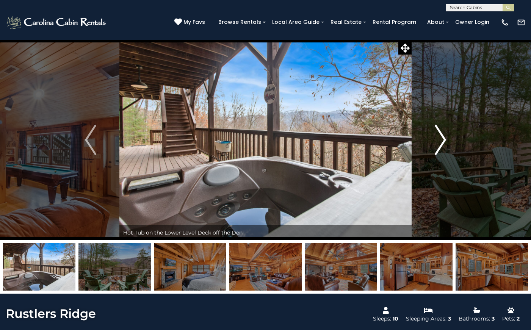
click at [444, 143] on img "Next" at bounding box center [440, 140] width 11 height 30
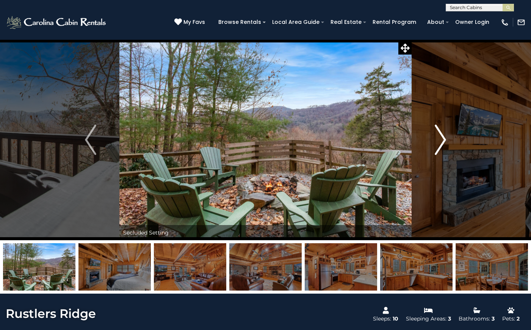
click at [444, 143] on img "Next" at bounding box center [440, 140] width 11 height 30
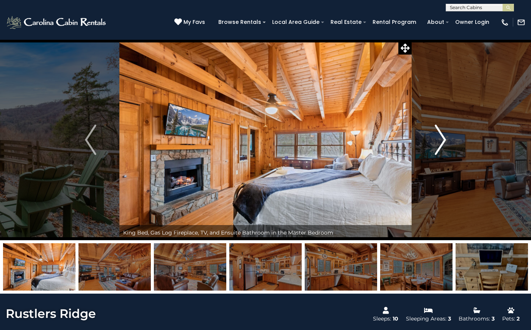
click at [444, 142] on img "Next" at bounding box center [440, 140] width 11 height 30
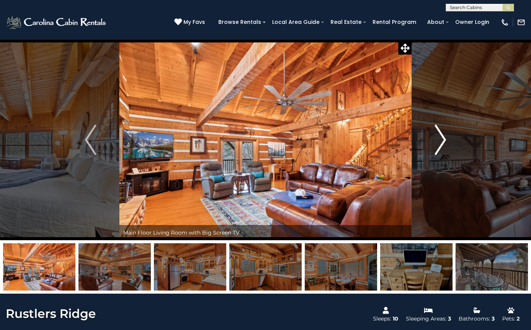
click at [444, 143] on img "Next" at bounding box center [440, 140] width 11 height 30
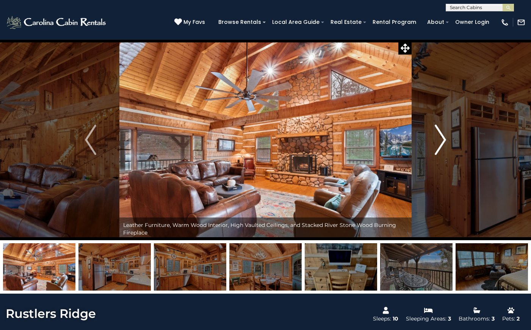
click at [444, 143] on img "Next" at bounding box center [440, 140] width 11 height 30
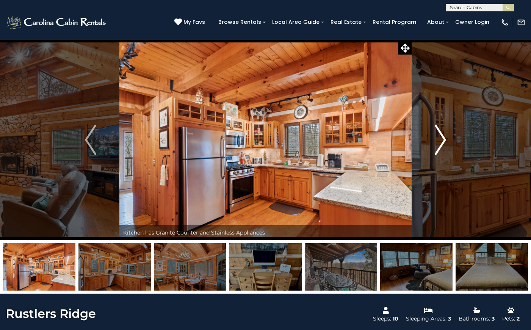
click at [444, 143] on img "Next" at bounding box center [440, 140] width 11 height 30
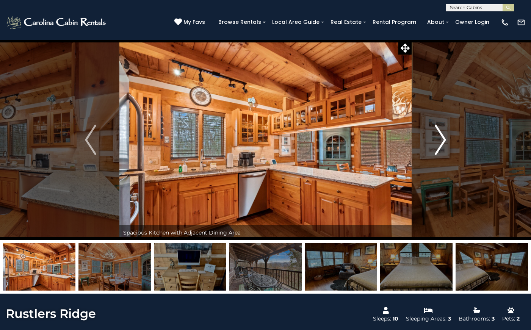
click at [444, 143] on img "Next" at bounding box center [440, 140] width 11 height 30
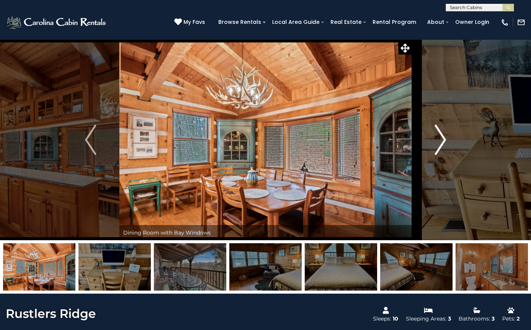
click at [444, 143] on img "Next" at bounding box center [440, 140] width 11 height 30
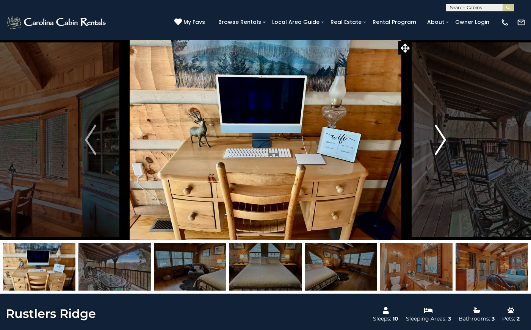
click at [444, 143] on img "Next" at bounding box center [440, 140] width 11 height 30
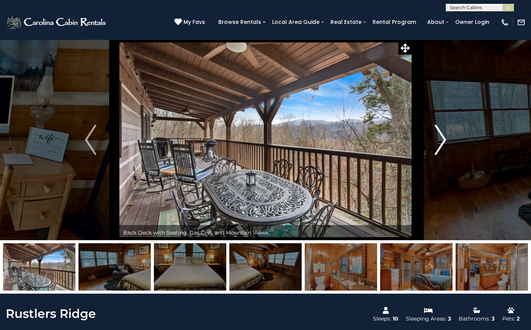
click at [444, 143] on img "Next" at bounding box center [440, 140] width 11 height 30
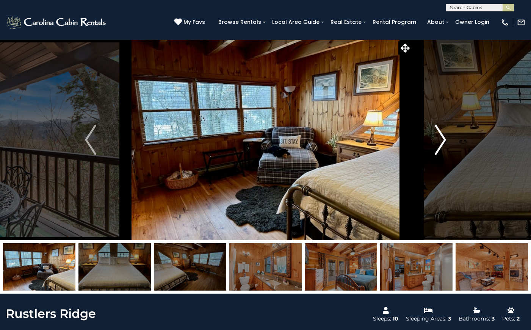
click at [444, 143] on img "Next" at bounding box center [440, 140] width 11 height 30
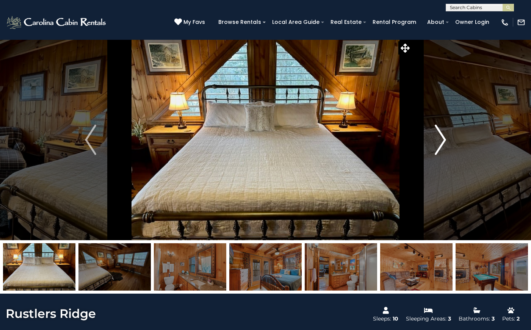
click at [444, 143] on img "Next" at bounding box center [440, 140] width 11 height 30
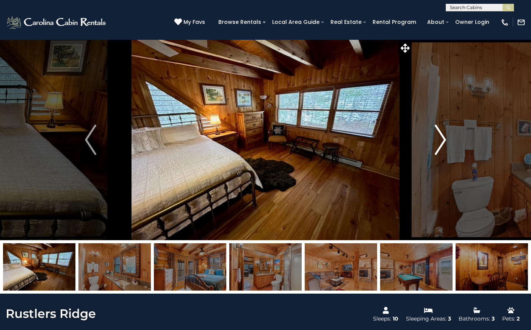
click at [444, 143] on img "Next" at bounding box center [440, 140] width 11 height 30
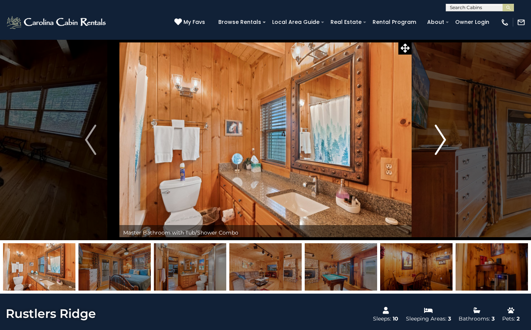
click at [444, 143] on img "Next" at bounding box center [440, 140] width 11 height 30
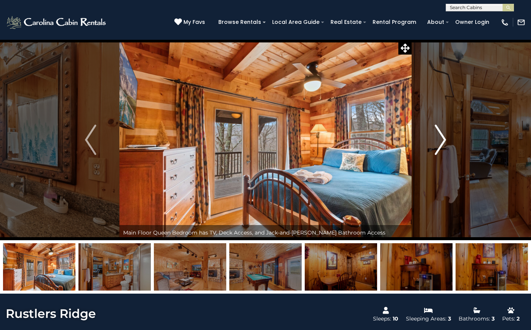
click at [444, 143] on img "Next" at bounding box center [440, 140] width 11 height 30
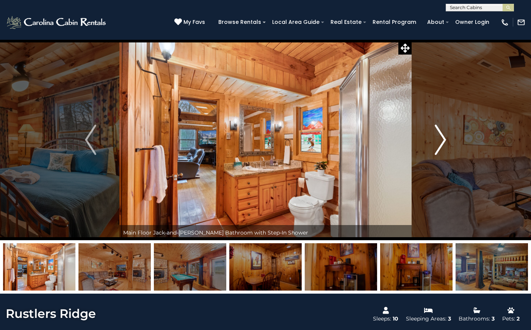
click at [444, 143] on img "Next" at bounding box center [440, 140] width 11 height 30
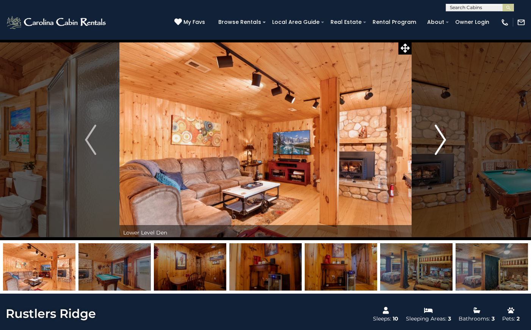
click at [444, 143] on img "Next" at bounding box center [440, 140] width 11 height 30
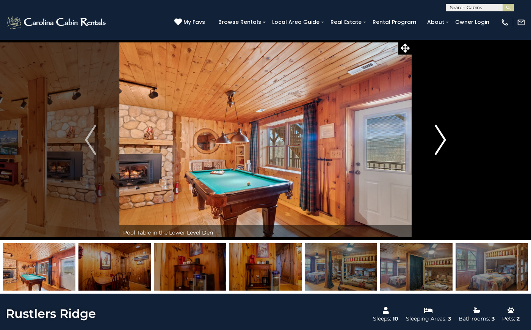
click at [444, 143] on img "Next" at bounding box center [440, 140] width 11 height 30
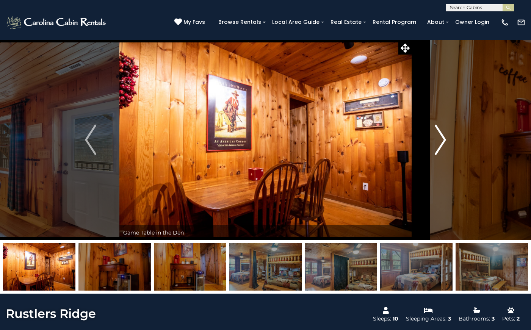
click at [444, 143] on img "Next" at bounding box center [440, 140] width 11 height 30
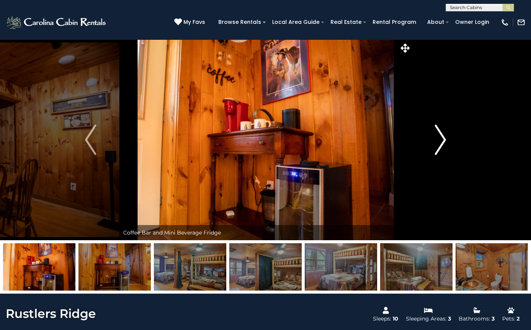
click at [444, 143] on img "Next" at bounding box center [440, 140] width 11 height 30
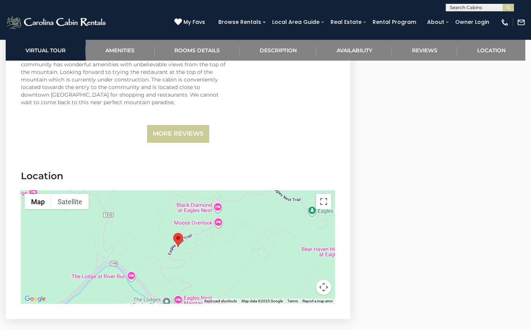
scroll to position [1895, 0]
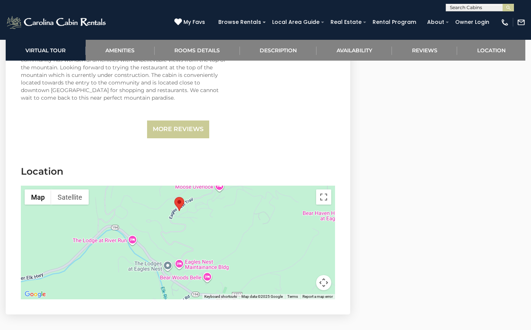
drag, startPoint x: 290, startPoint y: 245, endPoint x: 290, endPoint y: 212, distance: 33.0
click at [290, 212] on div at bounding box center [178, 243] width 314 height 114
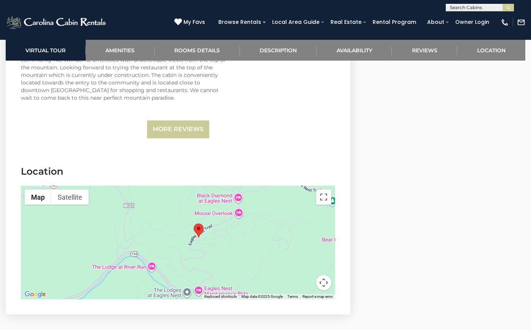
drag, startPoint x: 248, startPoint y: 199, endPoint x: 268, endPoint y: 229, distance: 36.6
click at [268, 229] on div at bounding box center [178, 243] width 314 height 114
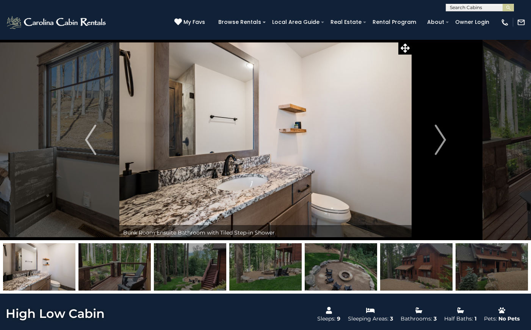
scroll to position [0, 0]
click at [448, 141] on button "Next" at bounding box center [441, 139] width 58 height 201
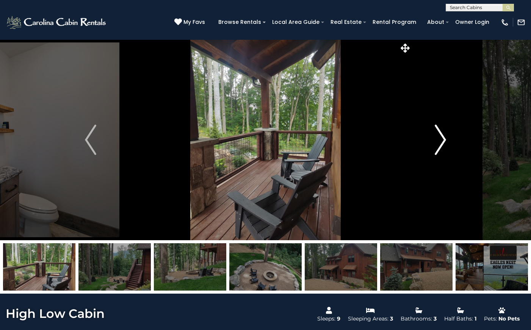
click at [448, 141] on button "Next" at bounding box center [441, 139] width 58 height 201
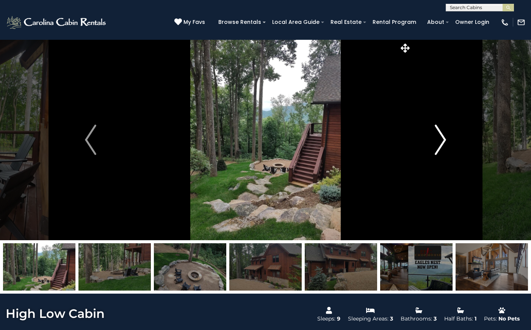
click at [448, 141] on button "Next" at bounding box center [441, 139] width 58 height 201
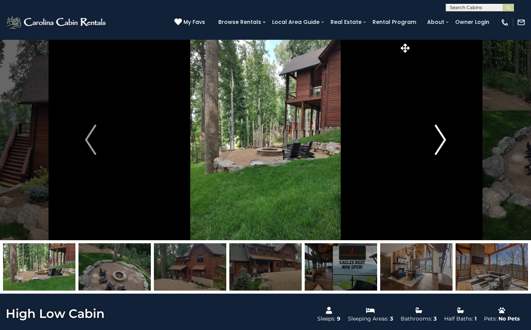
click at [448, 141] on button "Next" at bounding box center [441, 139] width 58 height 201
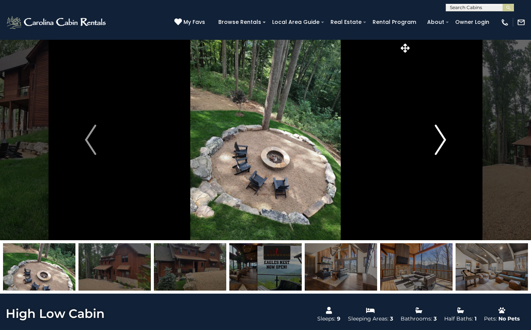
click at [448, 141] on button "Next" at bounding box center [441, 139] width 58 height 201
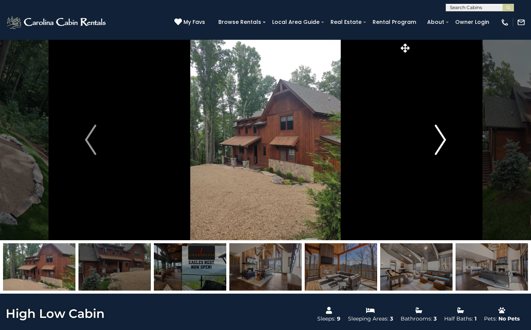
click at [448, 141] on button "Next" at bounding box center [441, 139] width 58 height 201
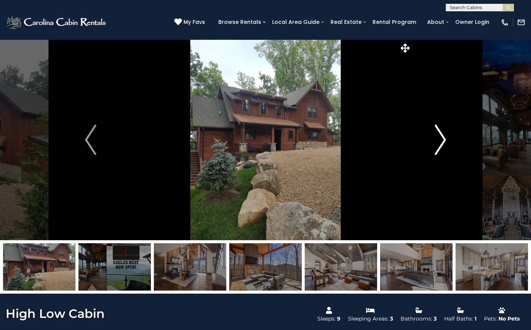
click at [448, 143] on button "Next" at bounding box center [441, 139] width 58 height 201
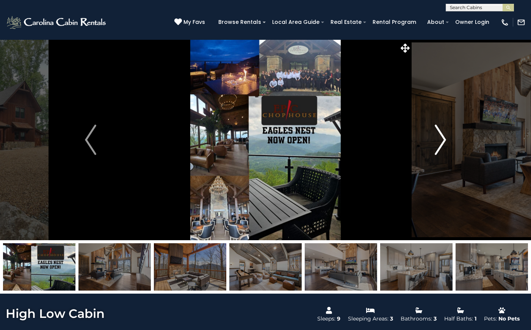
click at [449, 144] on button "Next" at bounding box center [441, 139] width 58 height 201
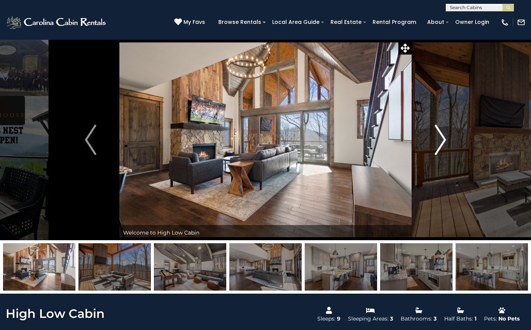
click at [449, 144] on button "Next" at bounding box center [441, 139] width 58 height 201
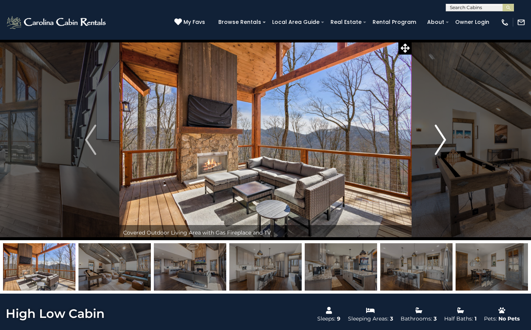
click at [449, 144] on button "Next" at bounding box center [441, 139] width 58 height 201
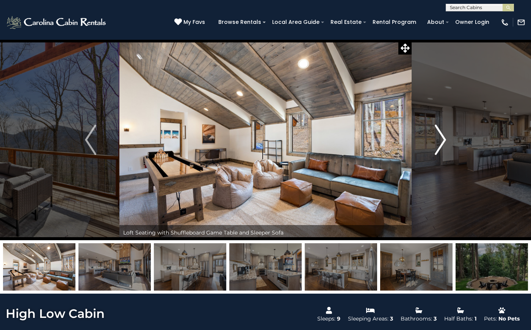
click at [449, 145] on button "Next" at bounding box center [441, 139] width 58 height 201
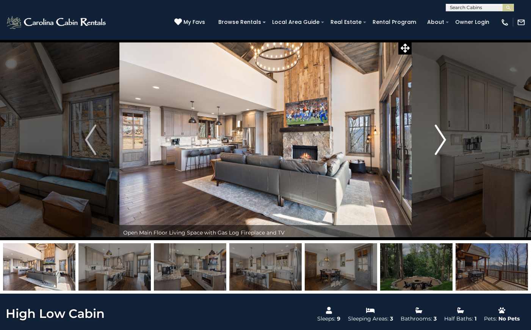
click at [449, 146] on button "Next" at bounding box center [441, 139] width 58 height 201
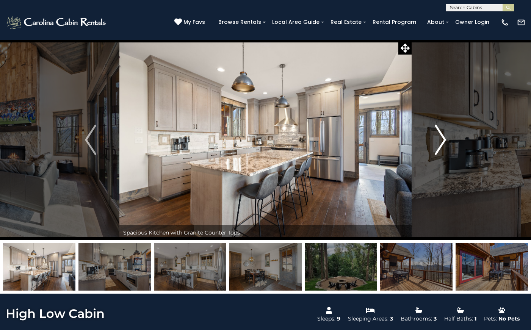
click at [449, 146] on button "Next" at bounding box center [441, 139] width 58 height 201
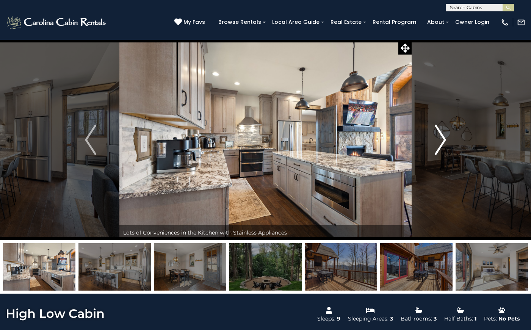
click at [449, 147] on button "Next" at bounding box center [441, 139] width 58 height 201
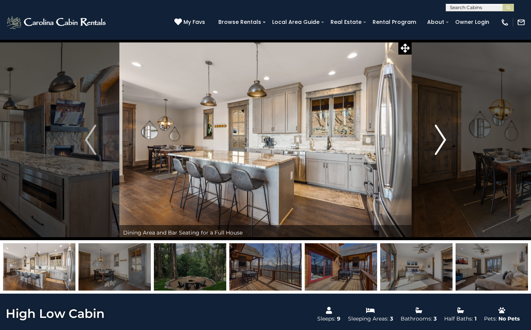
click at [449, 147] on button "Next" at bounding box center [441, 139] width 58 height 201
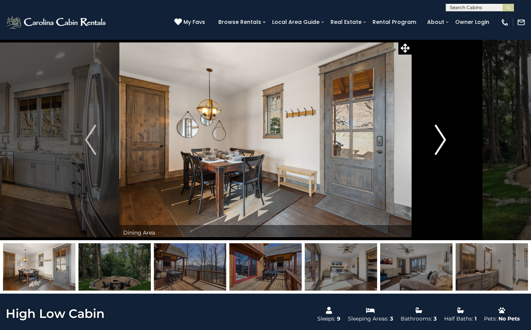
click at [449, 147] on button "Next" at bounding box center [441, 139] width 58 height 201
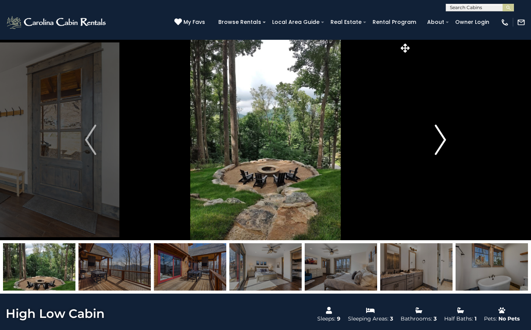
click at [449, 147] on button "Next" at bounding box center [441, 139] width 58 height 201
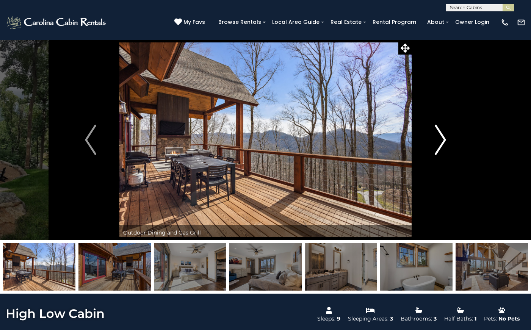
click at [449, 147] on button "Next" at bounding box center [441, 139] width 58 height 201
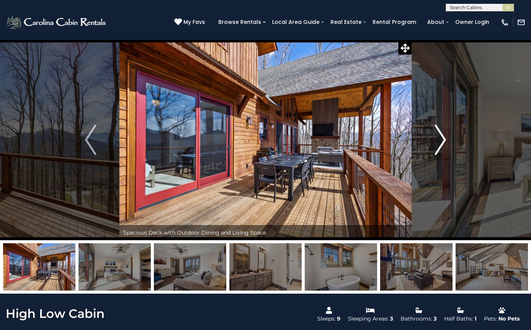
click at [449, 147] on button "Next" at bounding box center [441, 139] width 58 height 201
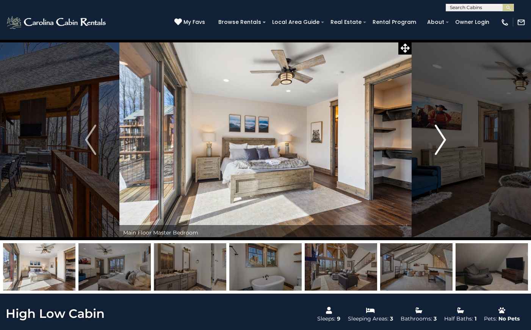
click at [447, 137] on button "Next" at bounding box center [441, 139] width 58 height 201
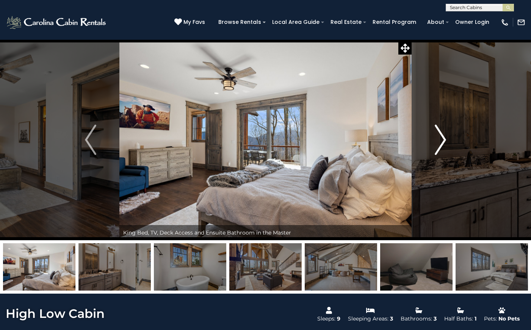
click at [447, 137] on button "Next" at bounding box center [441, 139] width 58 height 201
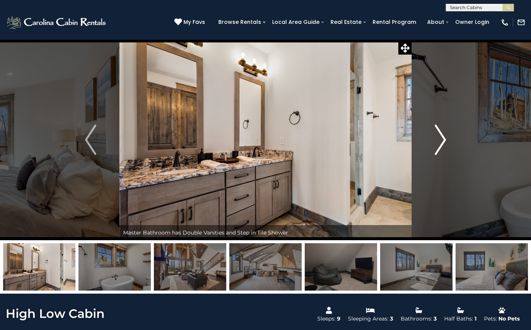
click at [447, 137] on button "Next" at bounding box center [441, 139] width 58 height 201
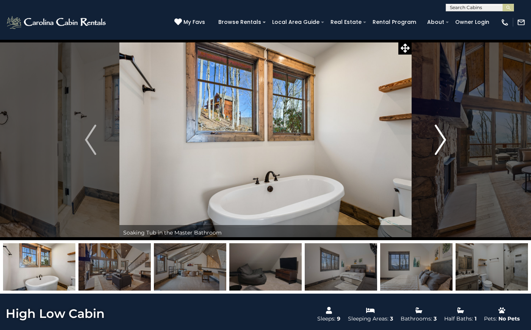
click at [447, 137] on button "Next" at bounding box center [441, 139] width 58 height 201
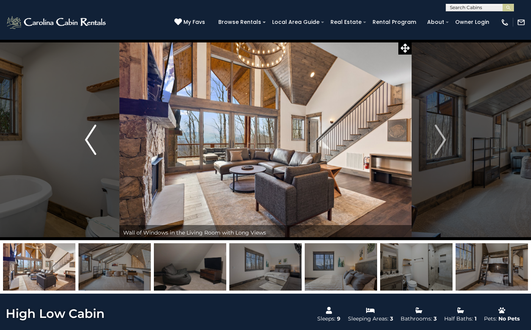
click at [95, 149] on img "Previous" at bounding box center [90, 140] width 11 height 30
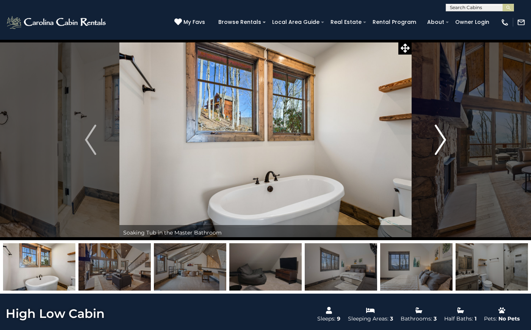
click at [441, 138] on img "Next" at bounding box center [440, 140] width 11 height 30
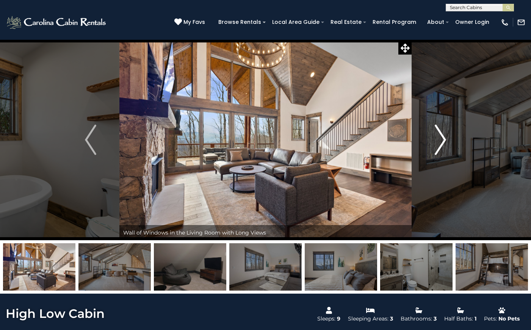
click at [441, 138] on img "Next" at bounding box center [440, 140] width 11 height 30
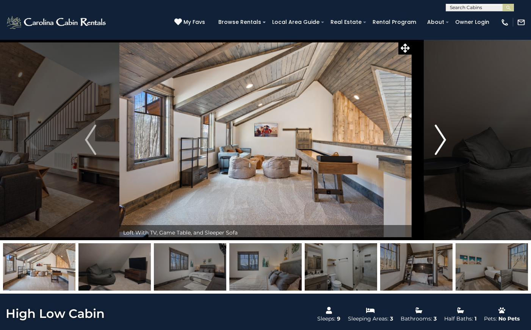
click at [441, 138] on img "Next" at bounding box center [440, 140] width 11 height 30
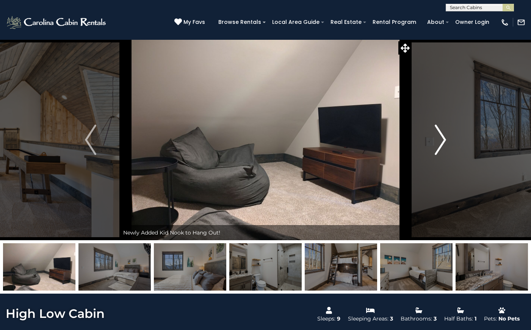
click at [443, 139] on img "Next" at bounding box center [440, 140] width 11 height 30
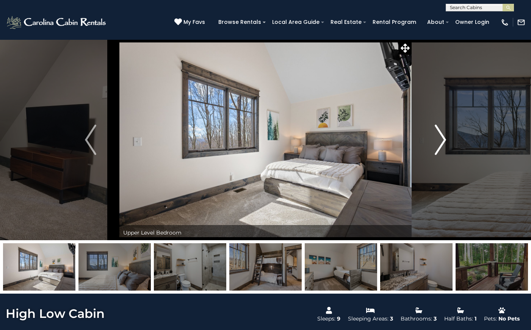
click at [443, 139] on img "Next" at bounding box center [440, 140] width 11 height 30
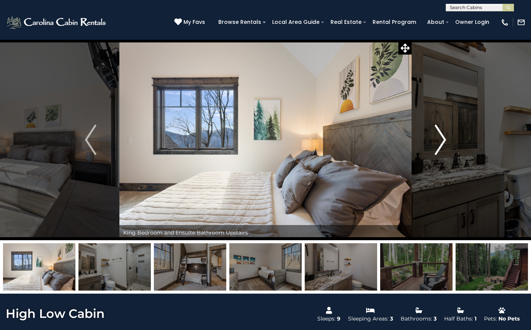
click at [443, 139] on img "Next" at bounding box center [440, 140] width 11 height 30
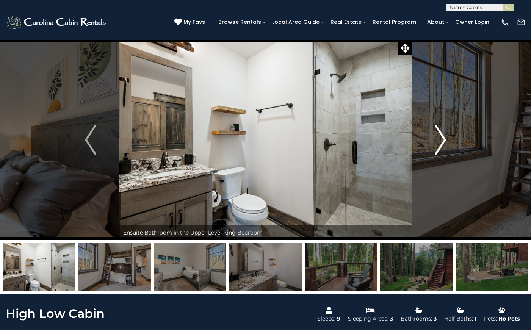
click at [443, 139] on img "Next" at bounding box center [440, 140] width 11 height 30
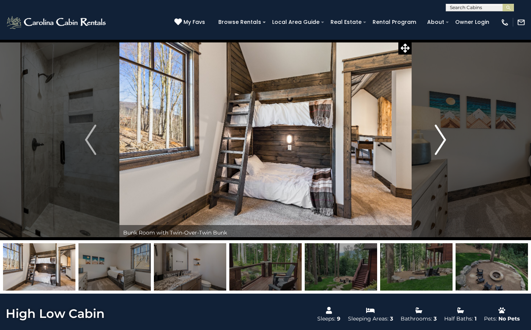
click at [443, 139] on img "Next" at bounding box center [440, 140] width 11 height 30
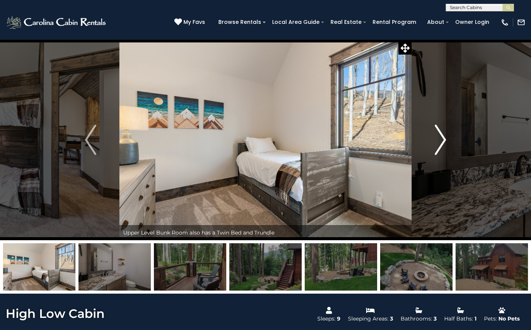
click at [443, 139] on img "Next" at bounding box center [440, 140] width 11 height 30
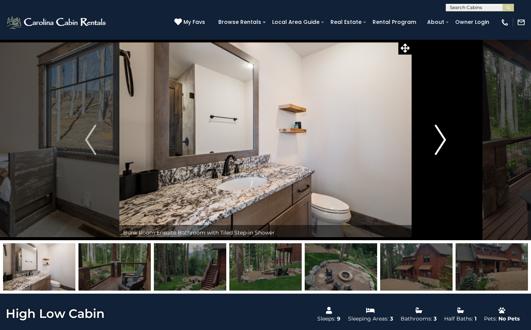
click at [443, 139] on img "Next" at bounding box center [440, 140] width 11 height 30
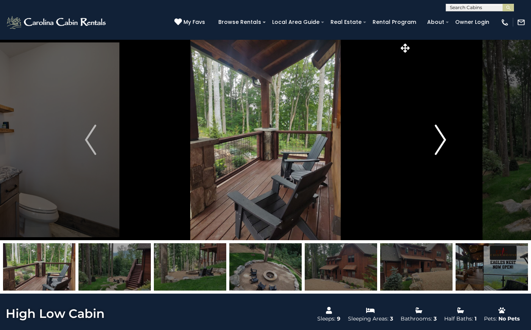
click at [443, 139] on img "Next" at bounding box center [440, 140] width 11 height 30
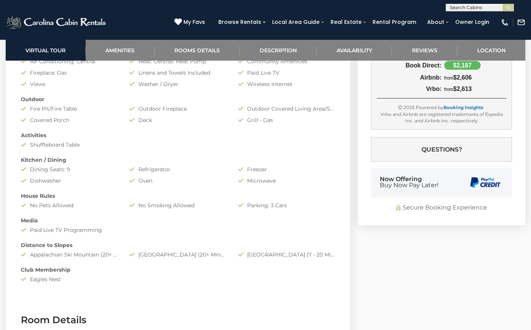
scroll to position [585, 0]
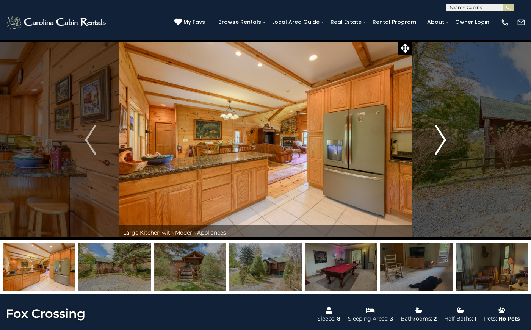
click at [436, 144] on img "Next" at bounding box center [440, 140] width 11 height 30
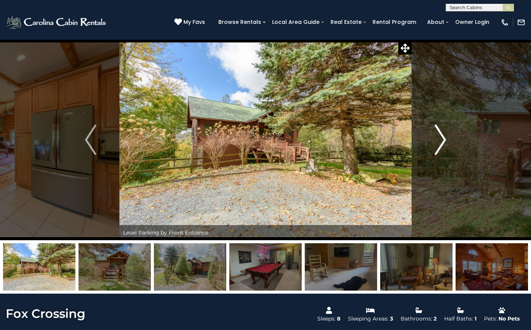
click at [436, 144] on img "Next" at bounding box center [440, 140] width 11 height 30
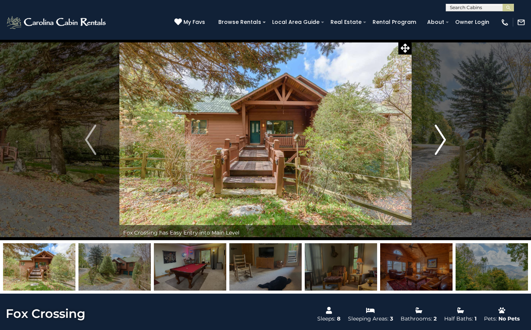
click at [438, 146] on img "Next" at bounding box center [440, 140] width 11 height 30
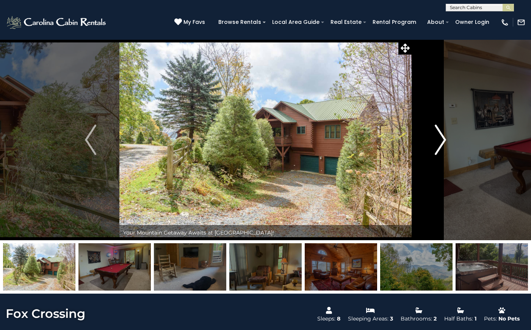
click at [439, 146] on img "Next" at bounding box center [440, 140] width 11 height 30
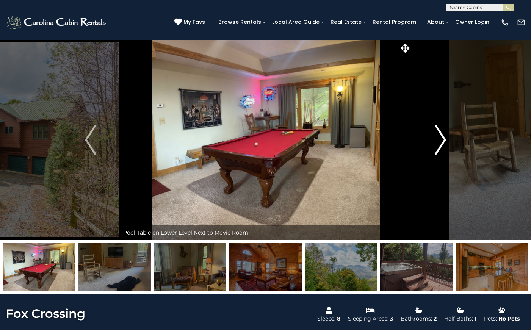
click at [439, 147] on img "Next" at bounding box center [440, 140] width 11 height 30
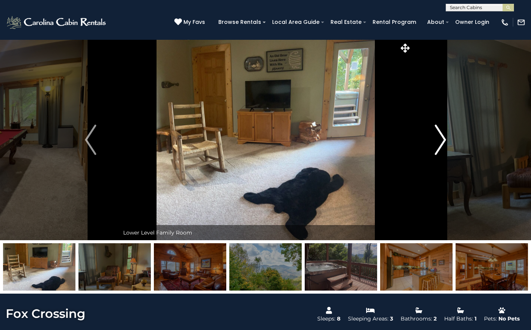
click at [439, 148] on img "Next" at bounding box center [440, 140] width 11 height 30
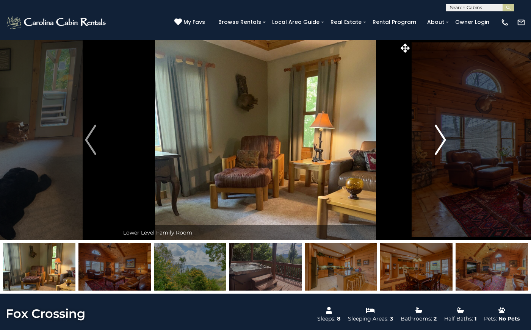
click at [440, 149] on img "Next" at bounding box center [440, 140] width 11 height 30
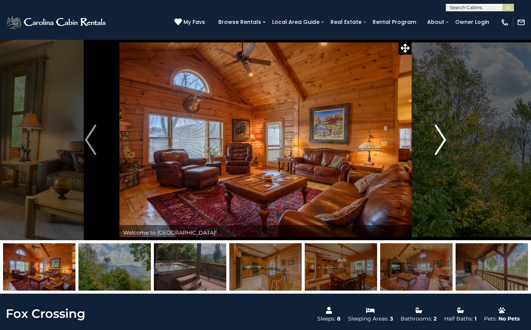
click at [440, 149] on img "Next" at bounding box center [440, 140] width 11 height 30
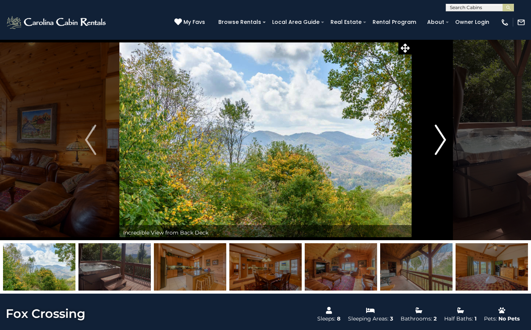
click at [440, 149] on img "Next" at bounding box center [440, 140] width 11 height 30
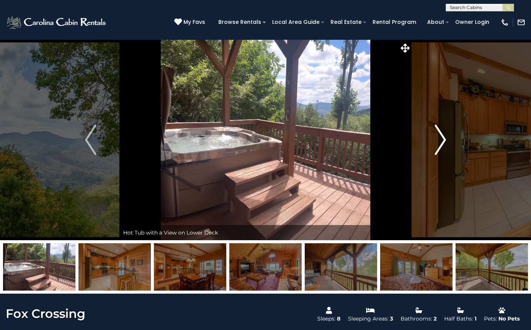
click at [440, 149] on img "Next" at bounding box center [440, 140] width 11 height 30
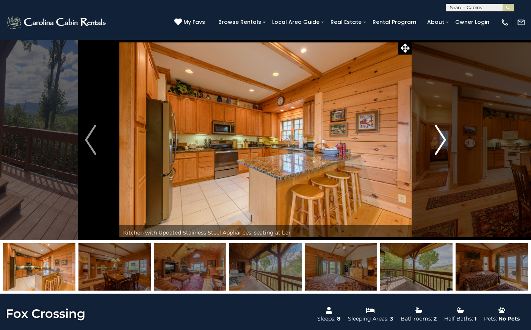
click at [440, 149] on img "Next" at bounding box center [440, 140] width 11 height 30
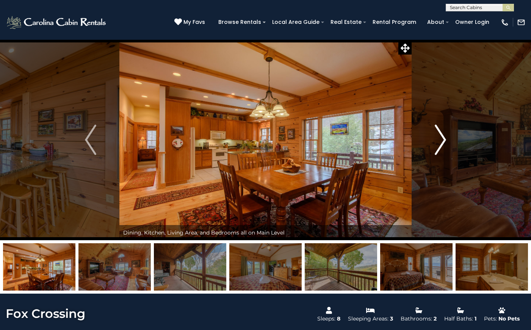
click at [440, 149] on img "Next" at bounding box center [440, 140] width 11 height 30
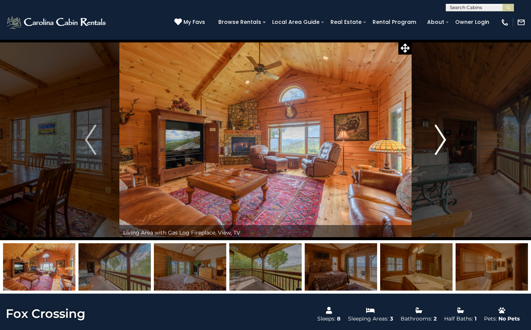
click at [440, 149] on img "Next" at bounding box center [440, 140] width 11 height 30
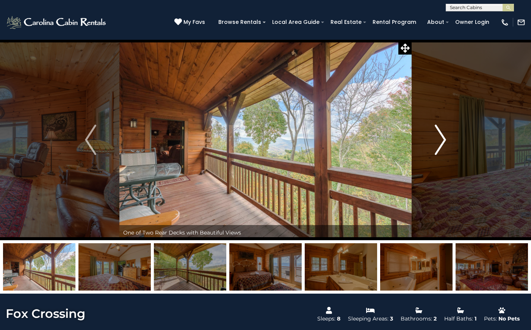
click at [440, 149] on img "Next" at bounding box center [440, 140] width 11 height 30
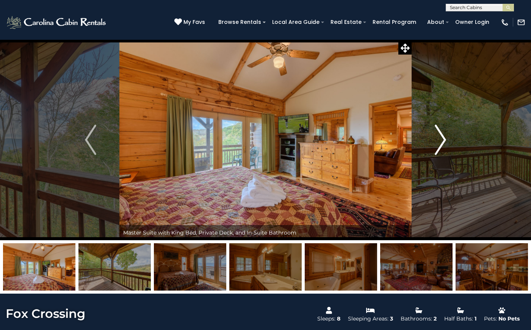
click at [440, 149] on img "Next" at bounding box center [440, 140] width 11 height 30
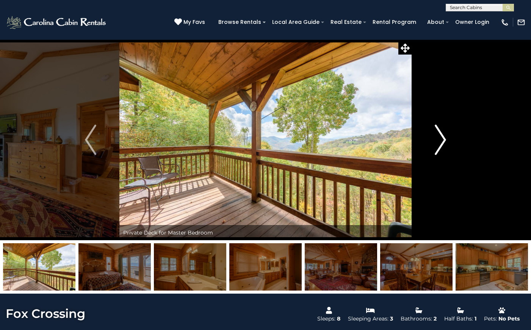
click at [440, 149] on img "Next" at bounding box center [440, 140] width 11 height 30
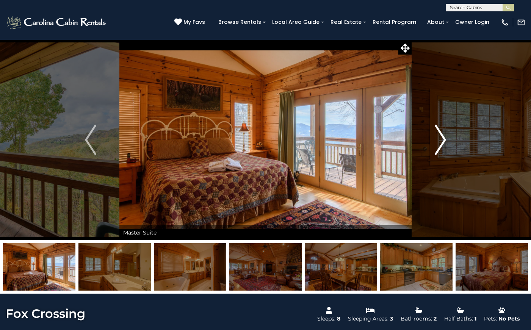
click at [440, 149] on img "Next" at bounding box center [440, 140] width 11 height 30
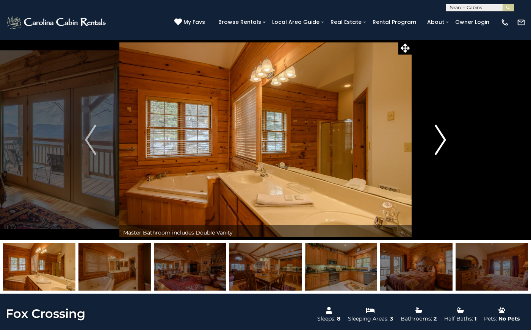
click at [440, 149] on img "Next" at bounding box center [440, 140] width 11 height 30
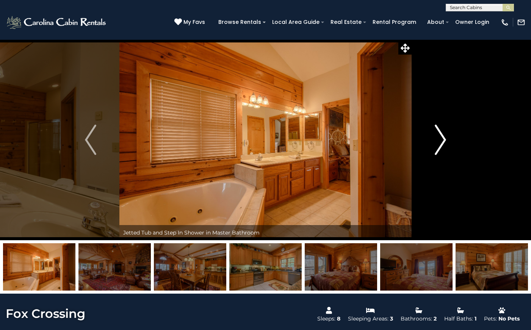
click at [440, 149] on img "Next" at bounding box center [440, 140] width 11 height 30
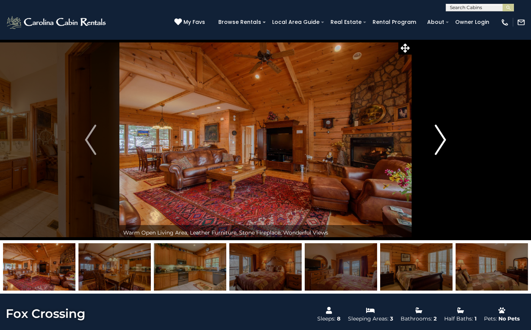
click at [440, 149] on img "Next" at bounding box center [440, 140] width 11 height 30
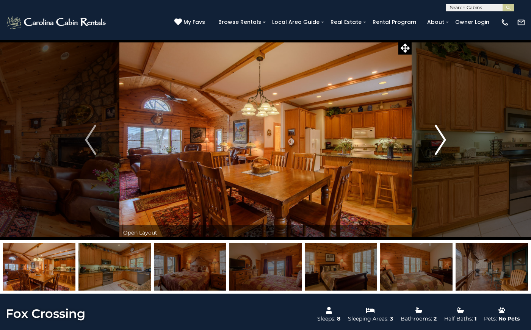
click at [440, 149] on img "Next" at bounding box center [440, 140] width 11 height 30
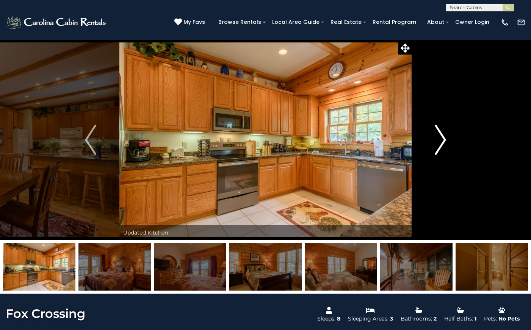
click at [440, 149] on img "Next" at bounding box center [440, 140] width 11 height 30
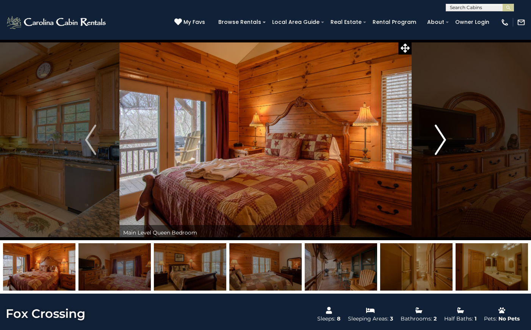
click at [440, 149] on img "Next" at bounding box center [440, 140] width 11 height 30
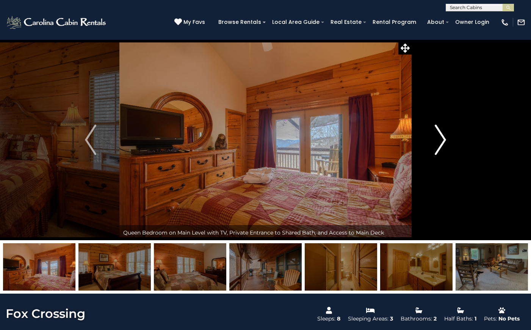
click at [440, 149] on img "Next" at bounding box center [440, 140] width 11 height 30
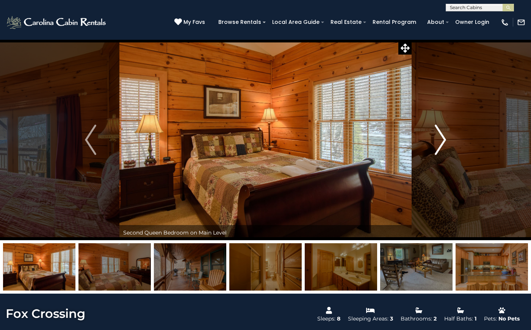
click at [440, 149] on img "Next" at bounding box center [440, 140] width 11 height 30
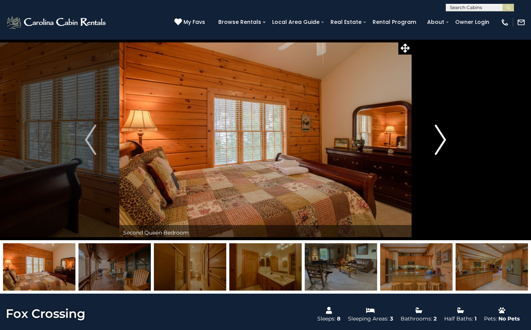
click at [440, 149] on img "Next" at bounding box center [440, 140] width 11 height 30
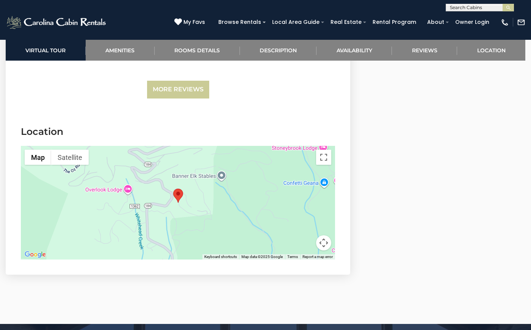
scroll to position [1662, 0]
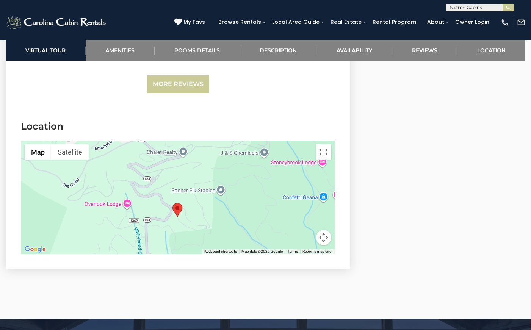
drag, startPoint x: 261, startPoint y: 211, endPoint x: 261, endPoint y: 232, distance: 20.5
click at [261, 232] on div at bounding box center [178, 198] width 314 height 114
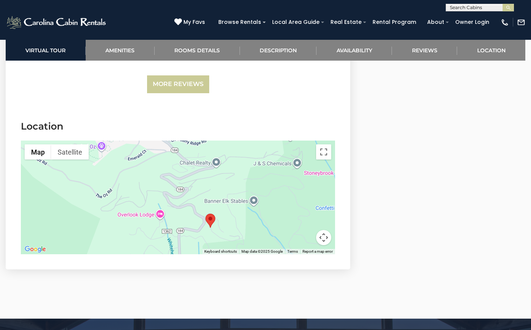
drag, startPoint x: 258, startPoint y: 183, endPoint x: 291, endPoint y: 194, distance: 34.4
click at [291, 194] on div at bounding box center [178, 198] width 314 height 114
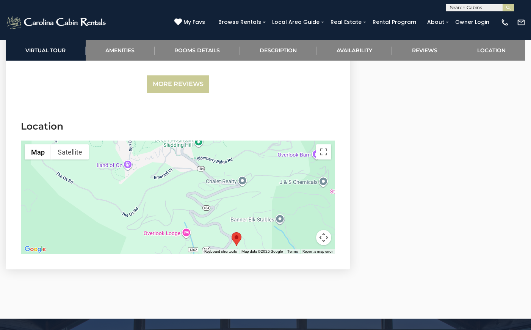
drag, startPoint x: 195, startPoint y: 212, endPoint x: 222, endPoint y: 232, distance: 33.1
click at [222, 232] on div at bounding box center [178, 198] width 314 height 114
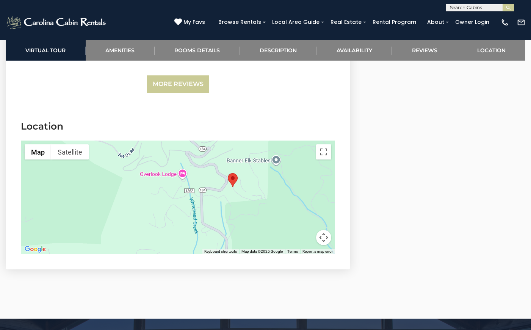
drag, startPoint x: 208, startPoint y: 198, endPoint x: 205, endPoint y: 137, distance: 61.1
click at [205, 141] on div at bounding box center [178, 198] width 314 height 114
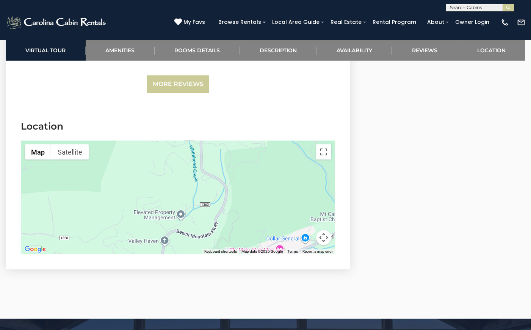
drag, startPoint x: 198, startPoint y: 208, endPoint x: 199, endPoint y: 151, distance: 57.6
click at [199, 151] on div at bounding box center [178, 198] width 314 height 114
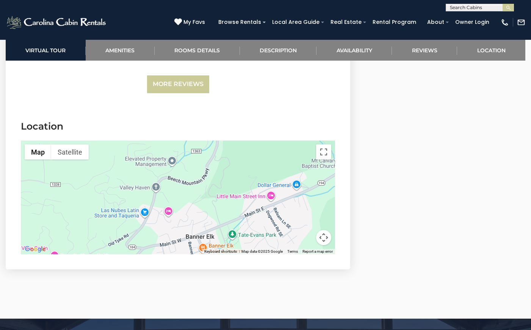
drag, startPoint x: 207, startPoint y: 187, endPoint x: 196, endPoint y: 138, distance: 50.7
click at [196, 141] on div at bounding box center [178, 198] width 314 height 114
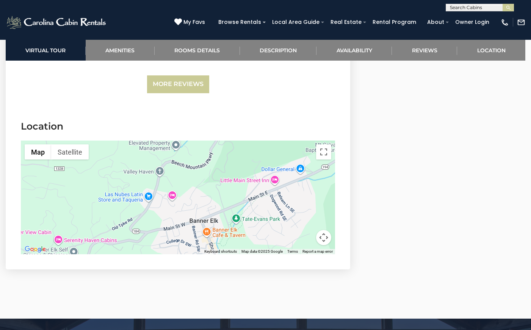
drag, startPoint x: 188, startPoint y: 176, endPoint x: 193, endPoint y: 159, distance: 18.7
click at [194, 159] on div at bounding box center [178, 198] width 314 height 114
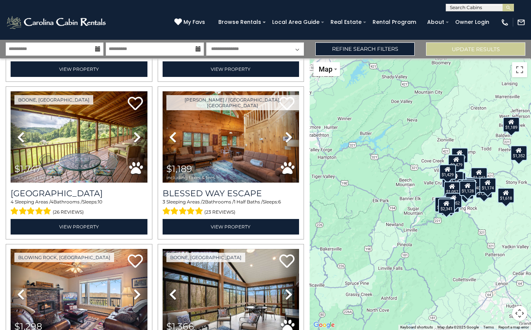
scroll to position [313, 0]
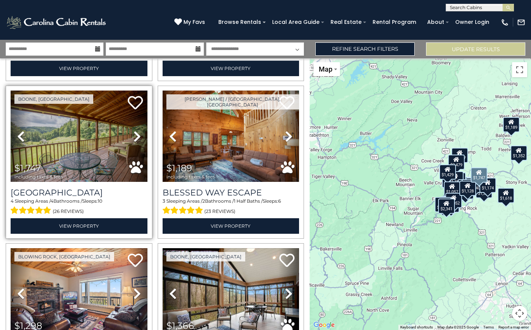
click at [77, 127] on img at bounding box center [79, 137] width 137 height 92
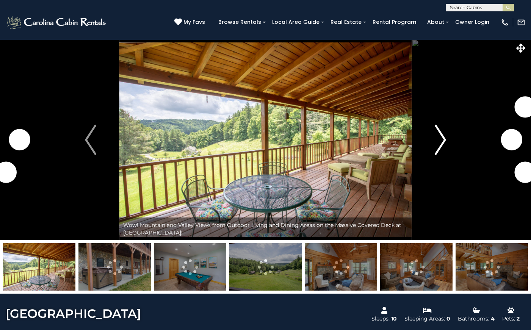
click at [430, 141] on button "Next" at bounding box center [441, 139] width 58 height 201
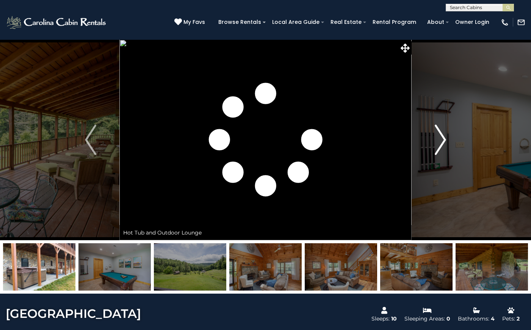
click at [447, 140] on button "Next" at bounding box center [441, 139] width 58 height 201
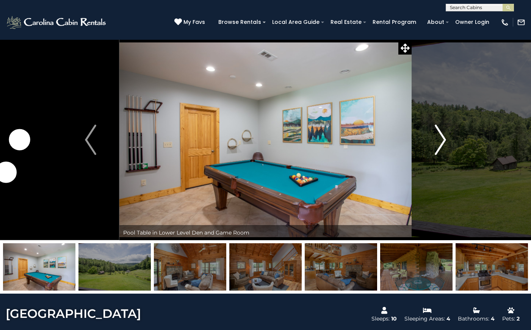
click at [447, 140] on button "Next" at bounding box center [441, 139] width 58 height 201
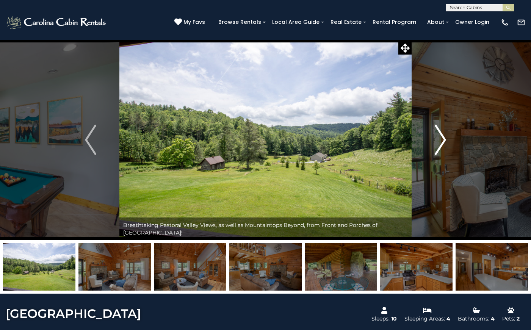
click at [447, 140] on button "Next" at bounding box center [441, 139] width 58 height 201
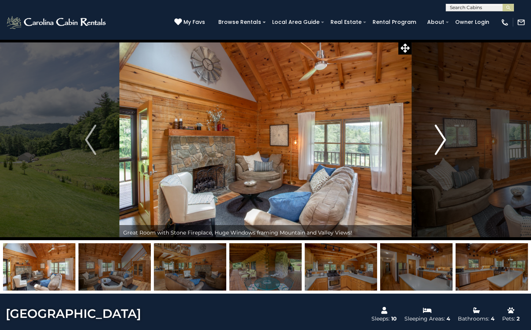
click at [447, 140] on button "Next" at bounding box center [441, 139] width 58 height 201
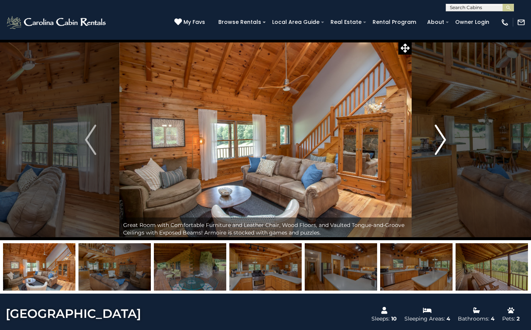
click at [447, 140] on button "Next" at bounding box center [441, 139] width 58 height 201
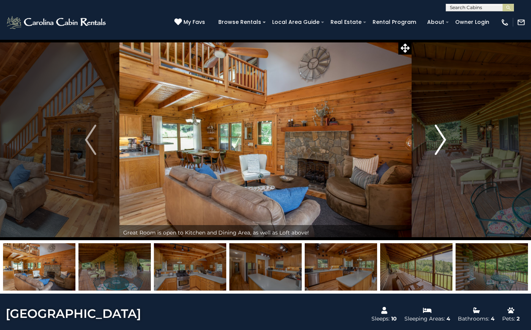
click at [447, 140] on button "Next" at bounding box center [441, 139] width 58 height 201
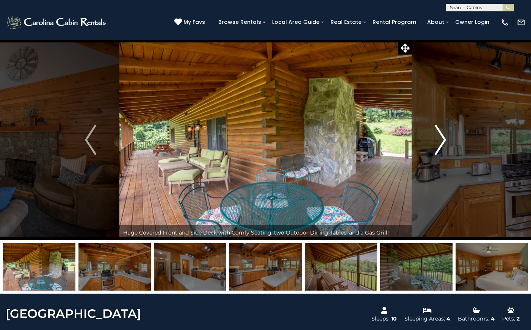
click at [447, 141] on button "Next" at bounding box center [441, 139] width 58 height 201
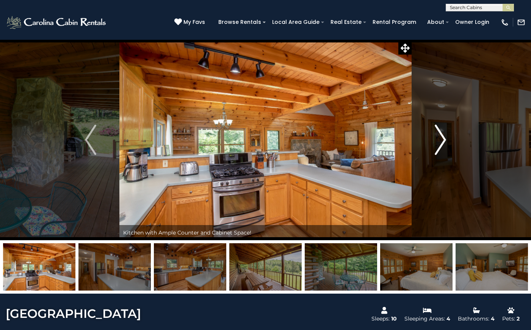
click at [447, 141] on button "Next" at bounding box center [441, 139] width 58 height 201
